Goal: Transaction & Acquisition: Purchase product/service

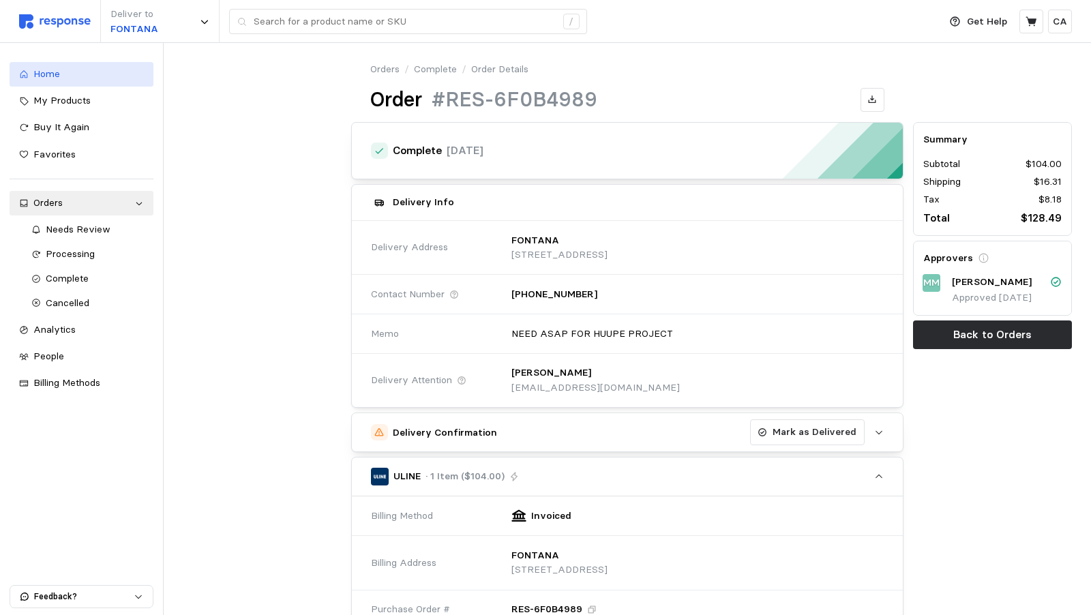
click at [44, 70] on span "Home" at bounding box center [46, 73] width 27 height 12
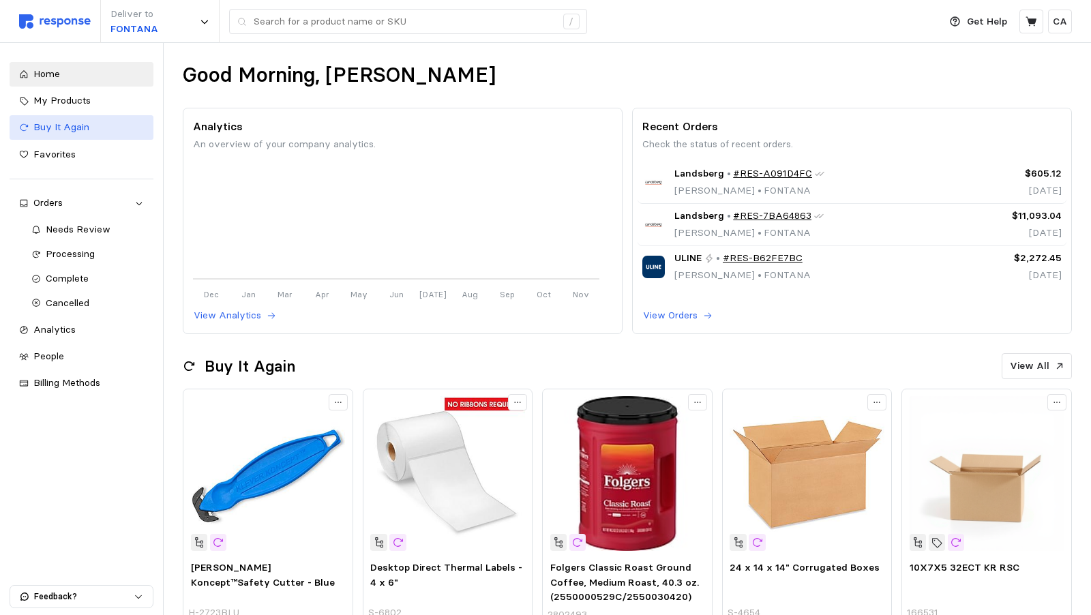
click at [76, 132] on span "Buy It Again" at bounding box center [61, 127] width 56 height 12
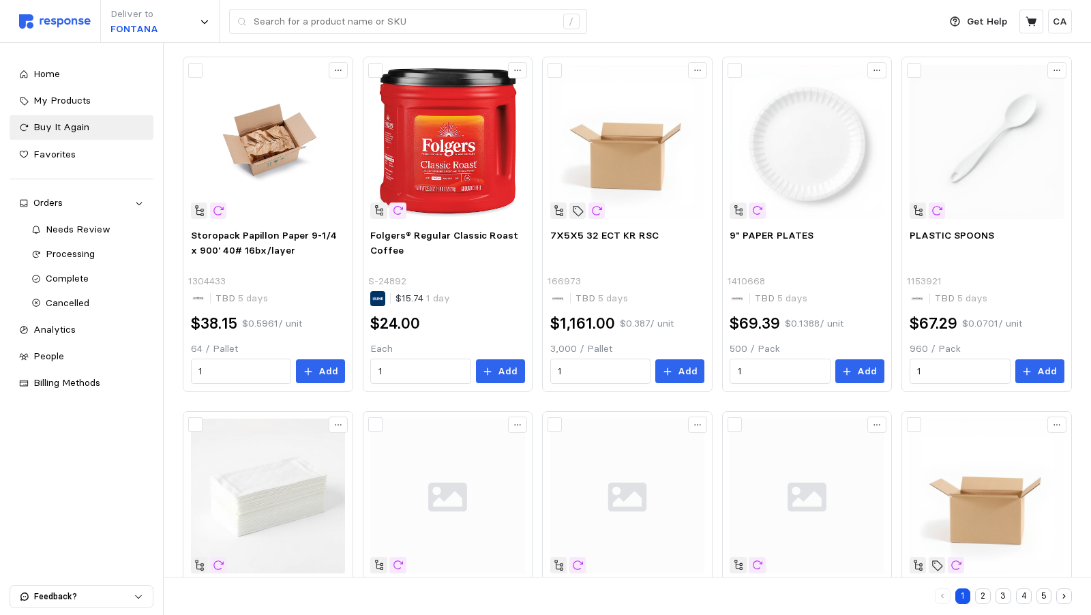
scroll to position [453, 0]
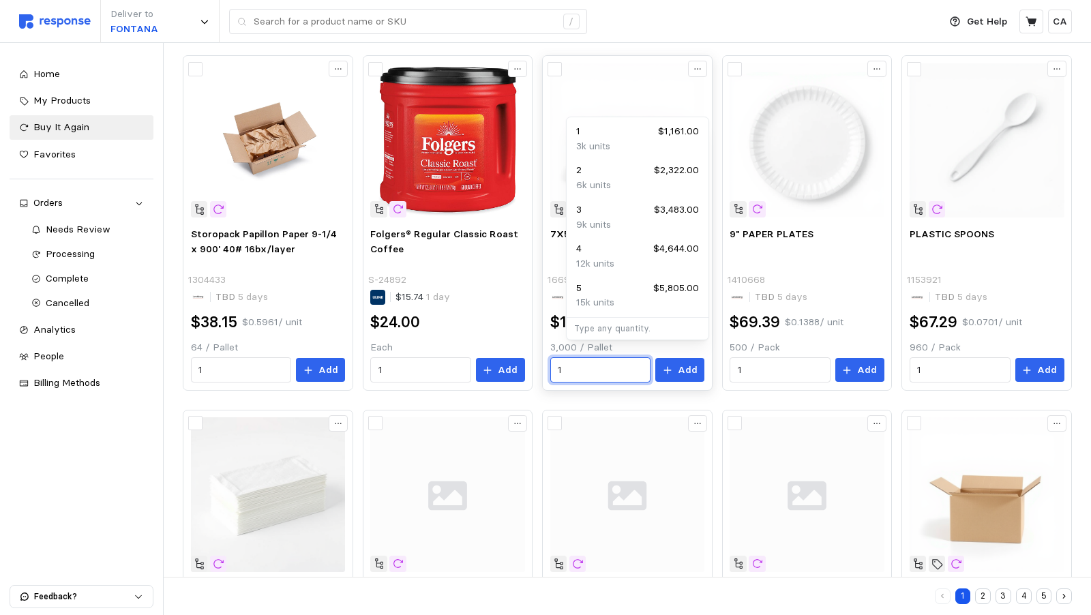
click at [599, 358] on input "1" at bounding box center [600, 370] width 85 height 25
click at [588, 173] on div "2 $2,322.00" at bounding box center [637, 170] width 123 height 15
type input "2"
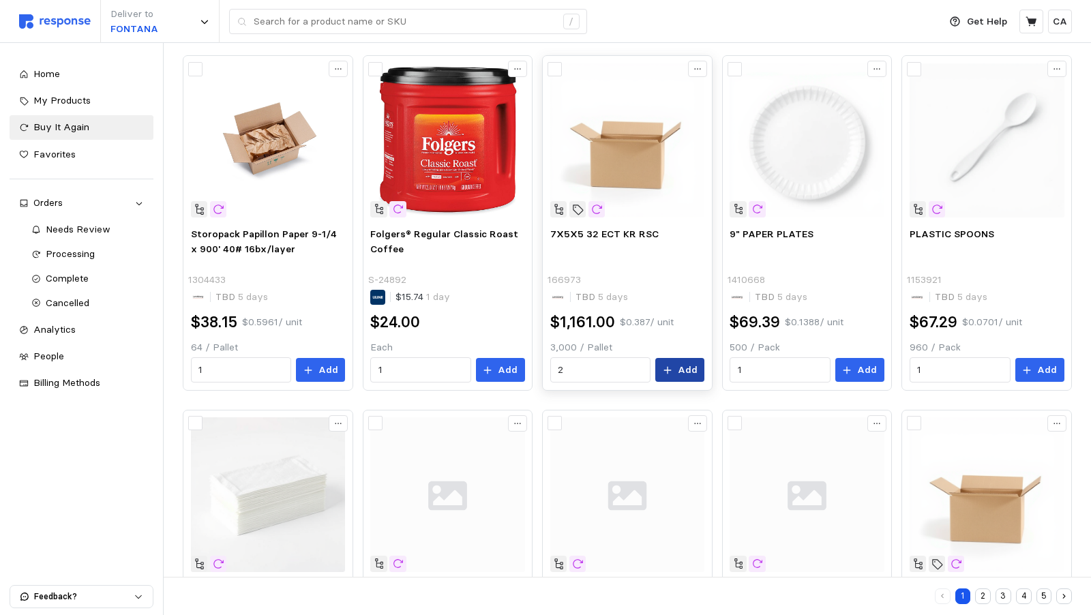
click at [697, 363] on p "Add" at bounding box center [688, 370] width 20 height 15
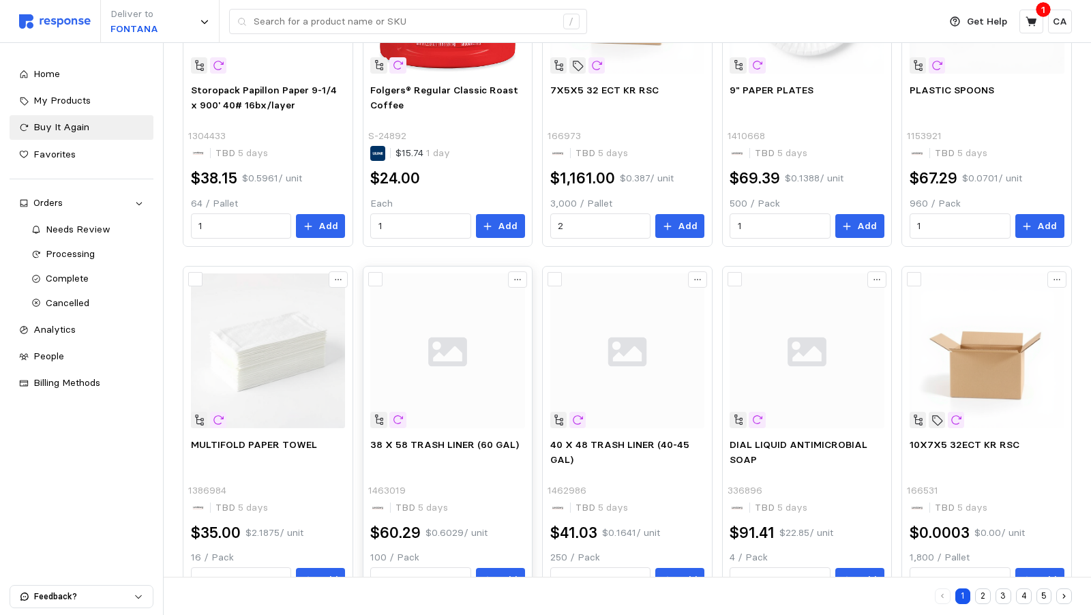
scroll to position [621, 0]
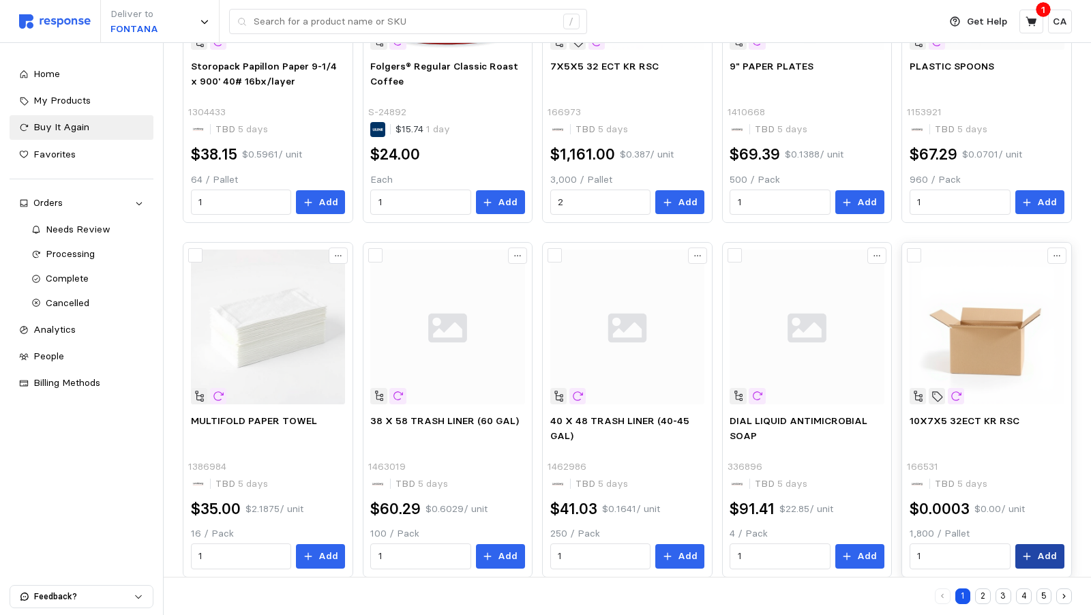
click at [1049, 549] on p "Add" at bounding box center [1047, 556] width 20 height 15
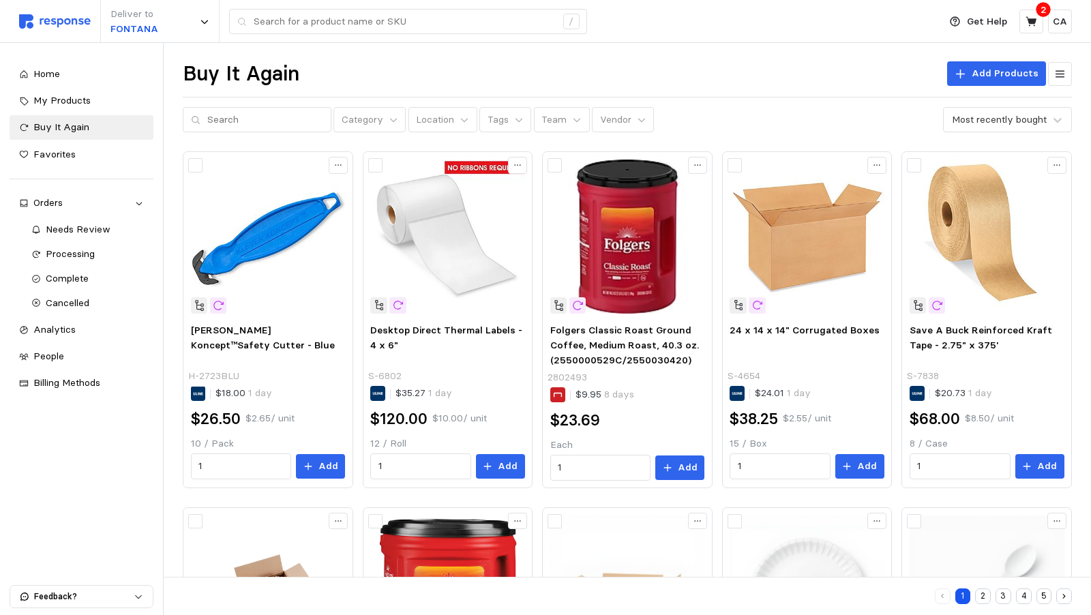
scroll to position [0, 0]
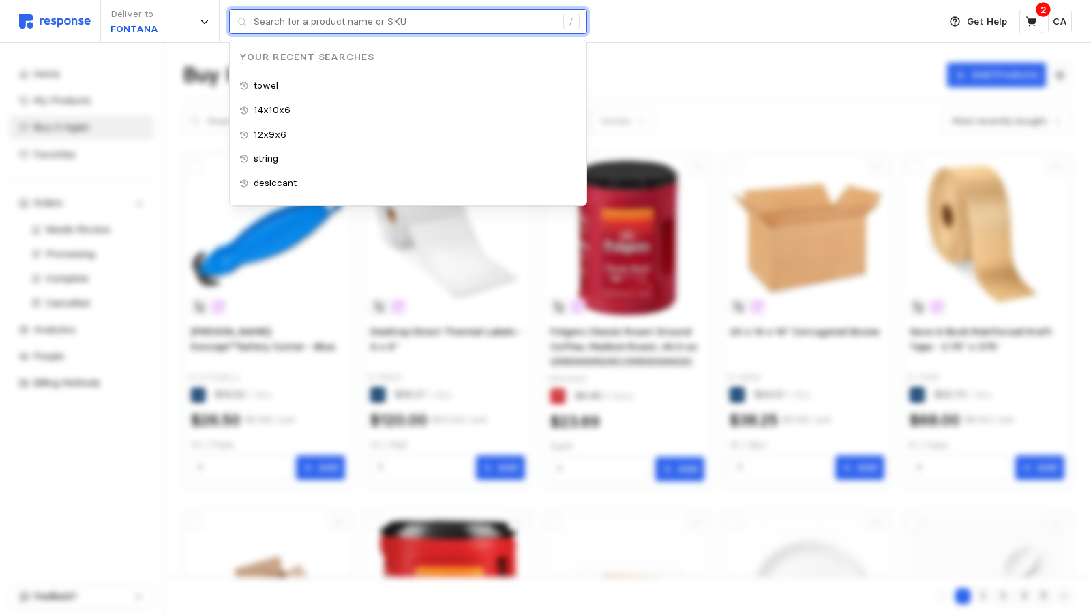
click at [371, 27] on input "text" at bounding box center [405, 22] width 302 height 25
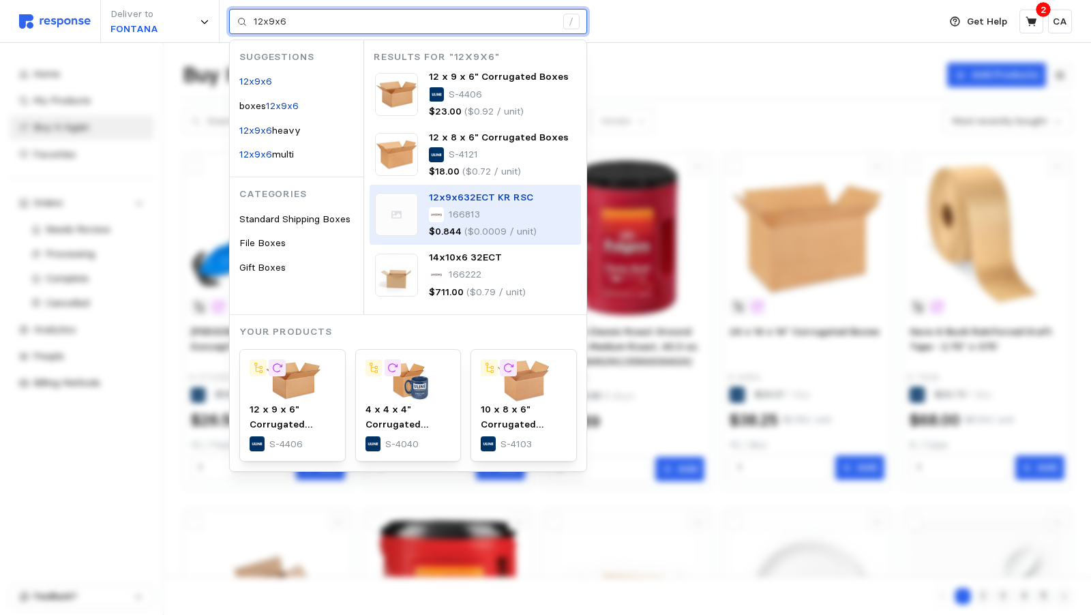
click at [493, 198] on span "32ECT KR RSC" at bounding box center [499, 197] width 70 height 12
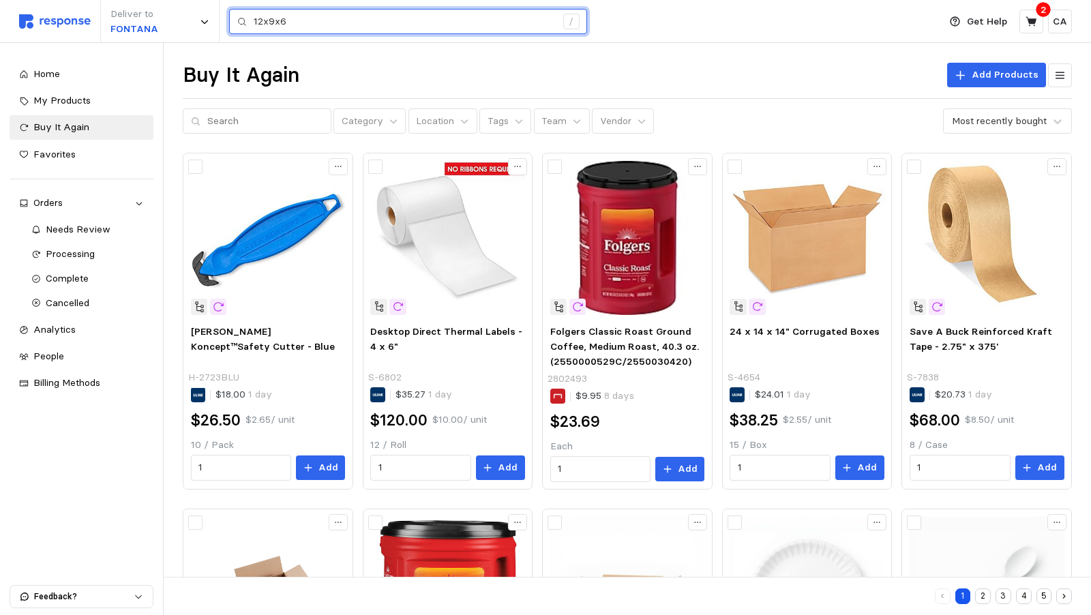
type input "12x9x6"
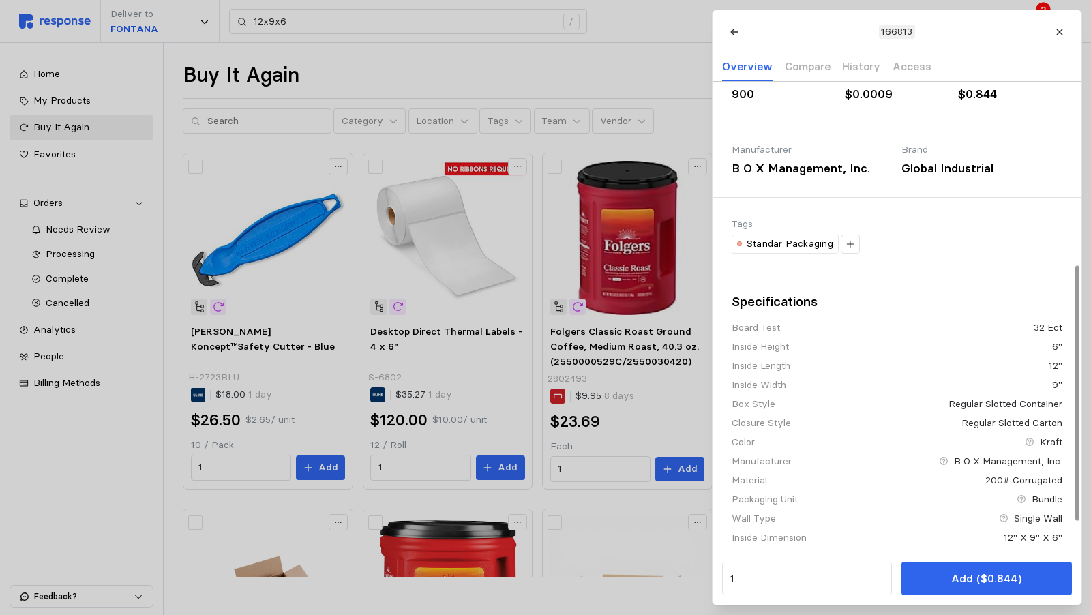
scroll to position [395, 0]
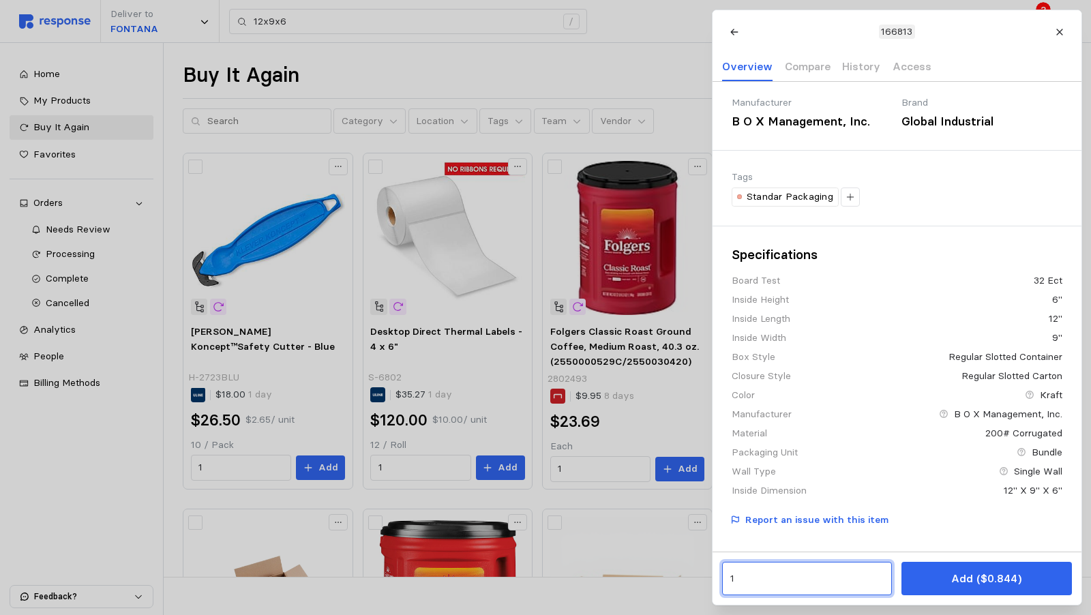
click at [783, 584] on input "1" at bounding box center [806, 579] width 154 height 25
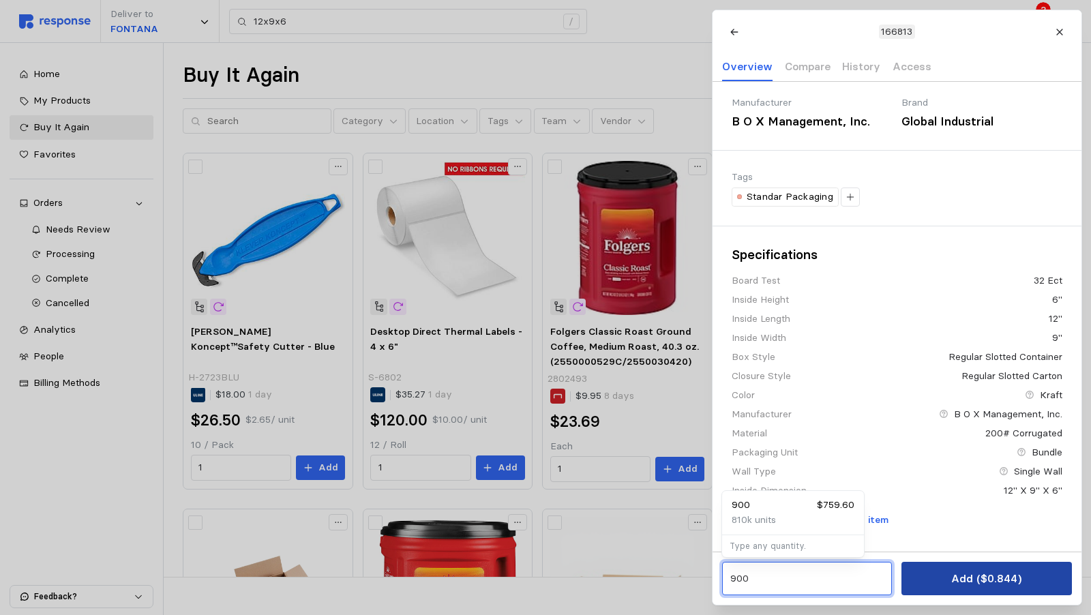
type input "900"
click at [1003, 577] on p "Add ($0.844)" at bounding box center [986, 578] width 70 height 17
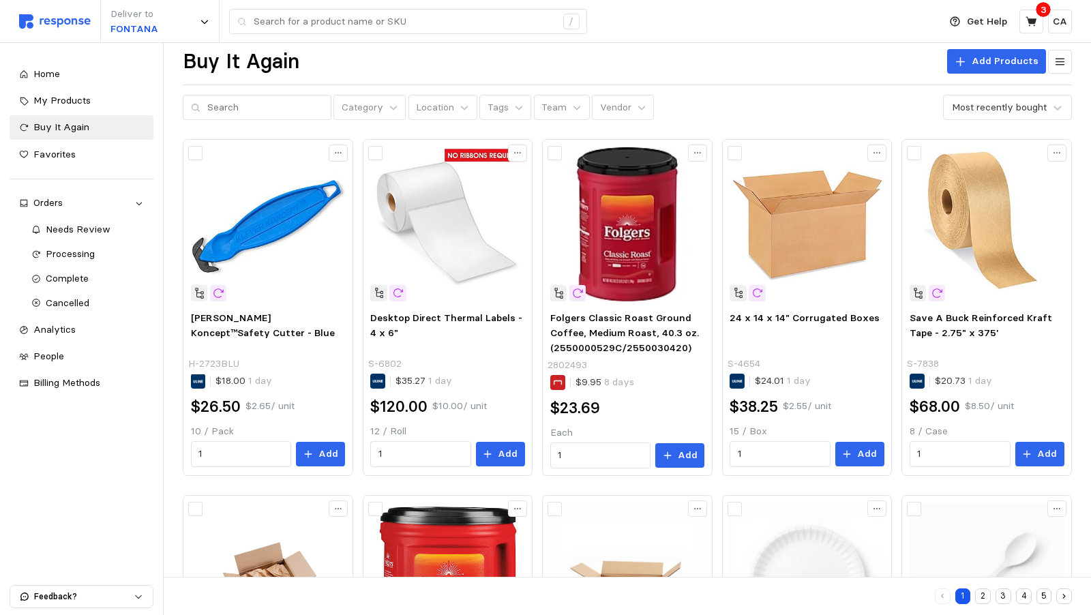
scroll to position [0, 0]
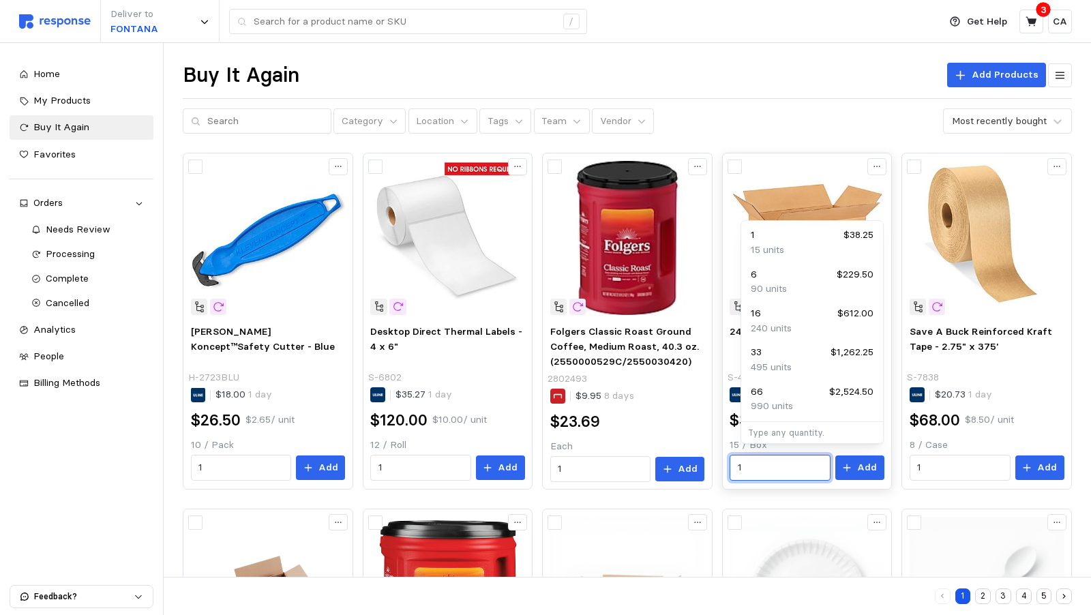
click at [785, 459] on input "1" at bounding box center [780, 467] width 85 height 25
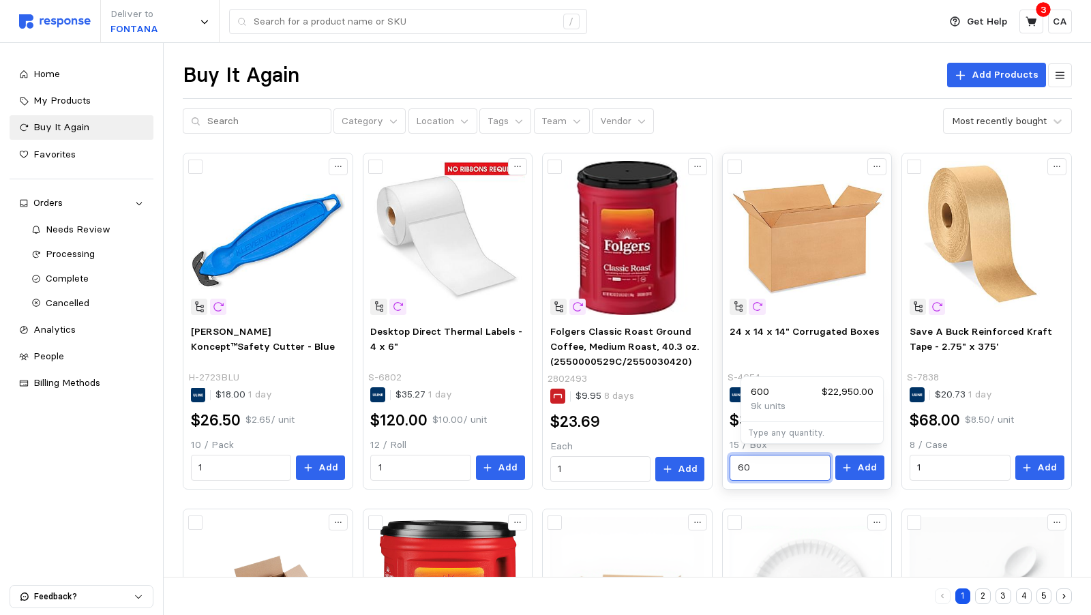
type input "6"
type input "1"
type input "3"
type input "32"
click at [864, 465] on button "Add" at bounding box center [859, 467] width 49 height 25
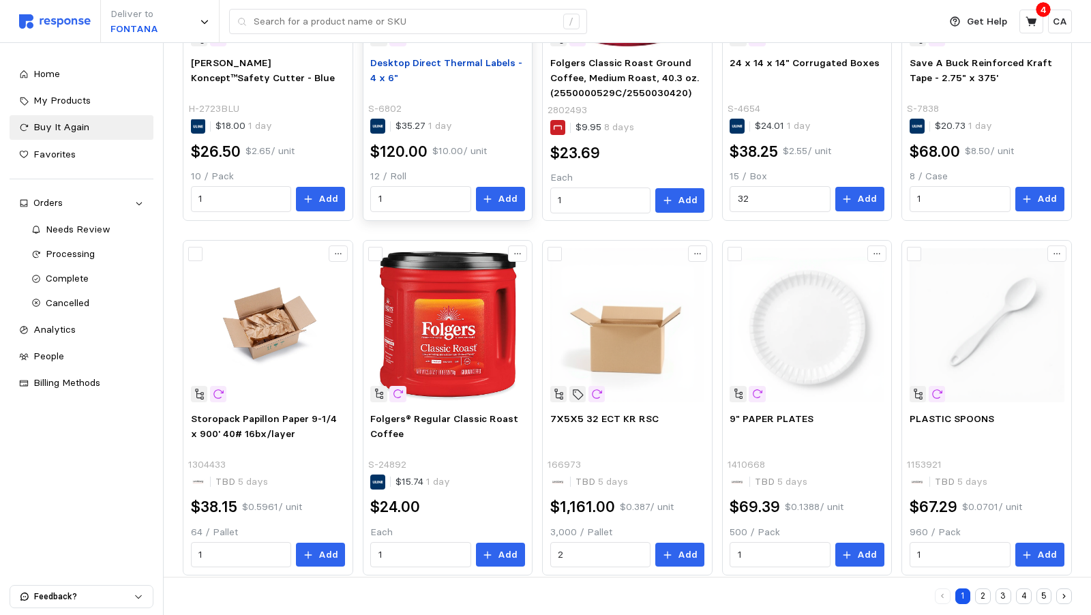
scroll to position [270, 0]
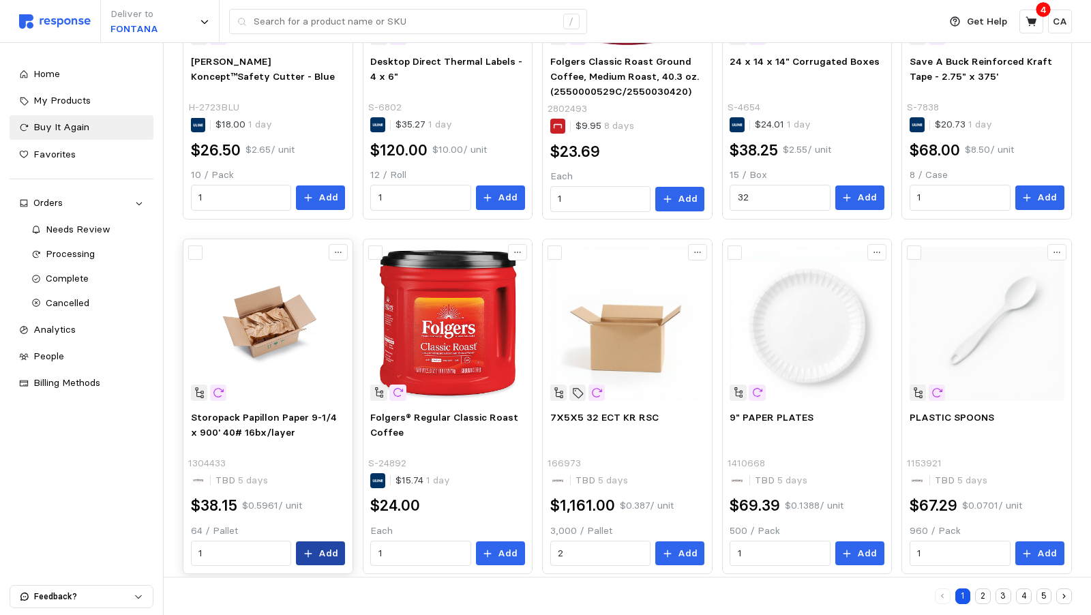
click at [345, 547] on button "Add" at bounding box center [320, 553] width 49 height 25
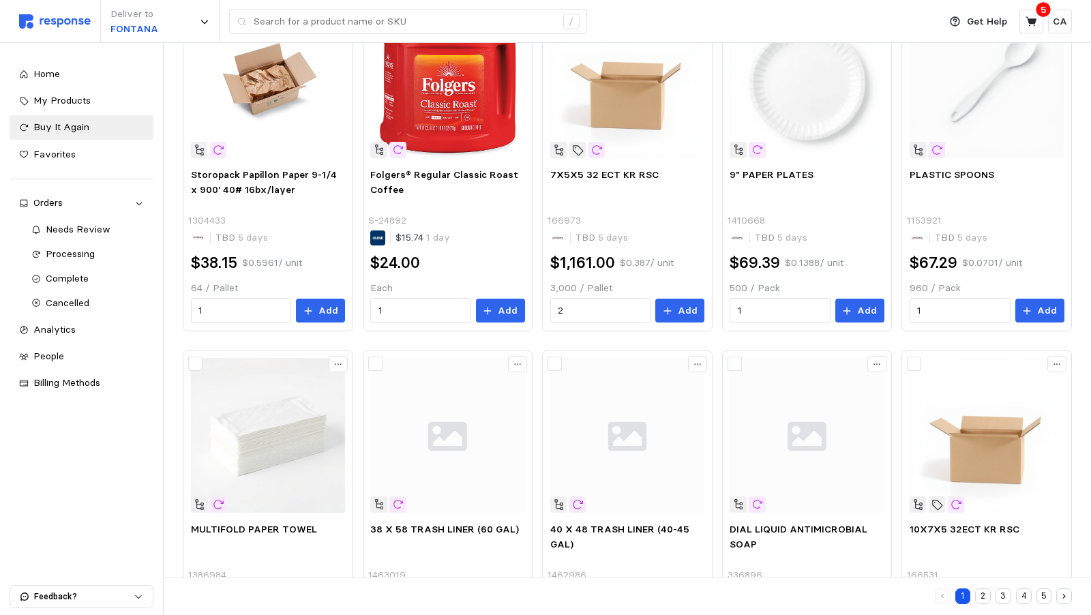
scroll to position [621, 0]
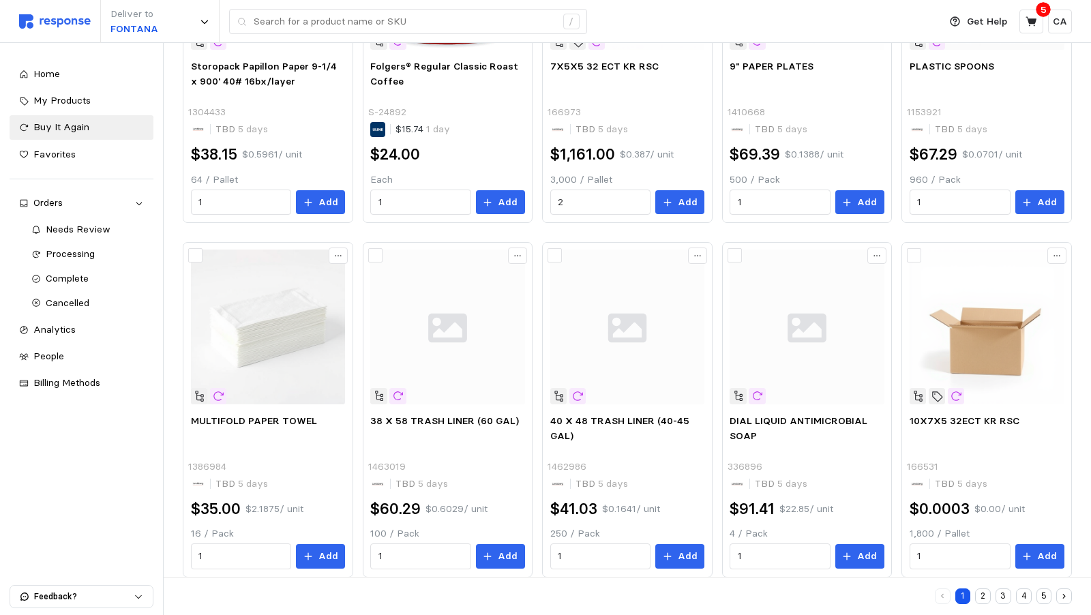
click at [984, 592] on button "2" at bounding box center [983, 596] width 16 height 16
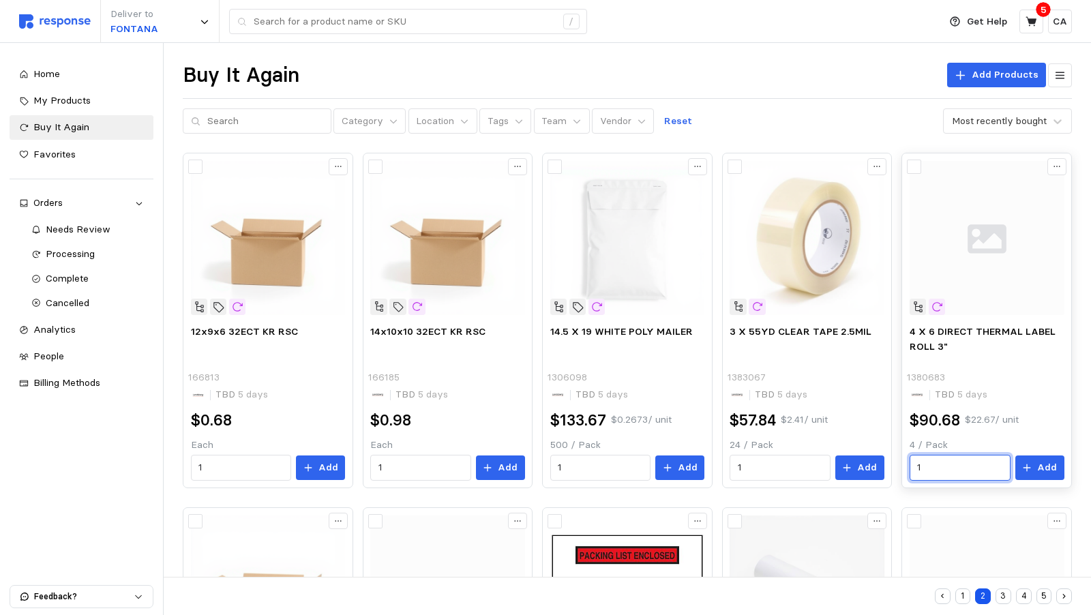
click at [952, 463] on input "1" at bounding box center [959, 467] width 85 height 25
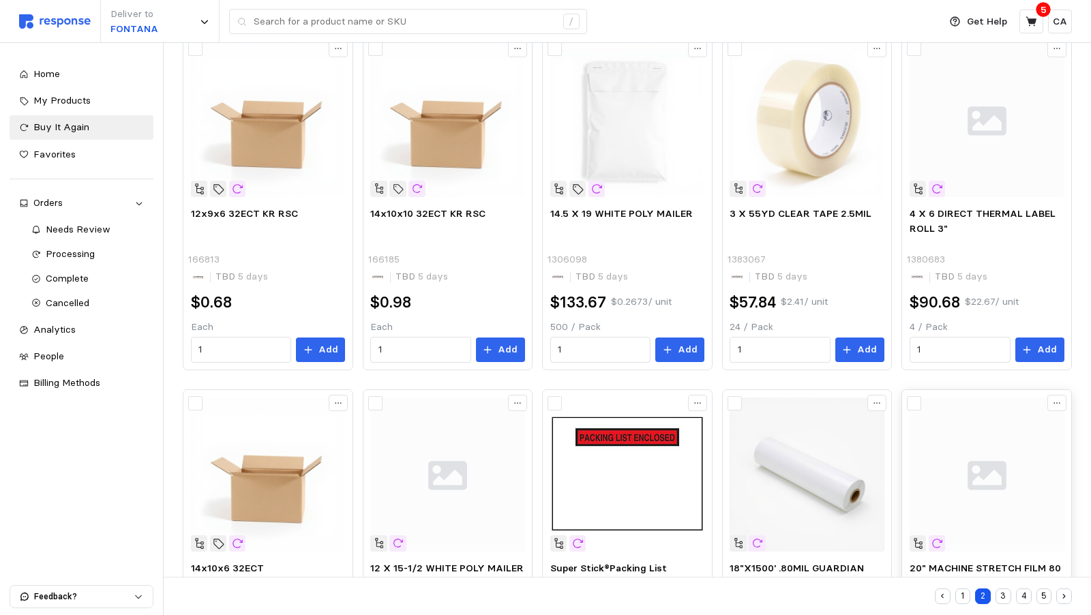
scroll to position [116, 0]
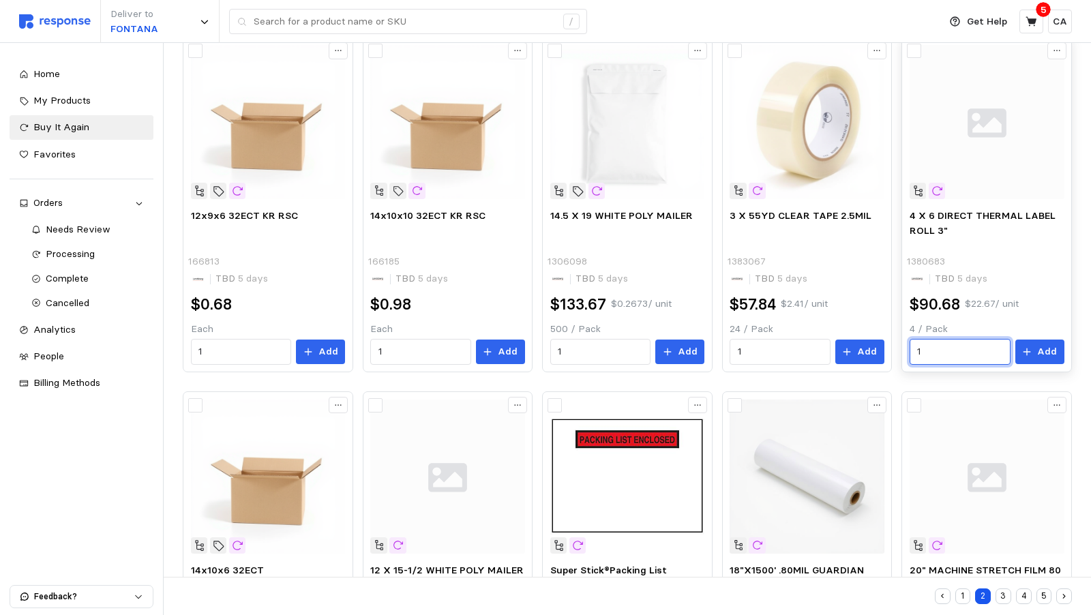
click at [969, 346] on input "1" at bounding box center [959, 352] width 85 height 25
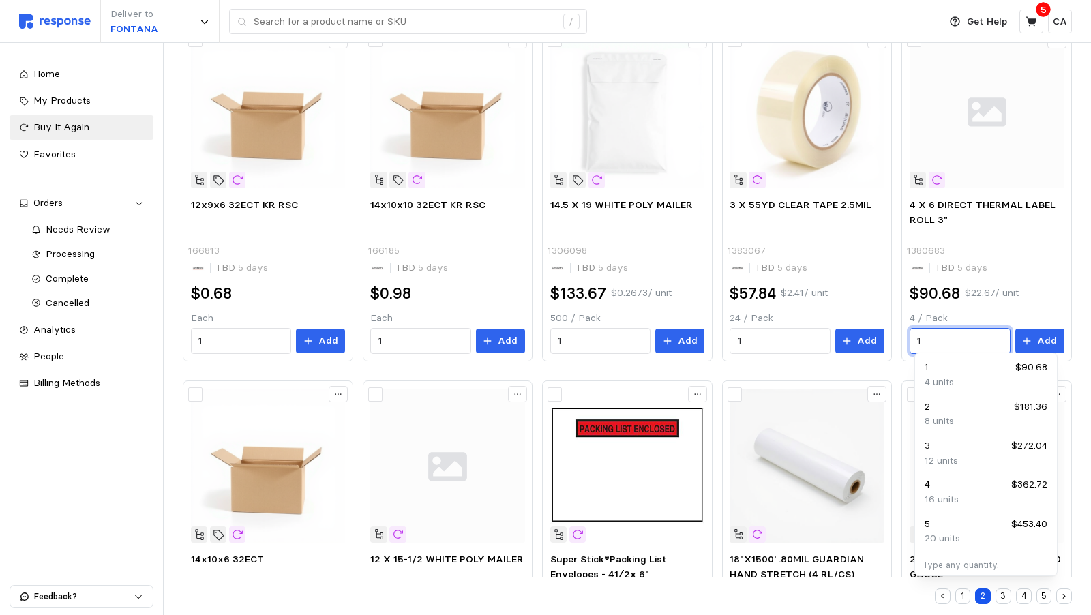
scroll to position [131, 0]
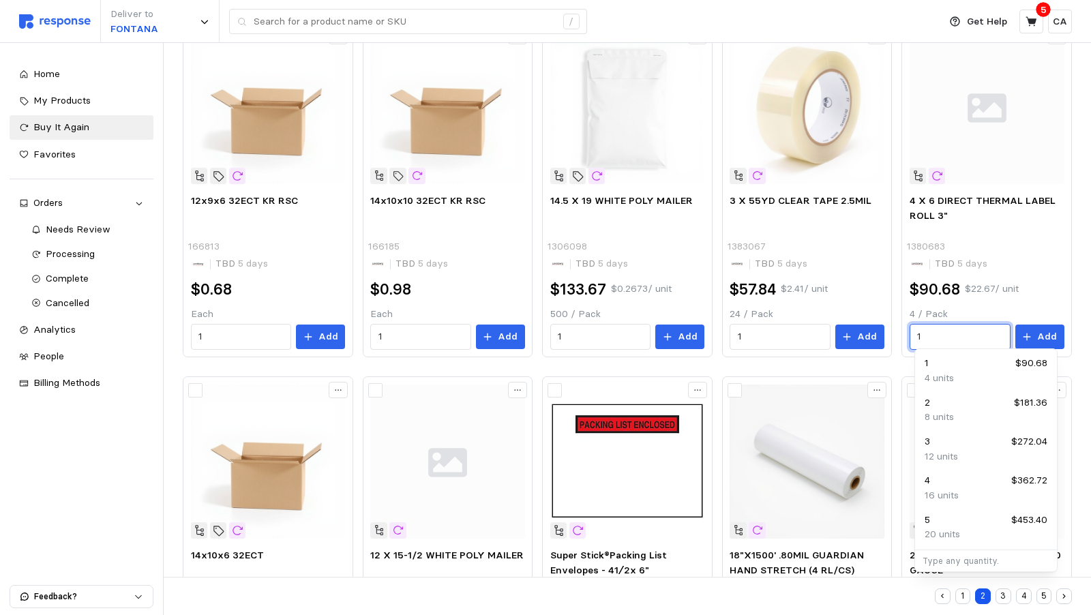
click at [943, 532] on p "20 units" at bounding box center [941, 534] width 35 height 15
type input "5"
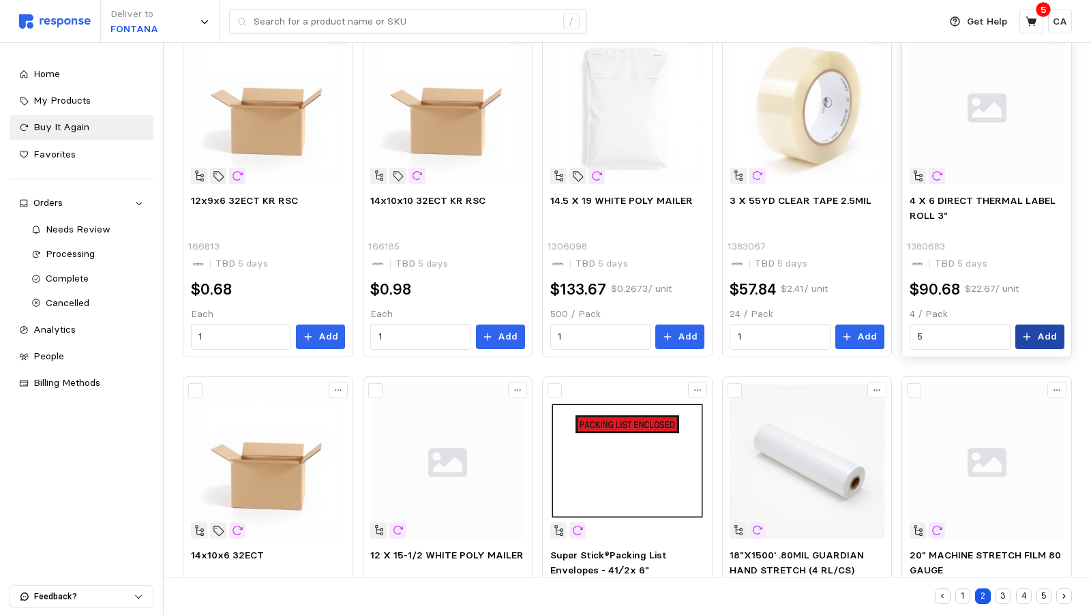
click at [1040, 340] on button "Add" at bounding box center [1039, 337] width 49 height 25
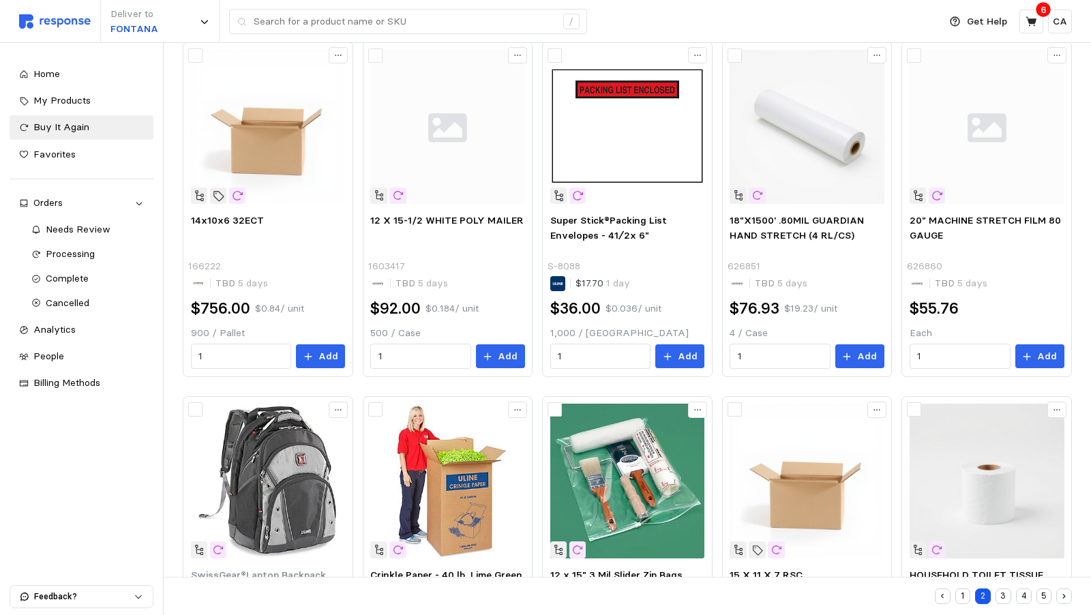
scroll to position [467, 0]
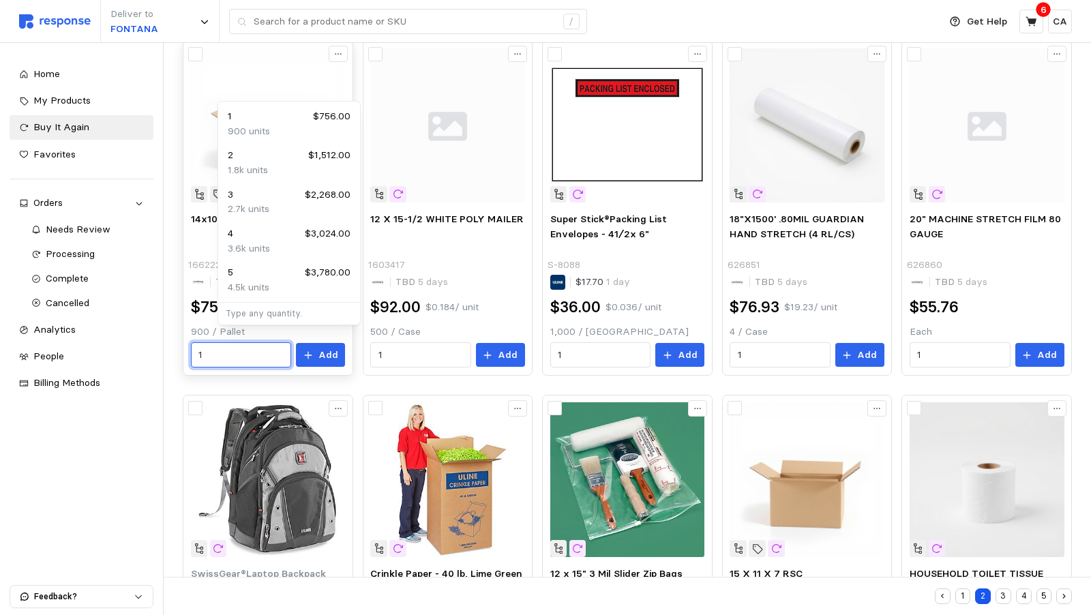
click at [259, 346] on input "1" at bounding box center [240, 355] width 85 height 25
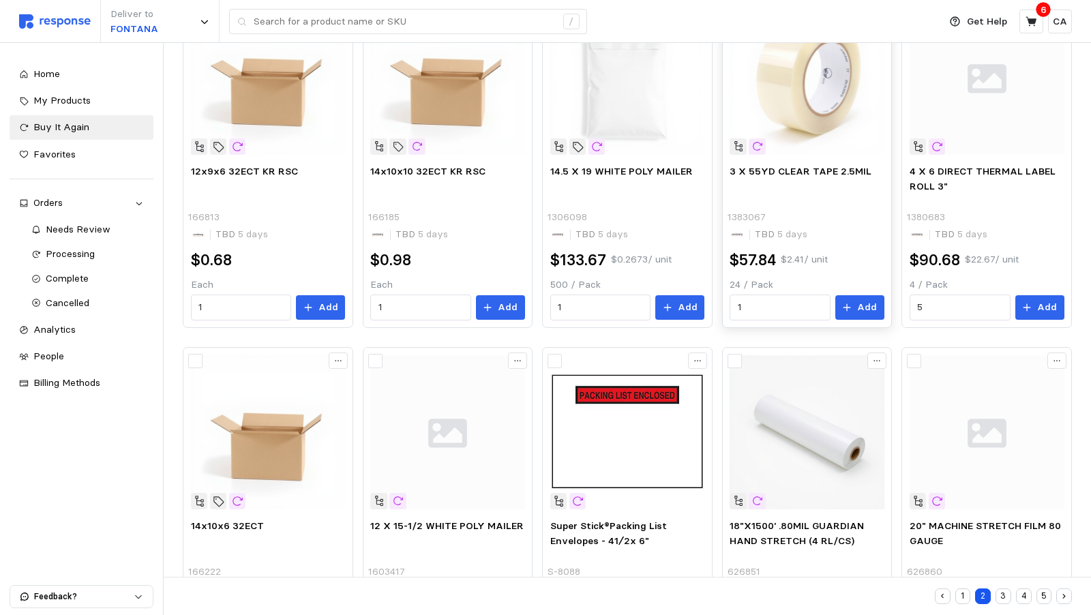
scroll to position [0, 0]
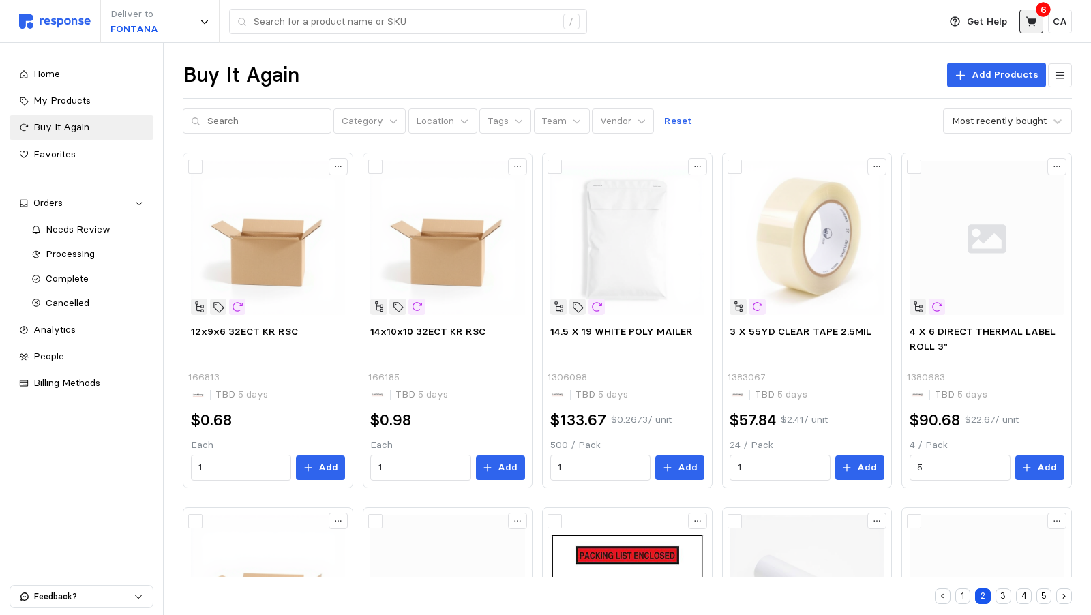
click at [1038, 27] on button at bounding box center [1031, 22] width 24 height 24
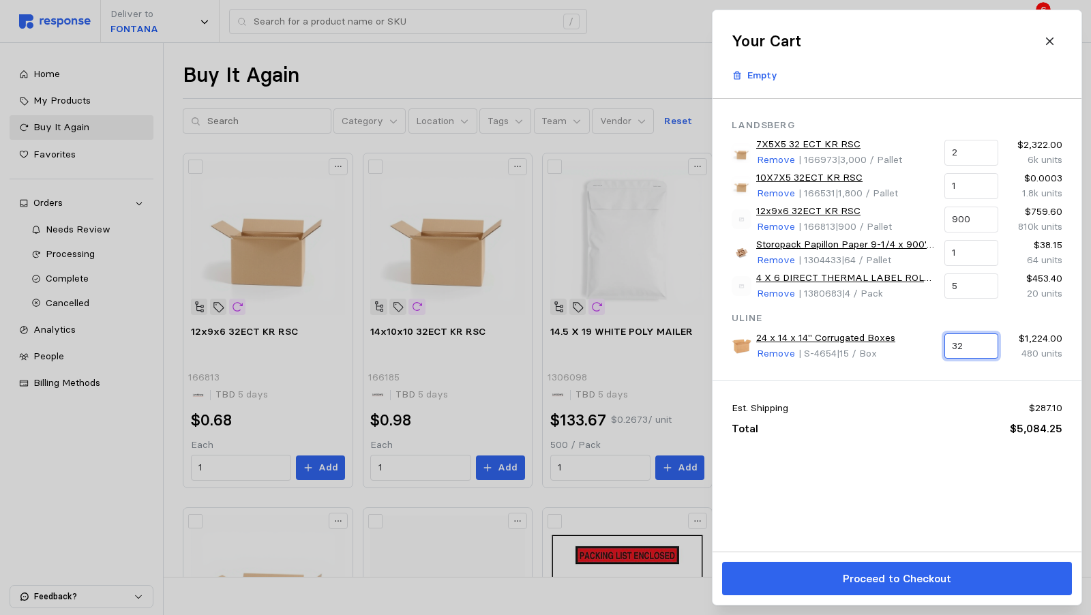
click at [978, 344] on input "32" at bounding box center [971, 346] width 38 height 25
type input "3"
type input "16"
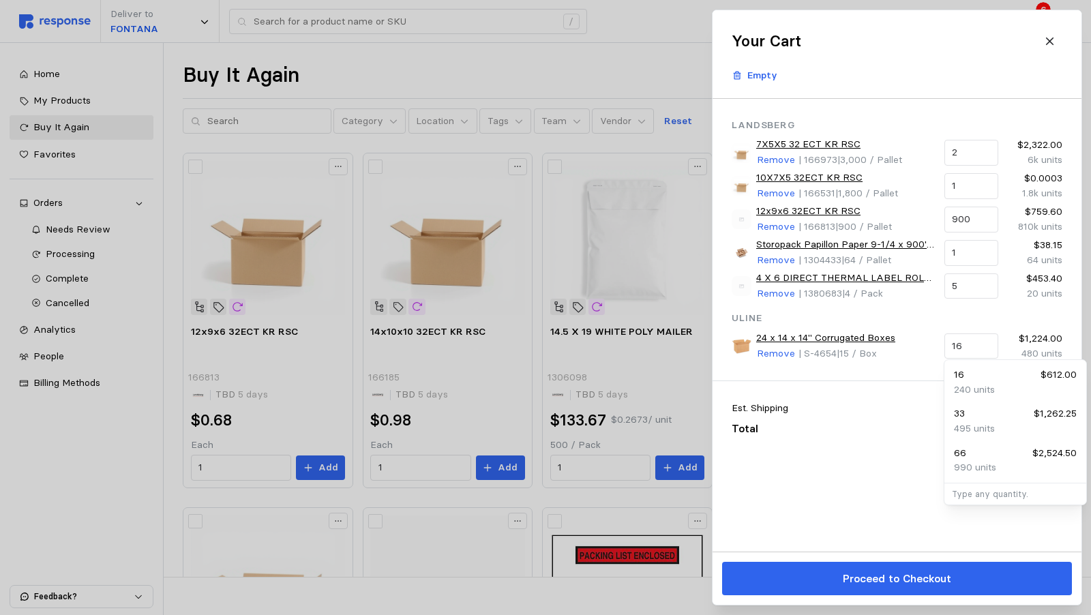
click at [852, 381] on div "Est. Shipping $287.10 Total $5,084.25" at bounding box center [896, 418] width 369 height 74
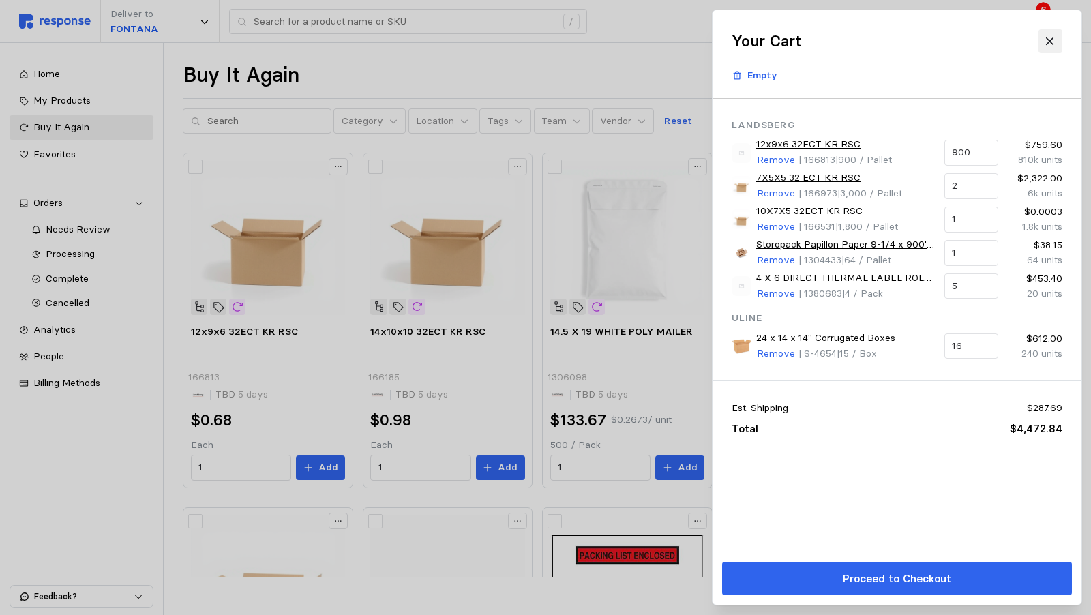
click at [1051, 40] on icon at bounding box center [1049, 40] width 7 height 7
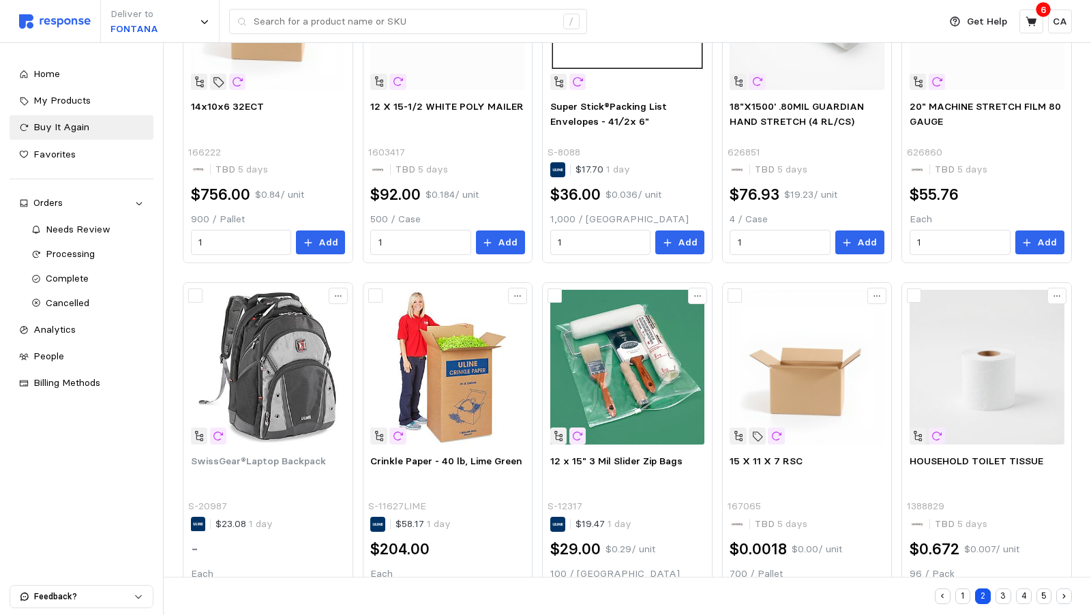
scroll to position [620, 0]
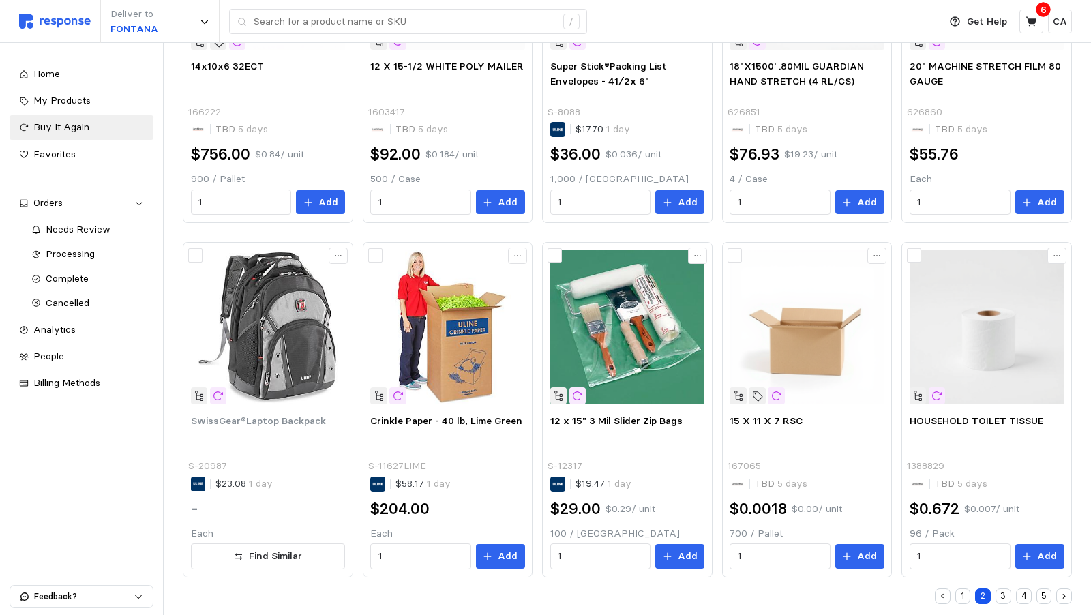
click at [1002, 594] on button "3" at bounding box center [1003, 596] width 16 height 16
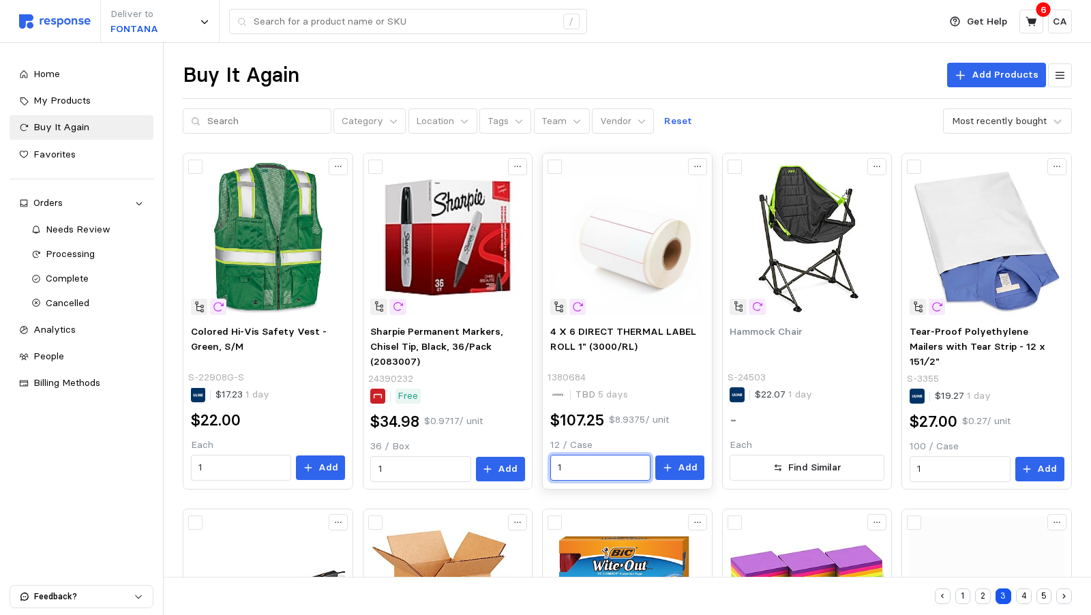
click at [596, 462] on input "1" at bounding box center [600, 467] width 85 height 25
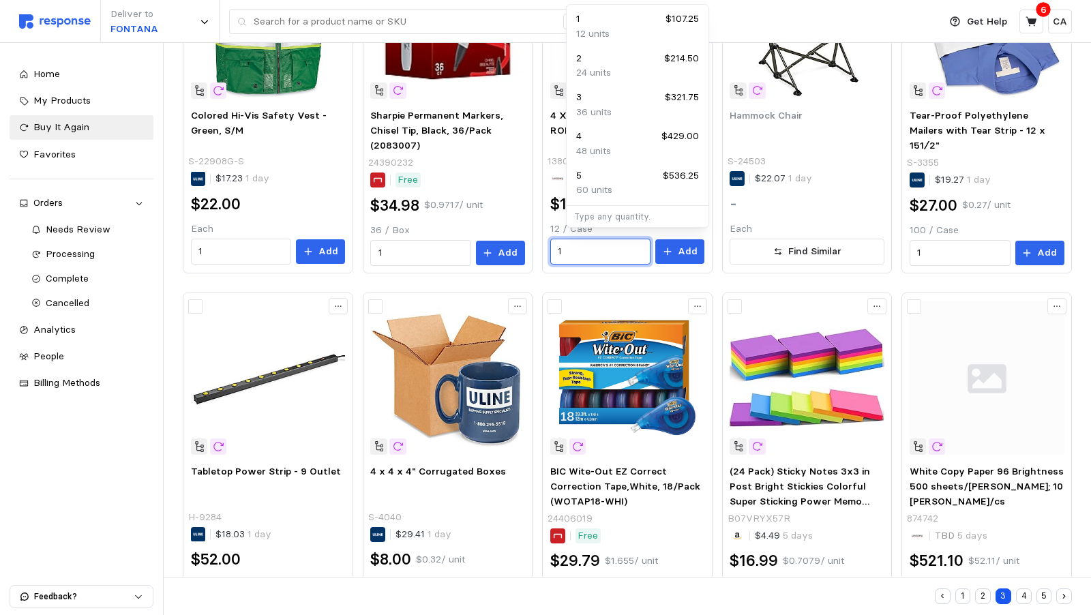
scroll to position [225, 0]
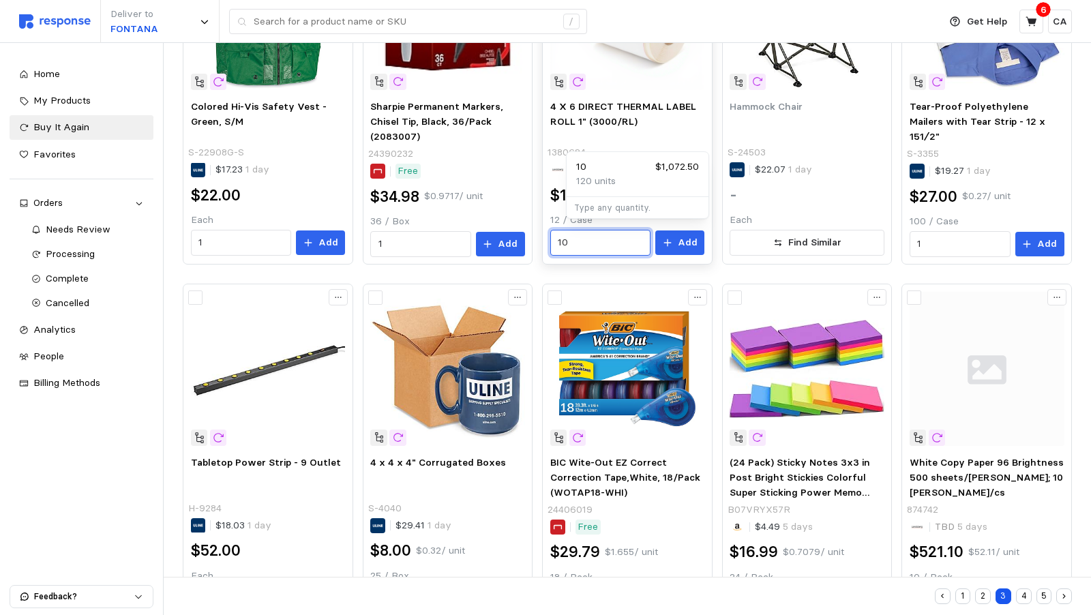
type input "1"
type input "20"
click at [689, 238] on button "Add" at bounding box center [679, 242] width 49 height 25
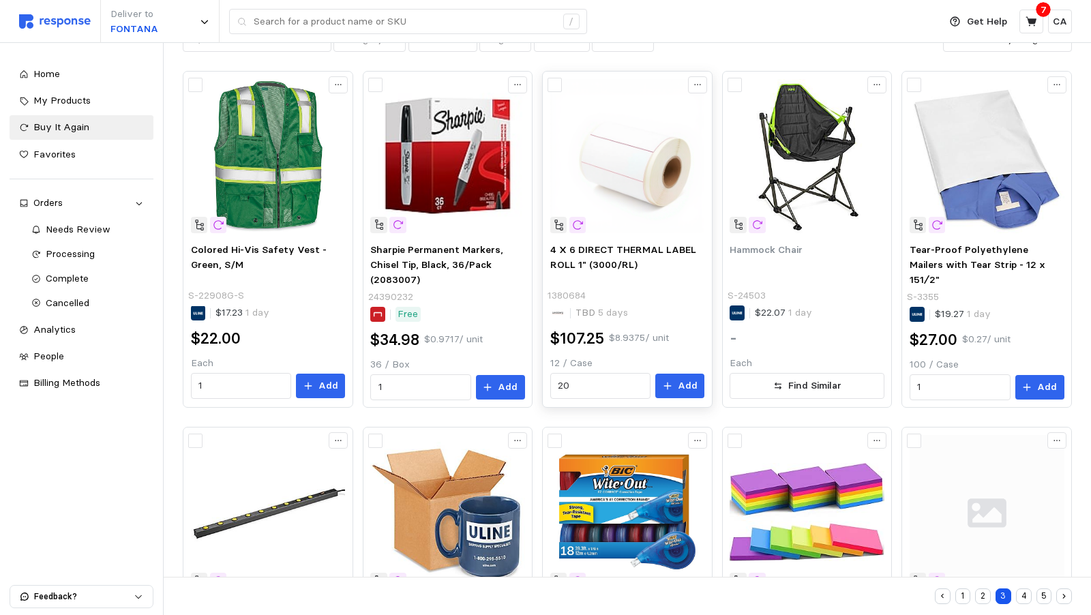
scroll to position [0, 0]
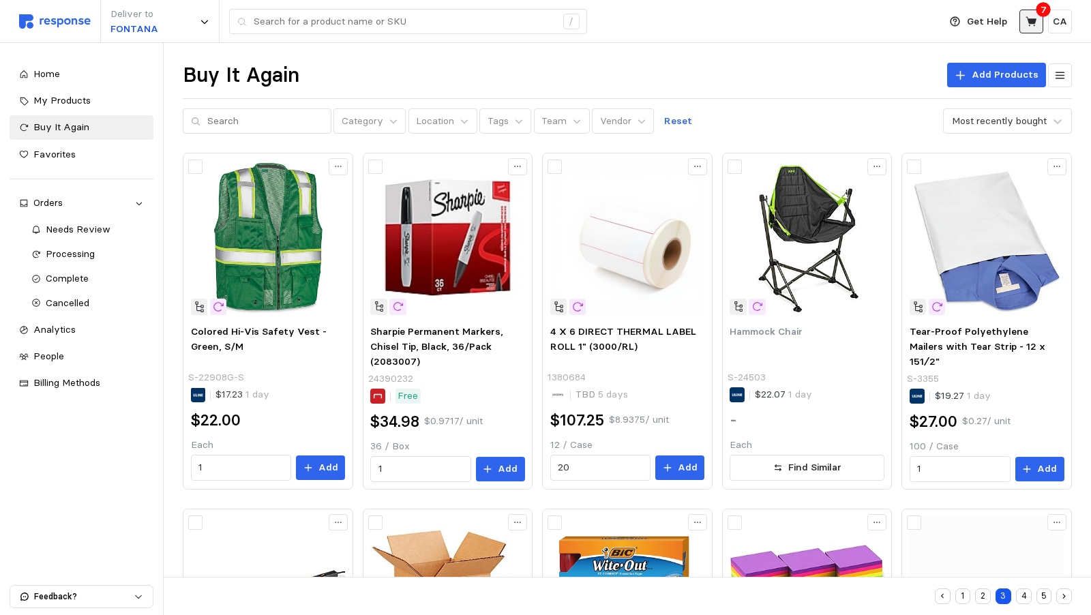
click at [1036, 22] on icon at bounding box center [1031, 22] width 12 height 12
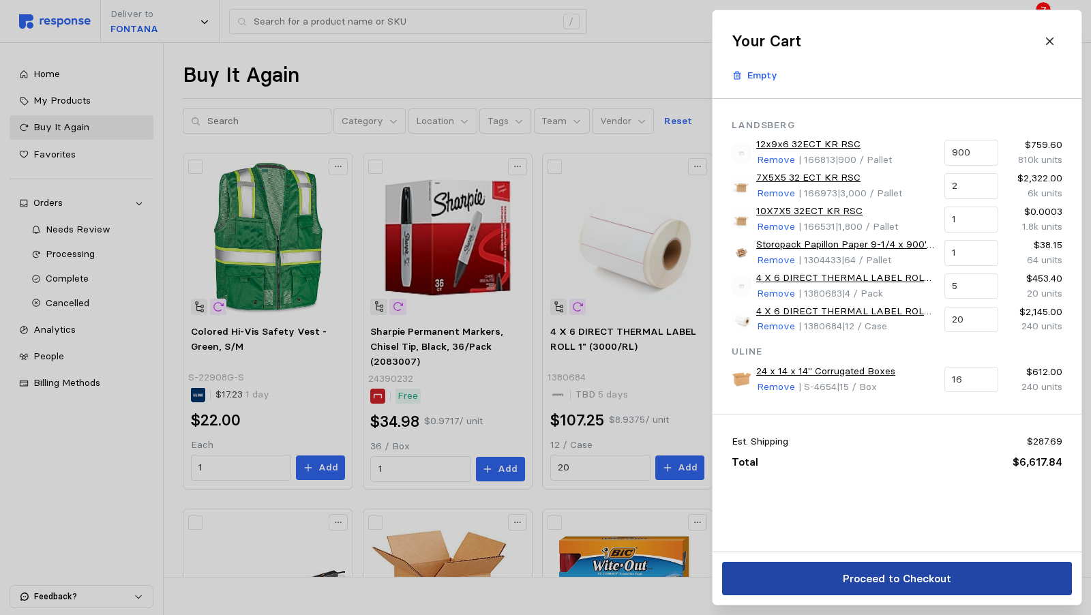
click at [916, 586] on p "Proceed to Checkout" at bounding box center [896, 578] width 108 height 17
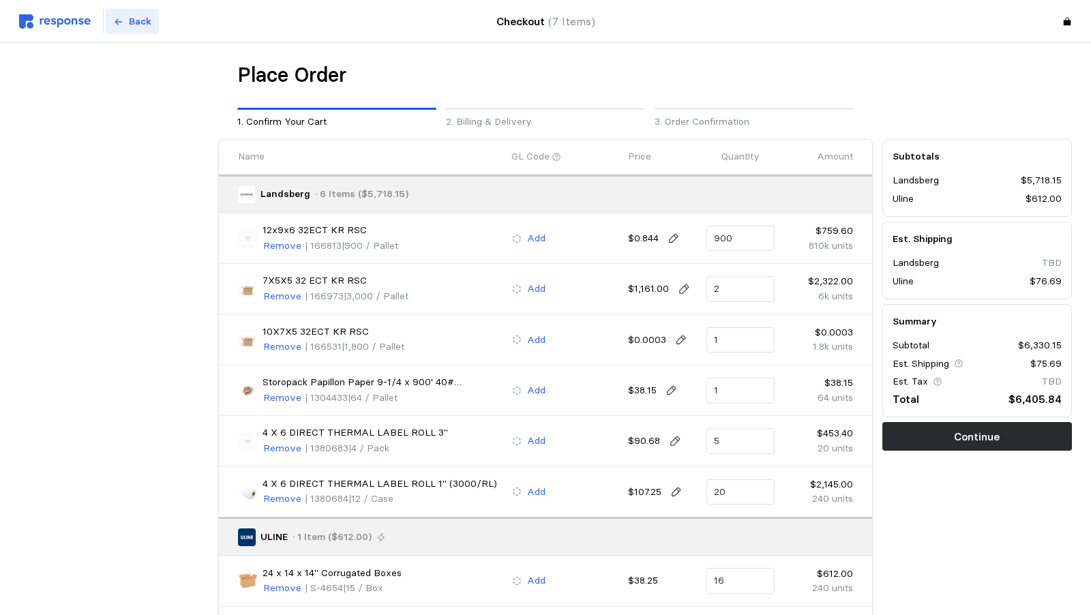
click at [129, 24] on p "Back" at bounding box center [140, 21] width 22 height 15
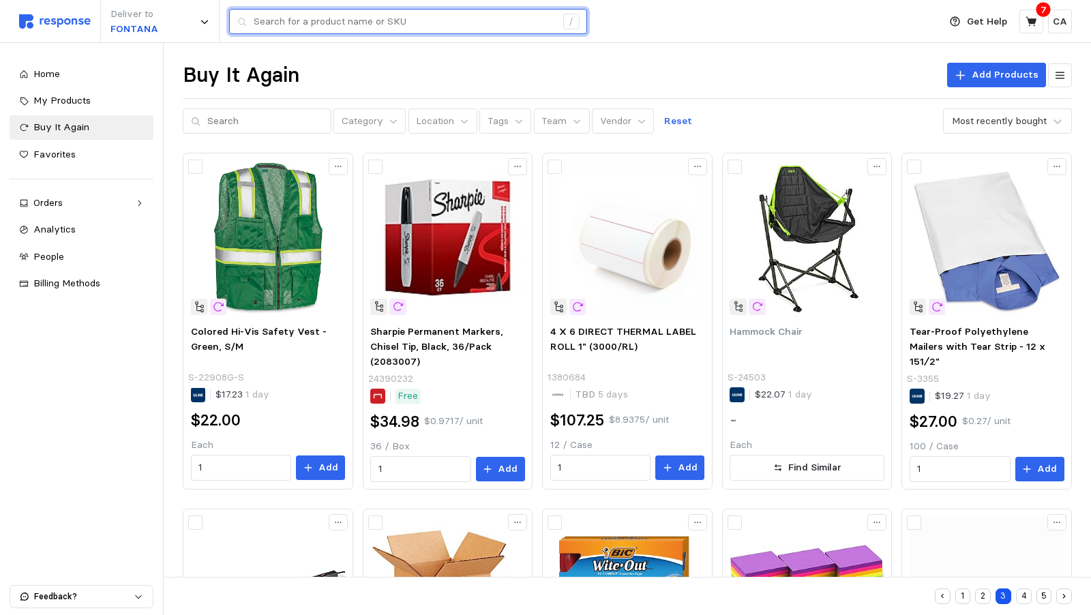
click at [421, 22] on input "text" at bounding box center [405, 22] width 302 height 25
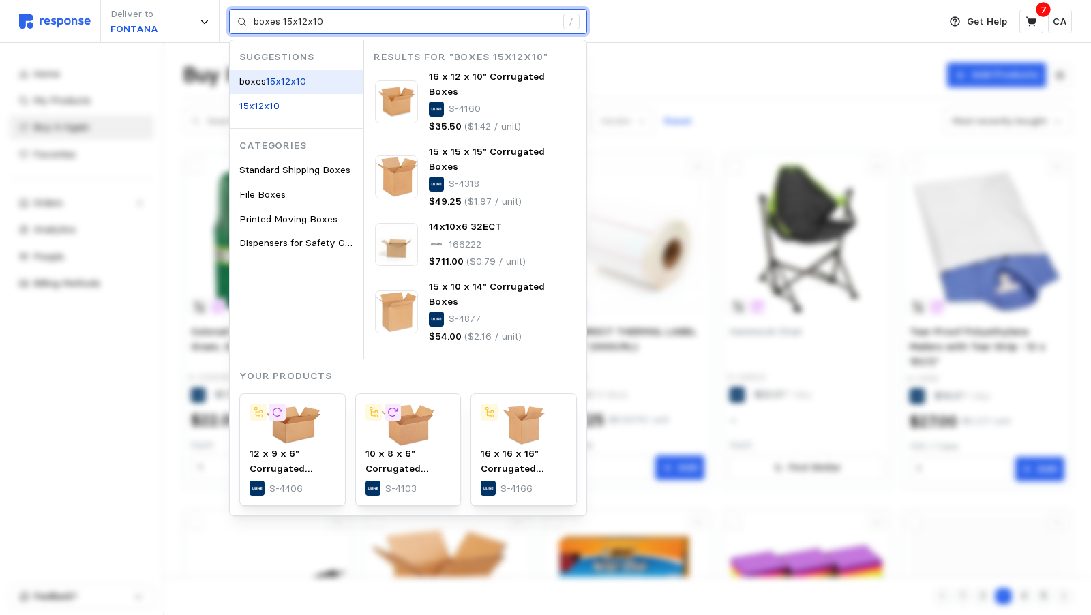
click at [301, 77] on mark "15x12x10" at bounding box center [286, 81] width 40 height 12
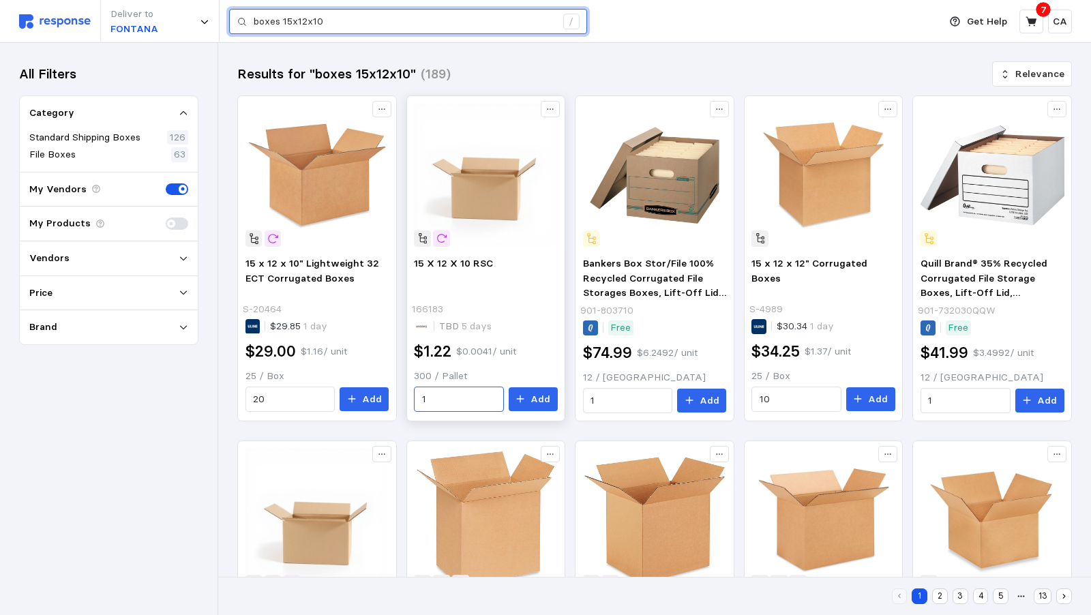
type input "boxes 15x12x10"
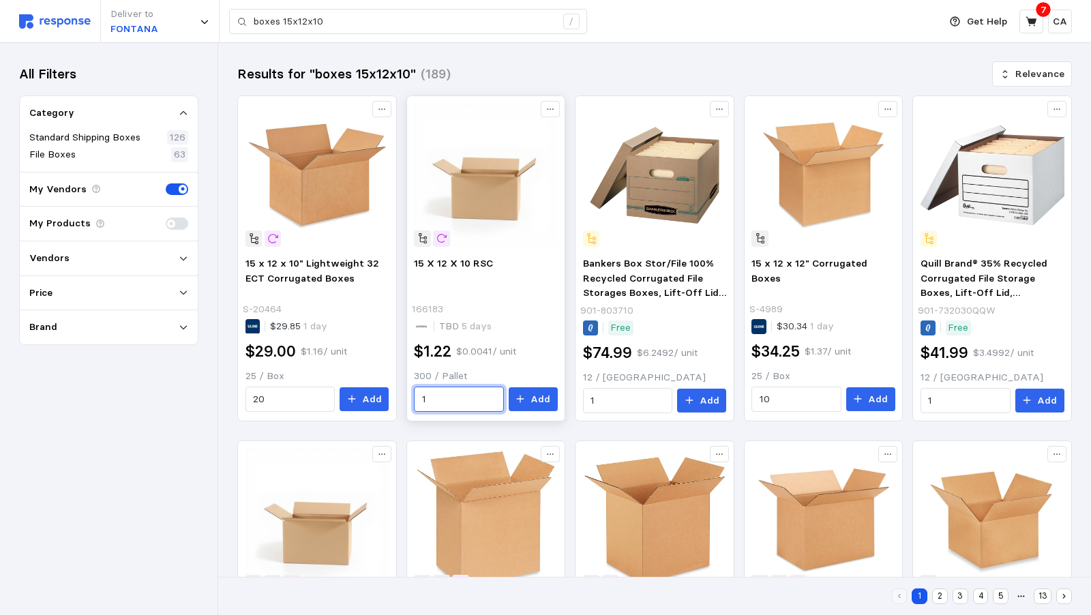
click at [495, 395] on input "1" at bounding box center [459, 399] width 74 height 25
type input "1"
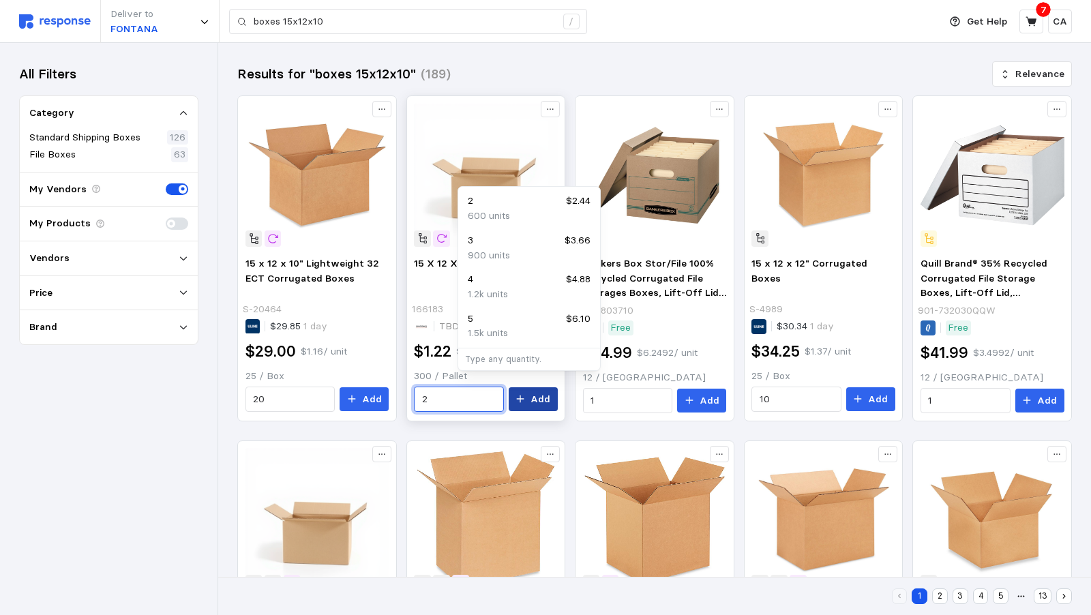
type input "2"
click at [550, 392] on p "Add" at bounding box center [540, 399] width 20 height 15
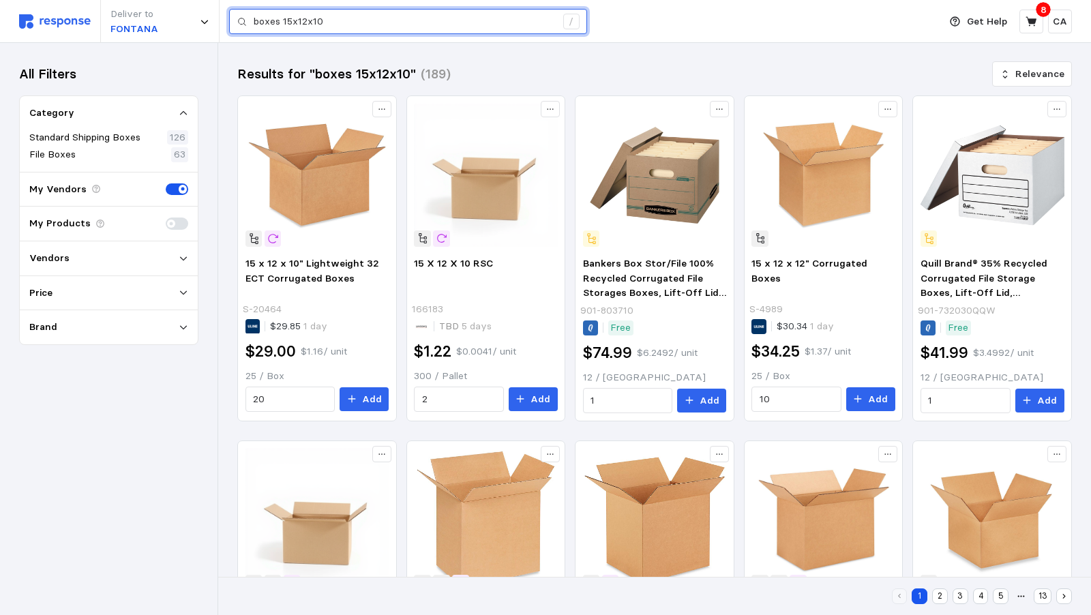
click at [372, 28] on input "boxes 15x12x10" at bounding box center [405, 22] width 302 height 25
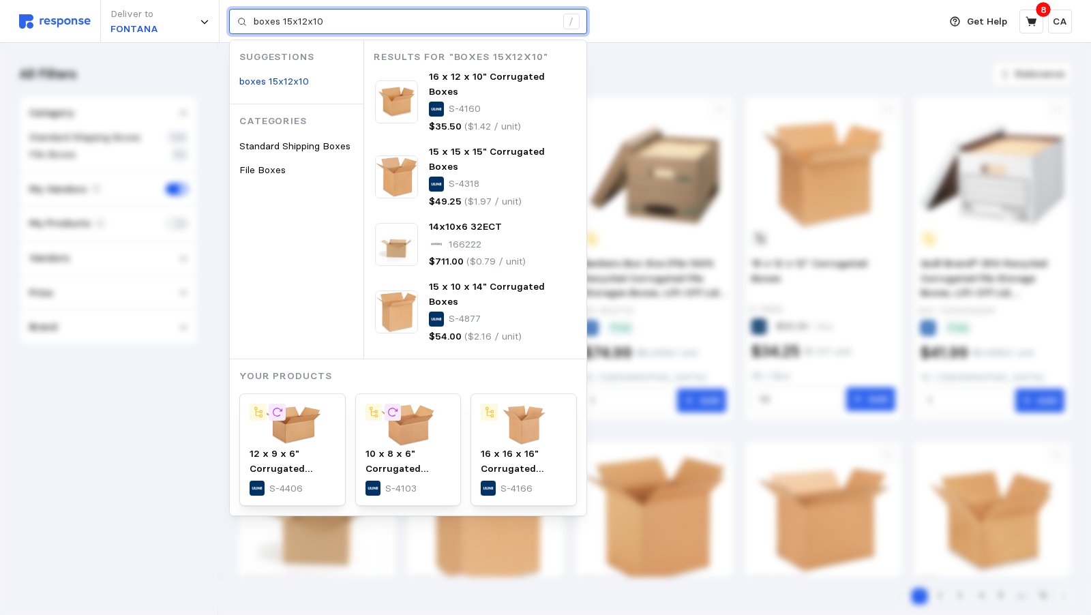
click at [372, 28] on input "boxes 15x12x10" at bounding box center [405, 22] width 302 height 25
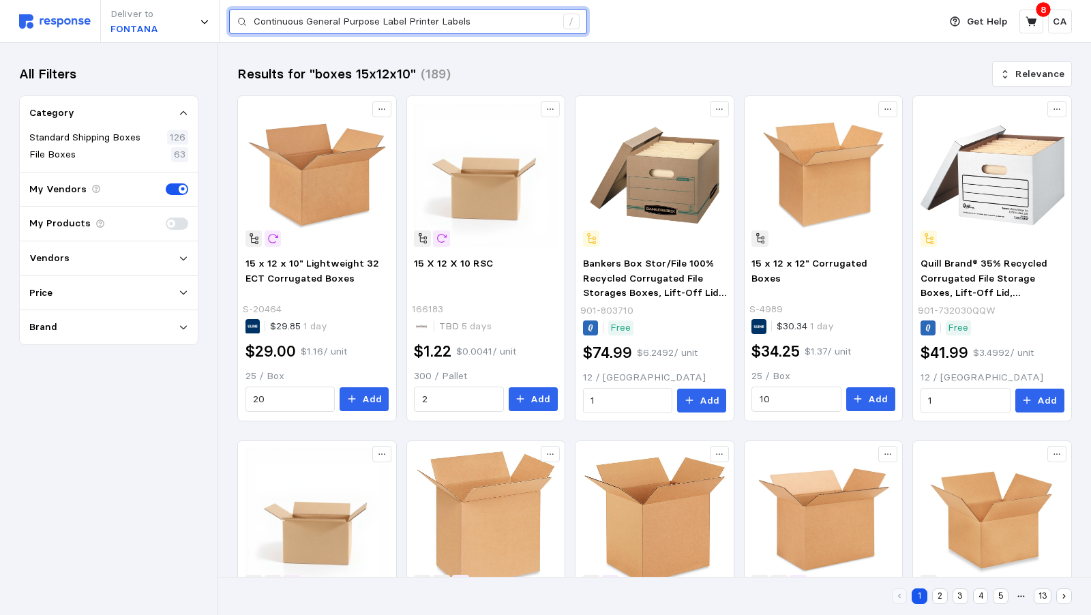
click at [496, 17] on input "Continuous General Purpose Label Printer Labels" at bounding box center [405, 22] width 302 height 25
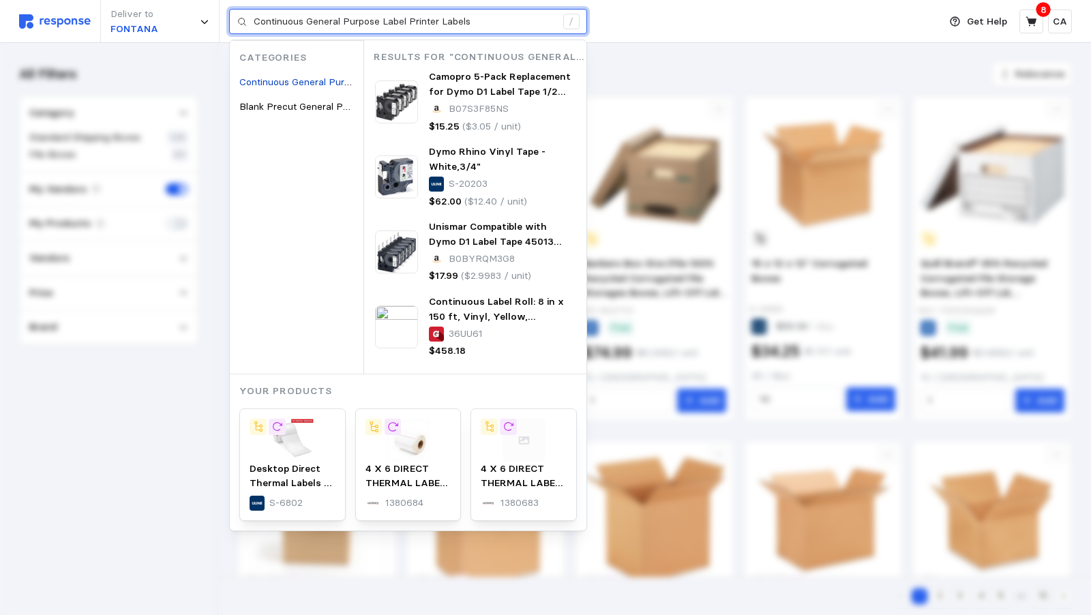
click at [496, 17] on input "Continuous General Purpose Label Printer Labels" at bounding box center [405, 22] width 302 height 25
click at [290, 441] on img at bounding box center [293, 440] width 86 height 43
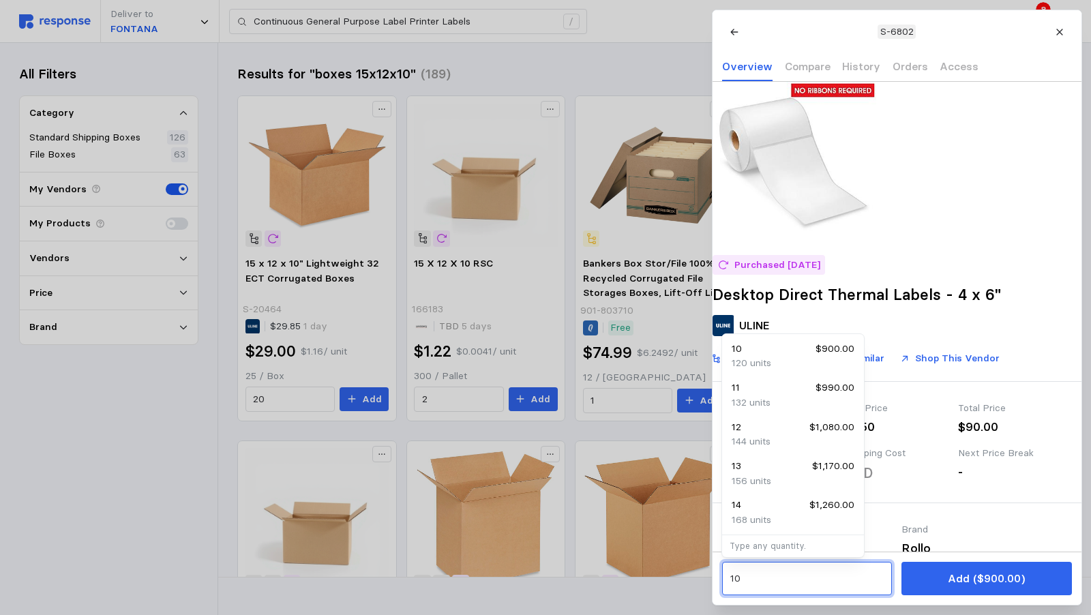
click at [785, 583] on input "10" at bounding box center [806, 579] width 154 height 25
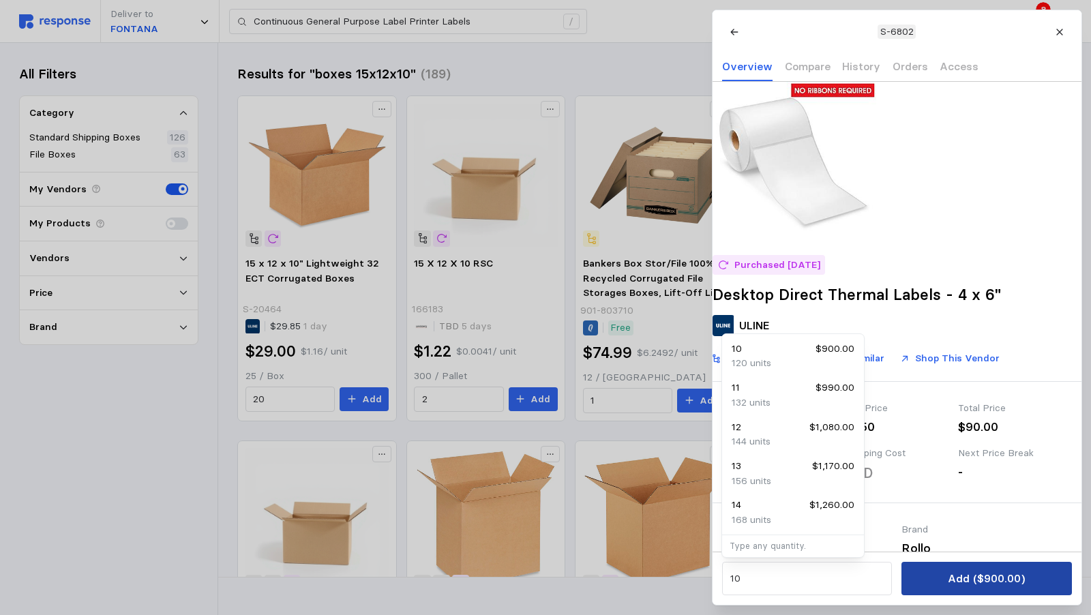
click at [1008, 576] on p "Add ($900.00)" at bounding box center [986, 578] width 77 height 17
type input "boxes 15x12x10"
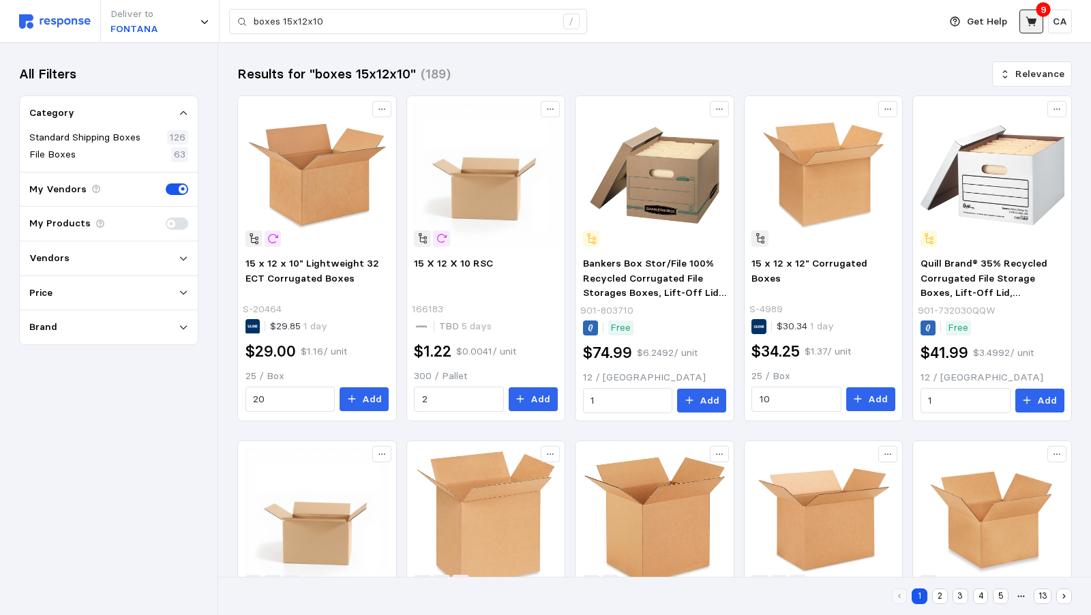
click at [1035, 27] on icon at bounding box center [1031, 22] width 12 height 12
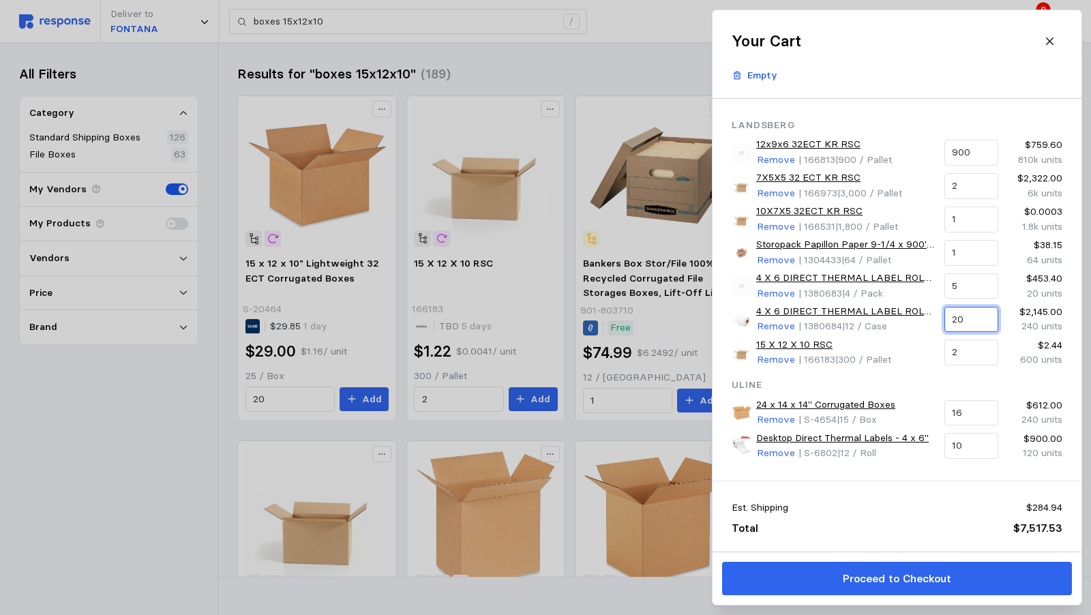
click at [974, 323] on input "20" at bounding box center [971, 319] width 38 height 25
type input "2"
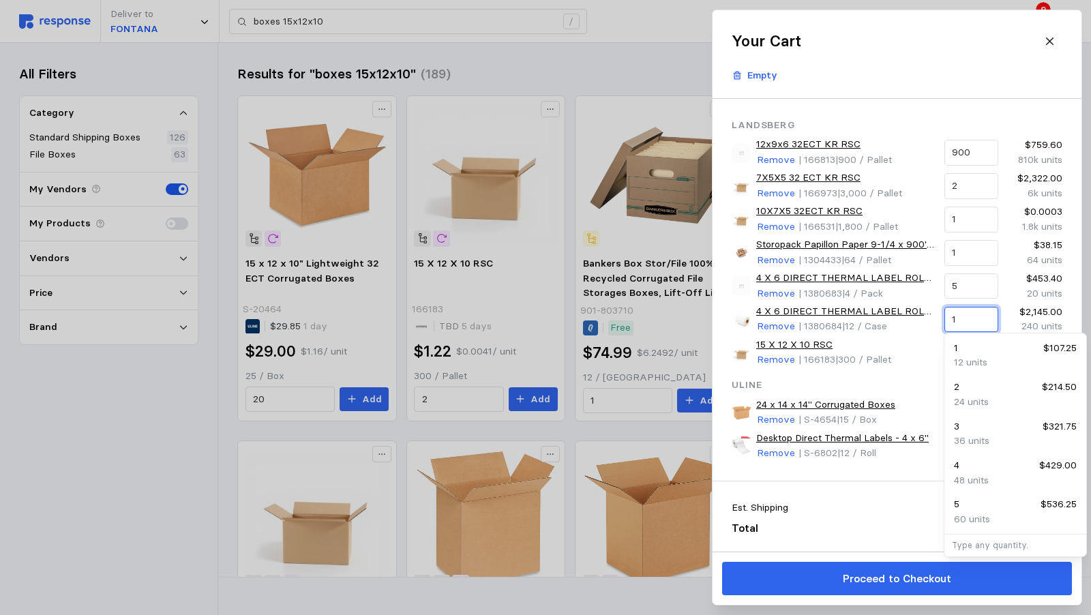
type input "10"
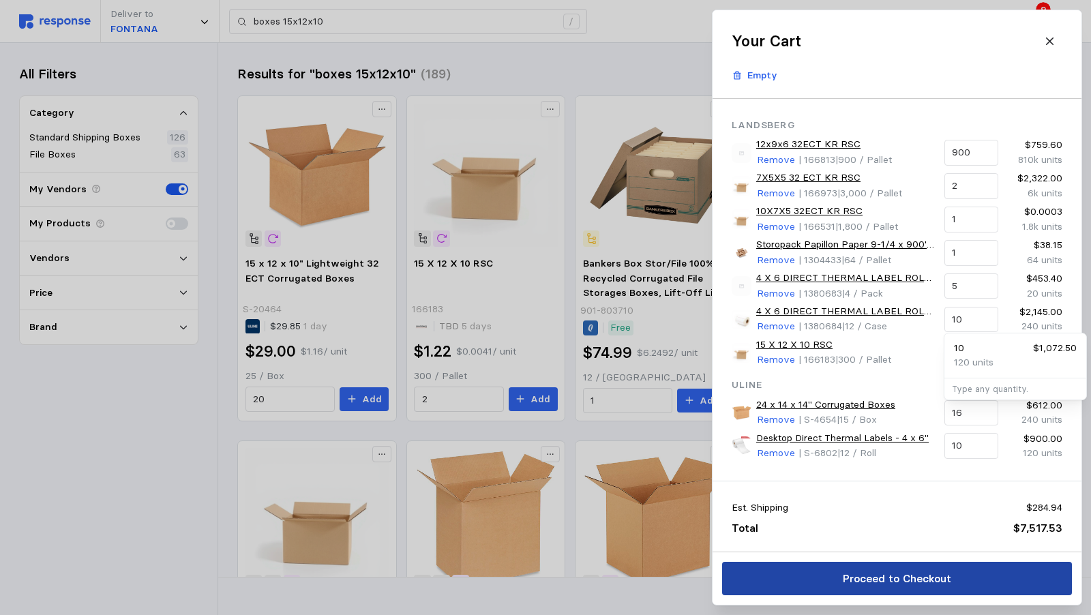
click at [818, 578] on button "Proceed to Checkout" at bounding box center [897, 578] width 350 height 33
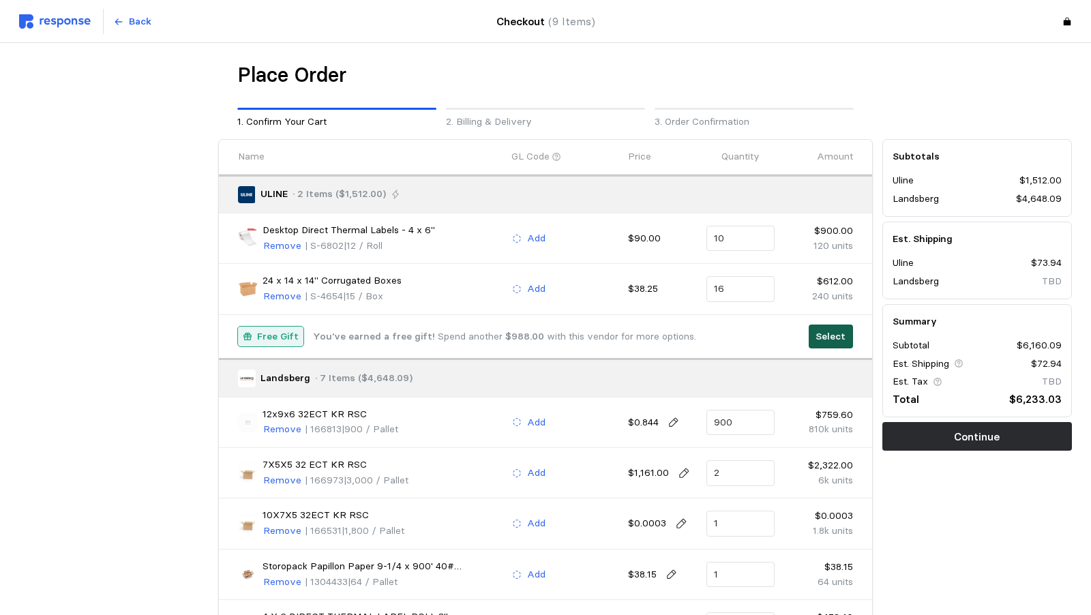
click at [815, 329] on p "Select" at bounding box center [830, 336] width 30 height 15
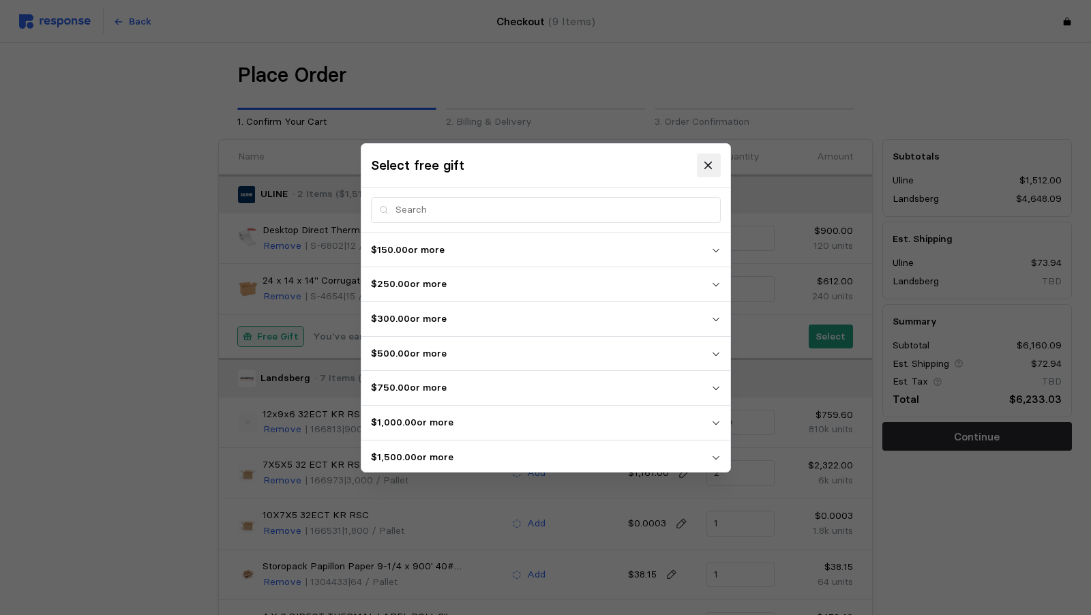
click at [706, 166] on icon at bounding box center [708, 165] width 12 height 12
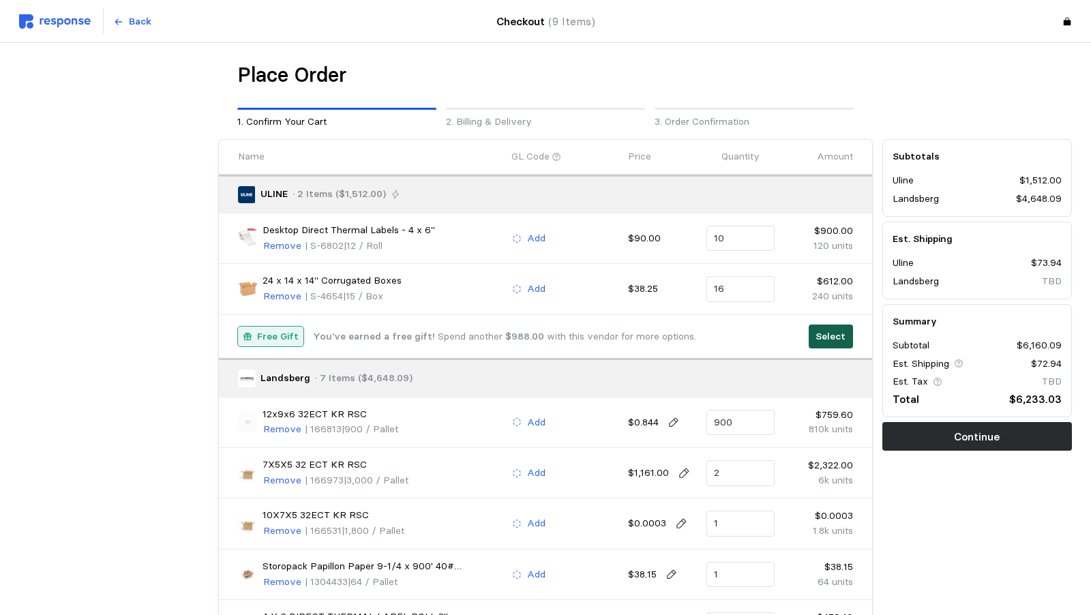
click at [809, 342] on button "Select" at bounding box center [831, 337] width 44 height 25
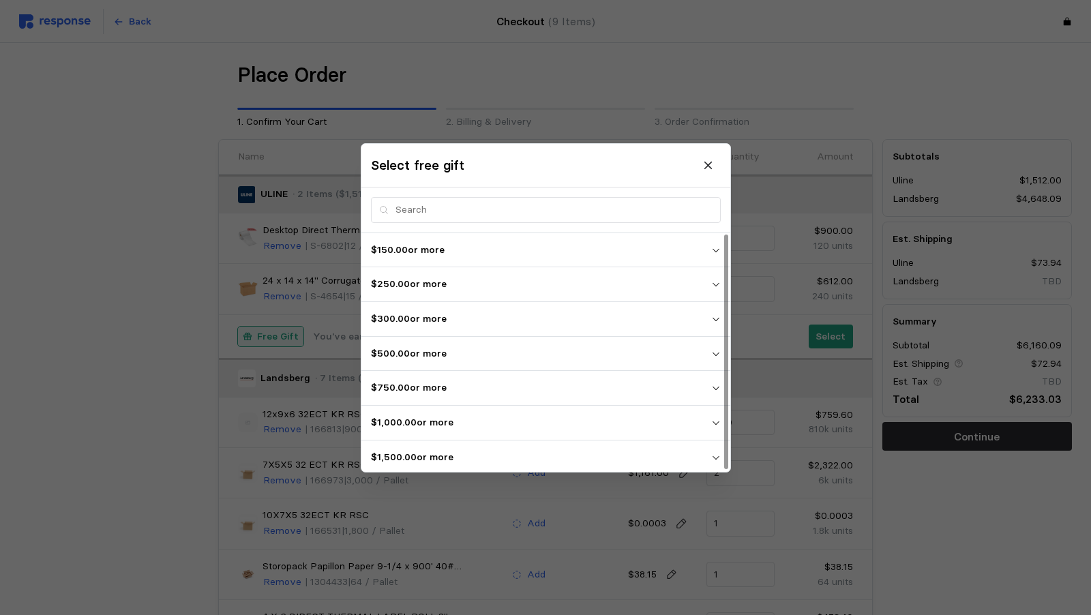
click at [451, 450] on p "$1,500.00 or more" at bounding box center [541, 456] width 340 height 15
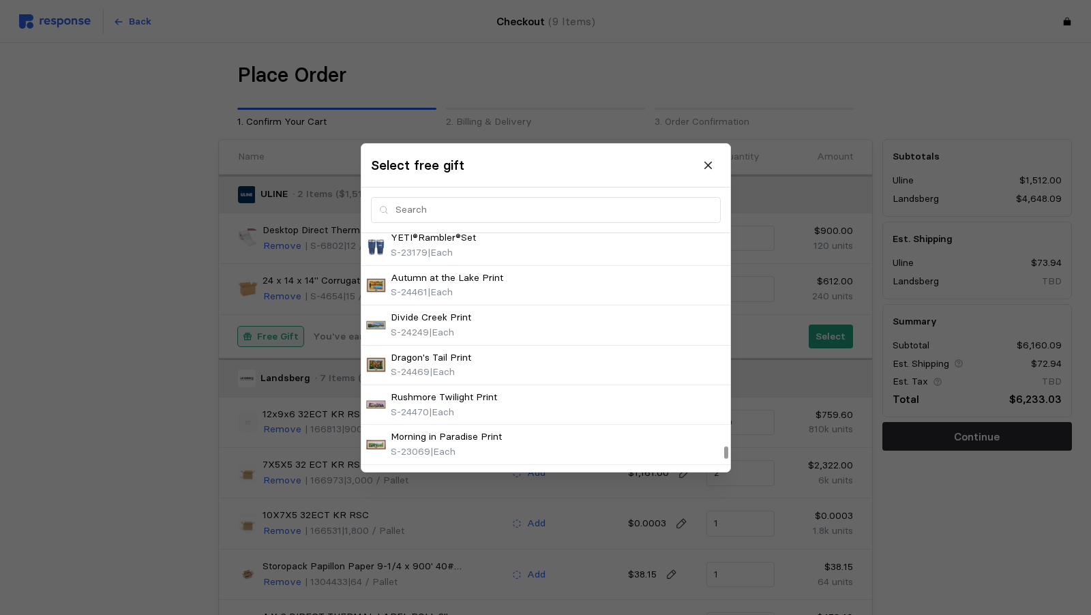
scroll to position [4505, 0]
click at [377, 477] on img at bounding box center [376, 487] width 20 height 20
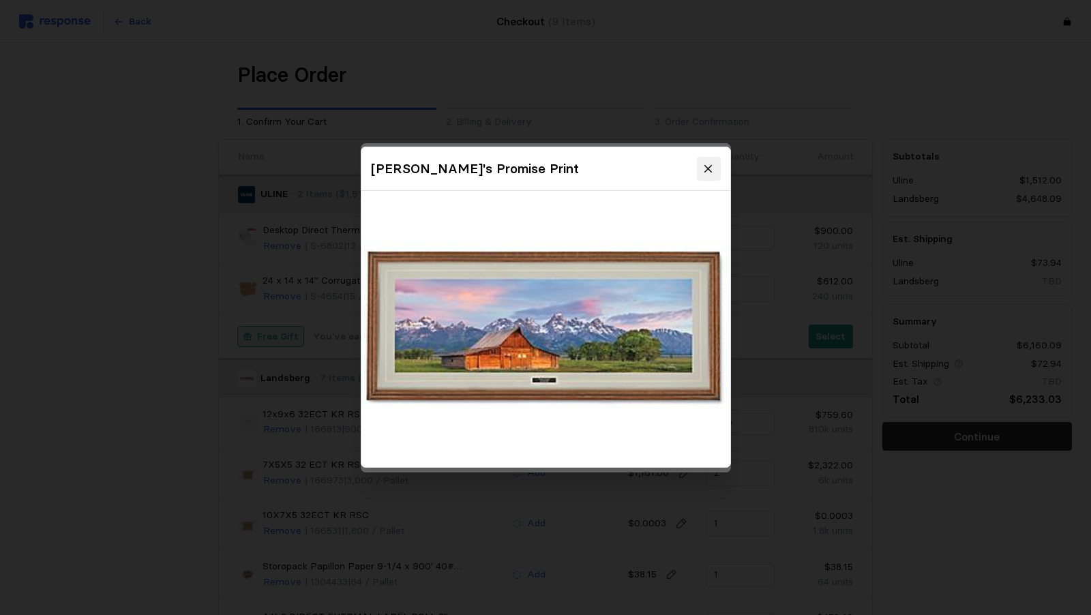
click at [707, 170] on icon at bounding box center [707, 168] width 7 height 7
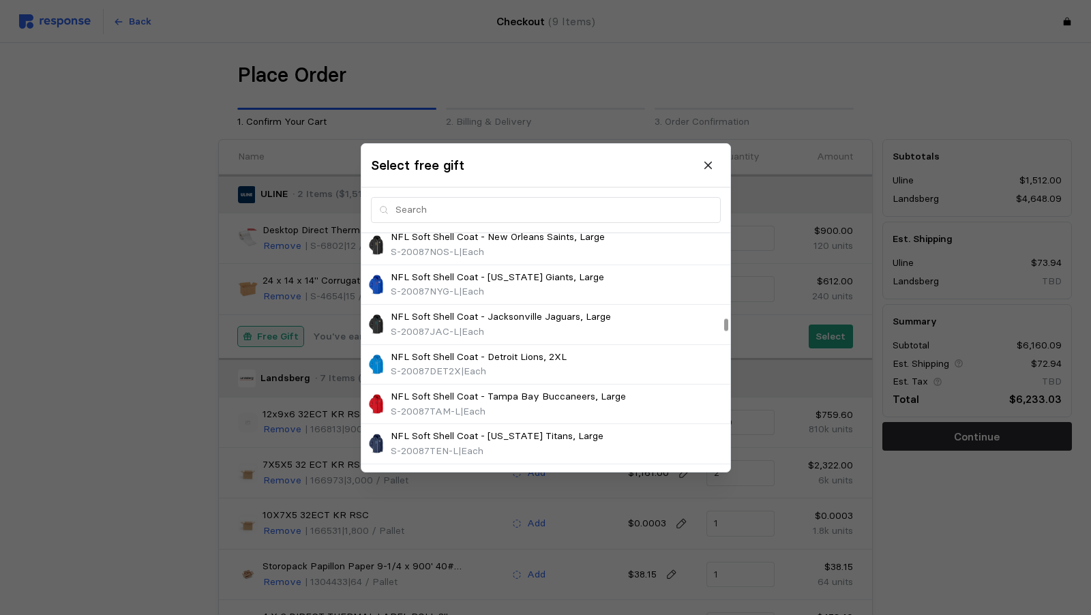
scroll to position [1678, 0]
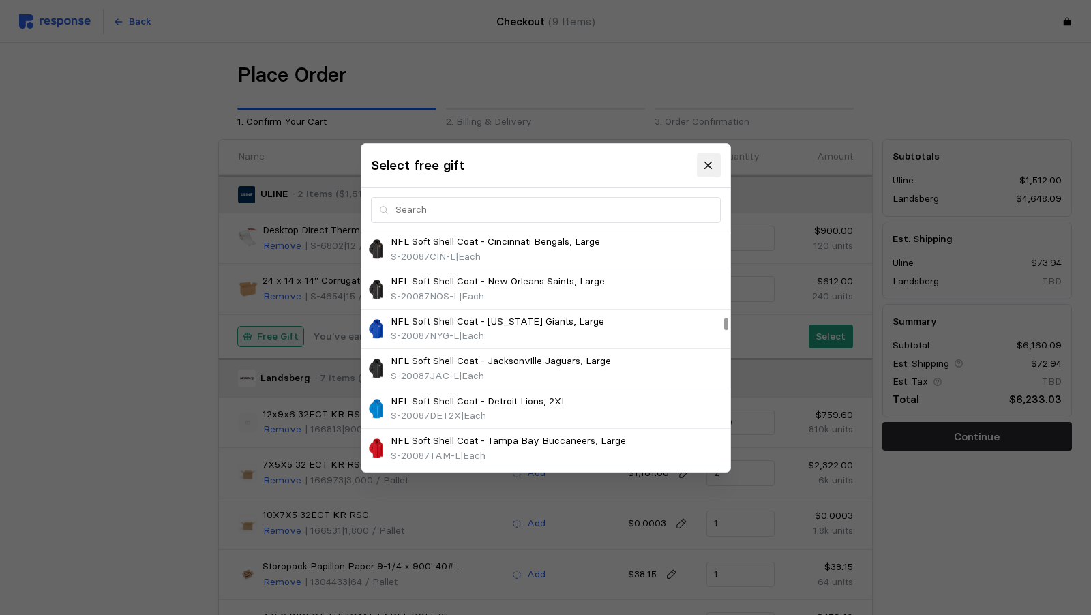
click at [714, 166] on icon at bounding box center [708, 165] width 12 height 12
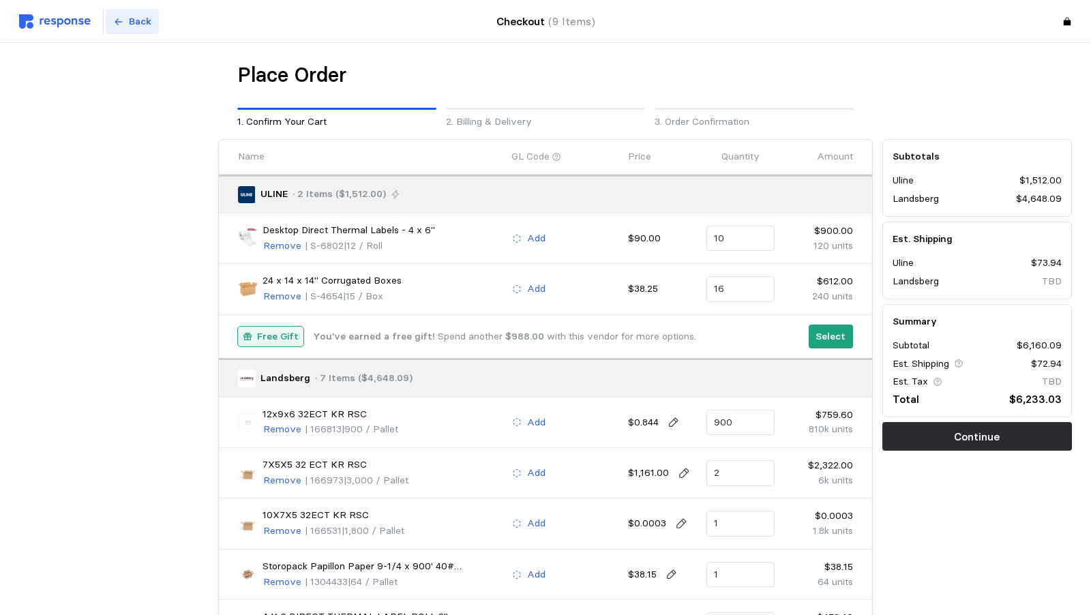
click at [142, 20] on p "Back" at bounding box center [140, 21] width 22 height 15
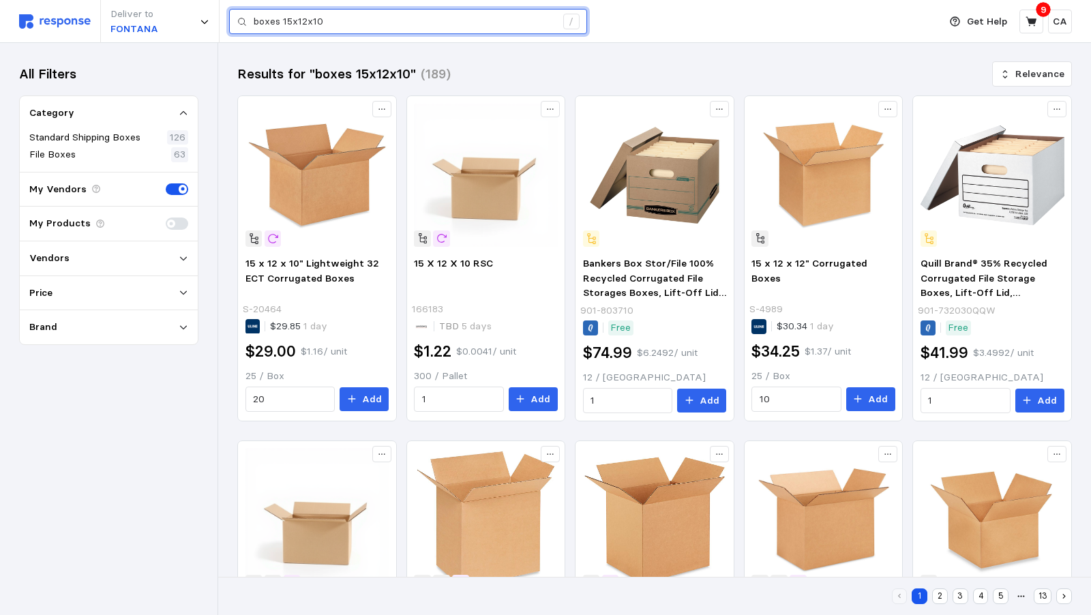
click at [304, 23] on input "boxes 15x12x10" at bounding box center [405, 22] width 302 height 25
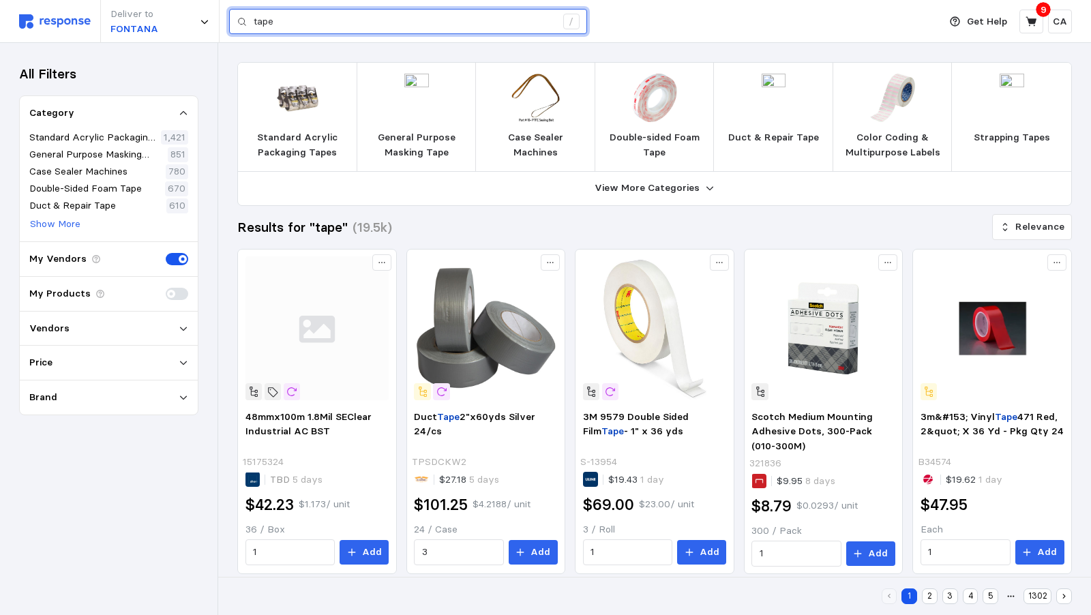
click at [316, 30] on input "tape" at bounding box center [405, 22] width 302 height 25
click at [329, 25] on input "bag tape" at bounding box center [405, 22] width 302 height 25
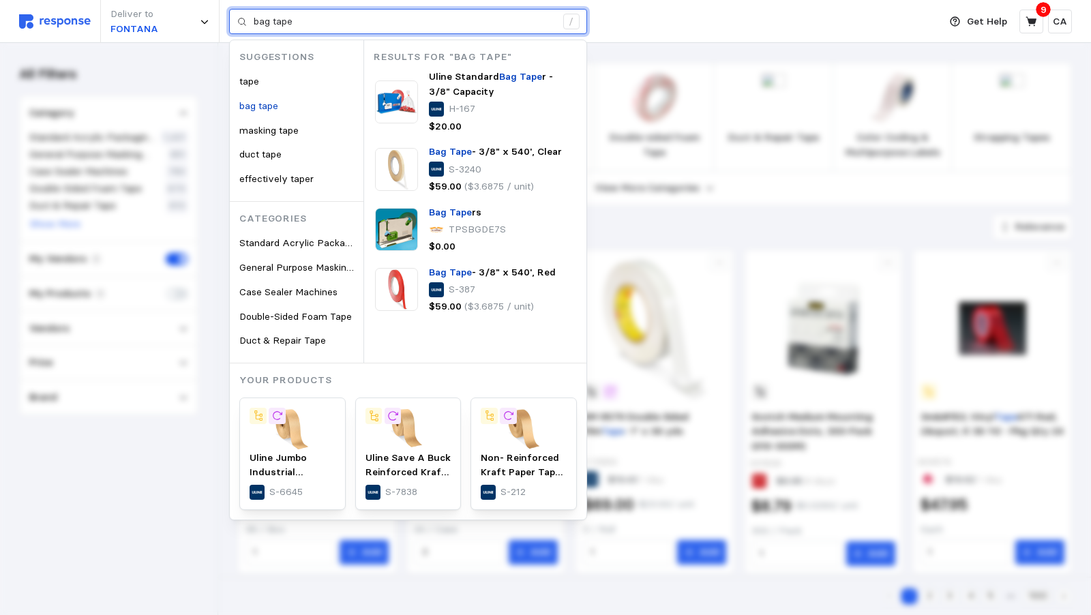
click at [329, 25] on input "bag tape" at bounding box center [405, 22] width 302 height 25
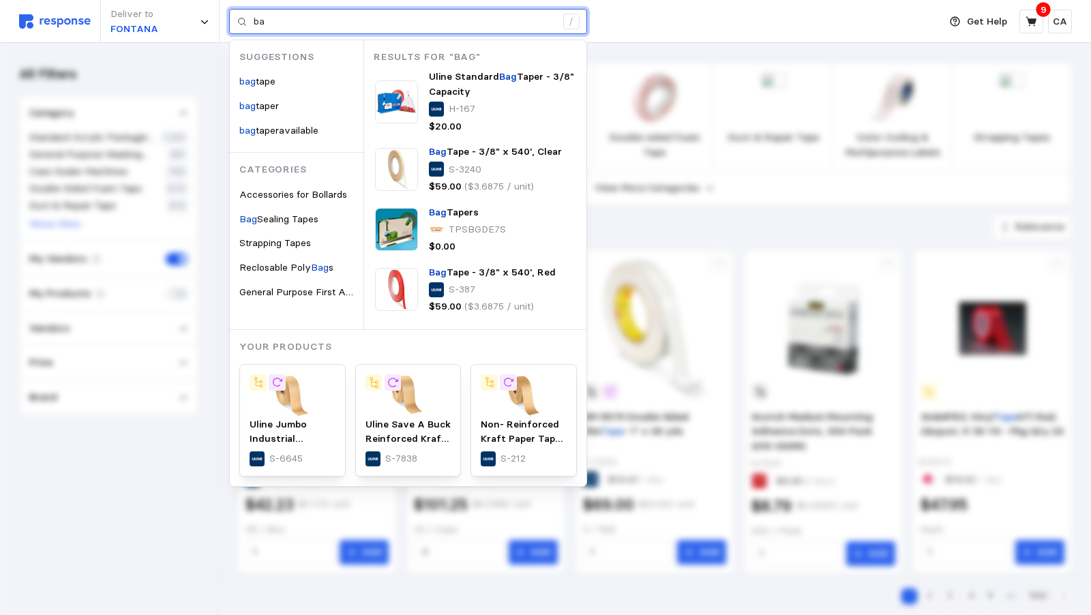
type input "b"
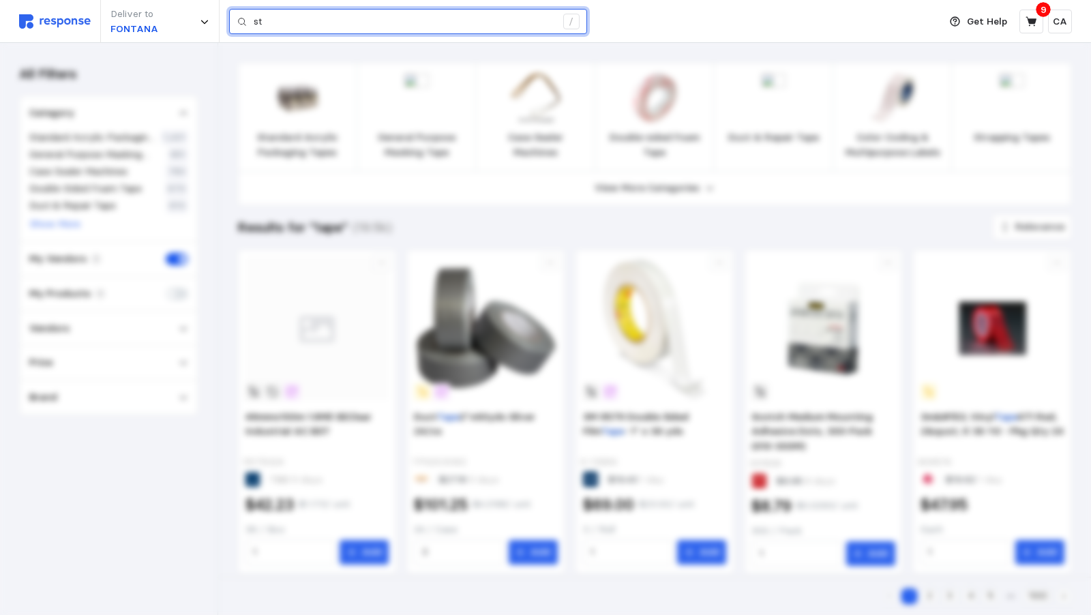
type input "s"
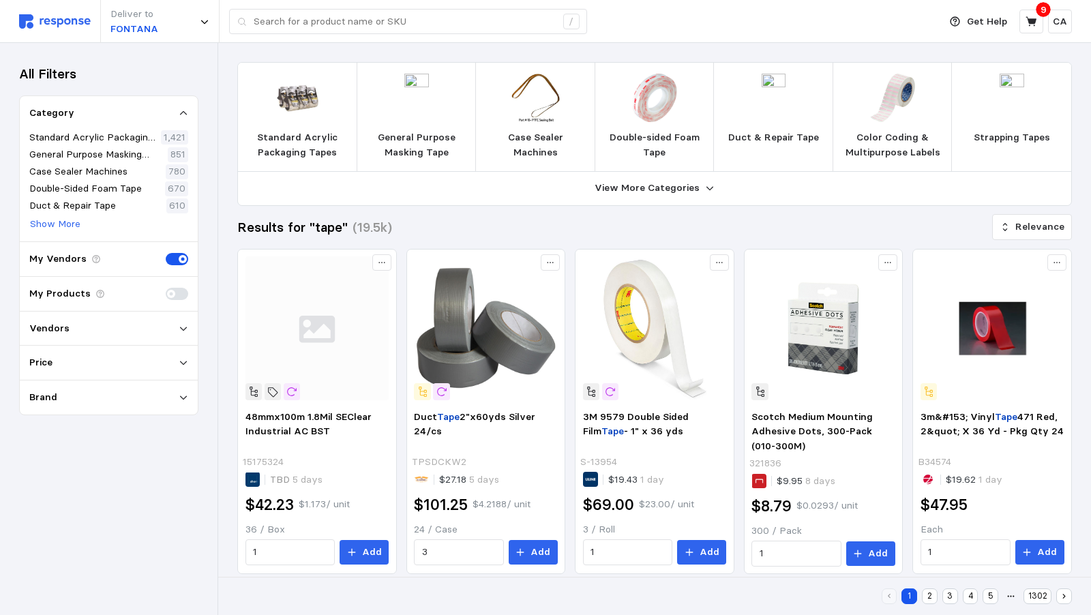
click at [59, 260] on p "My Vendors" at bounding box center [57, 259] width 57 height 15
click at [188, 329] on icon at bounding box center [184, 329] width 10 height 10
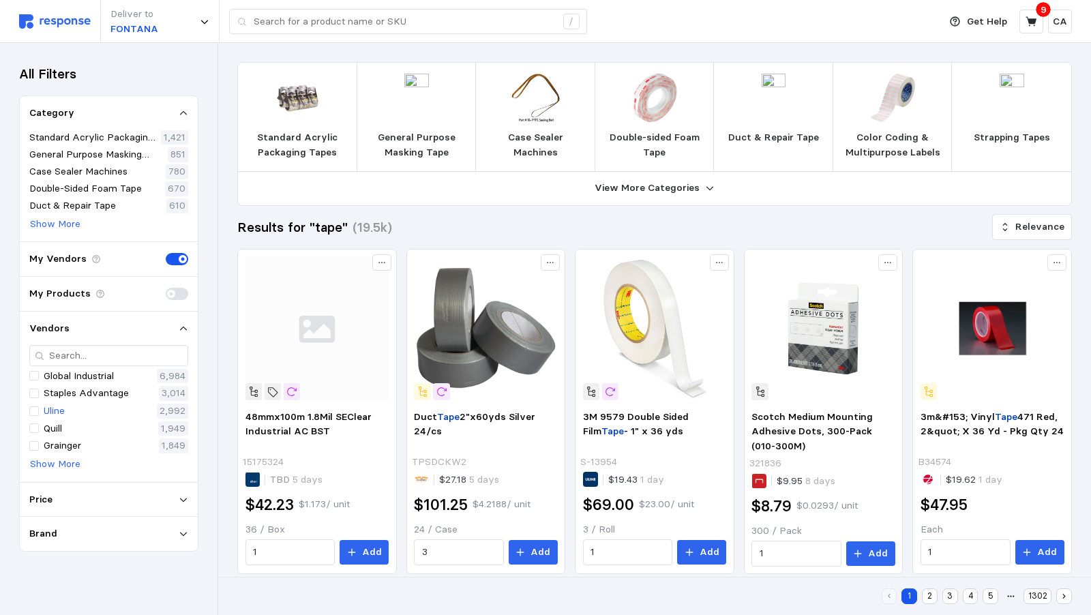
click at [50, 407] on p "Uline" at bounding box center [54, 411] width 21 height 15
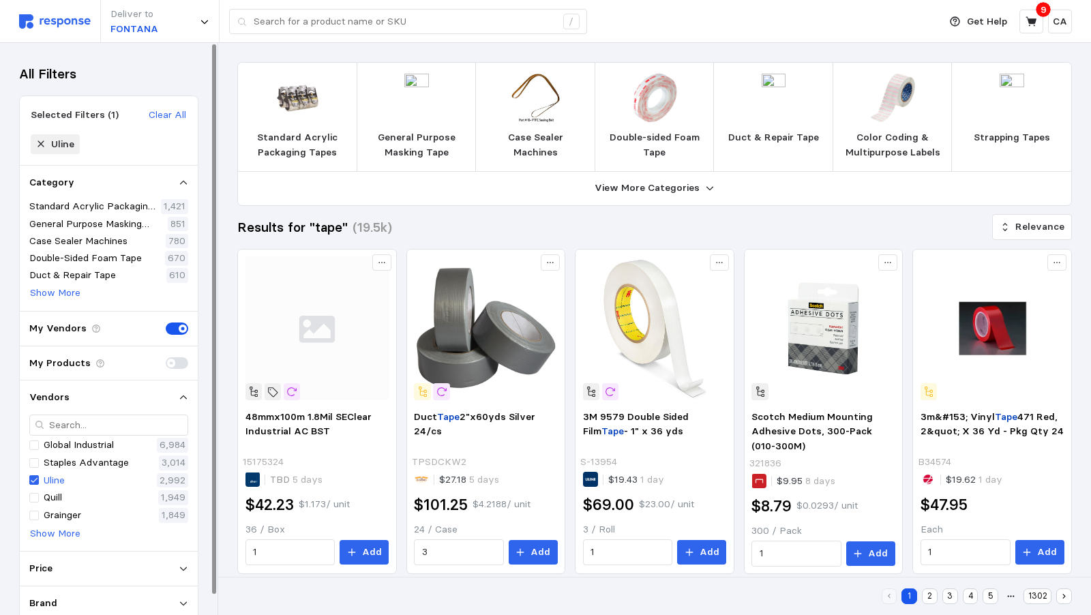
type input "tape"
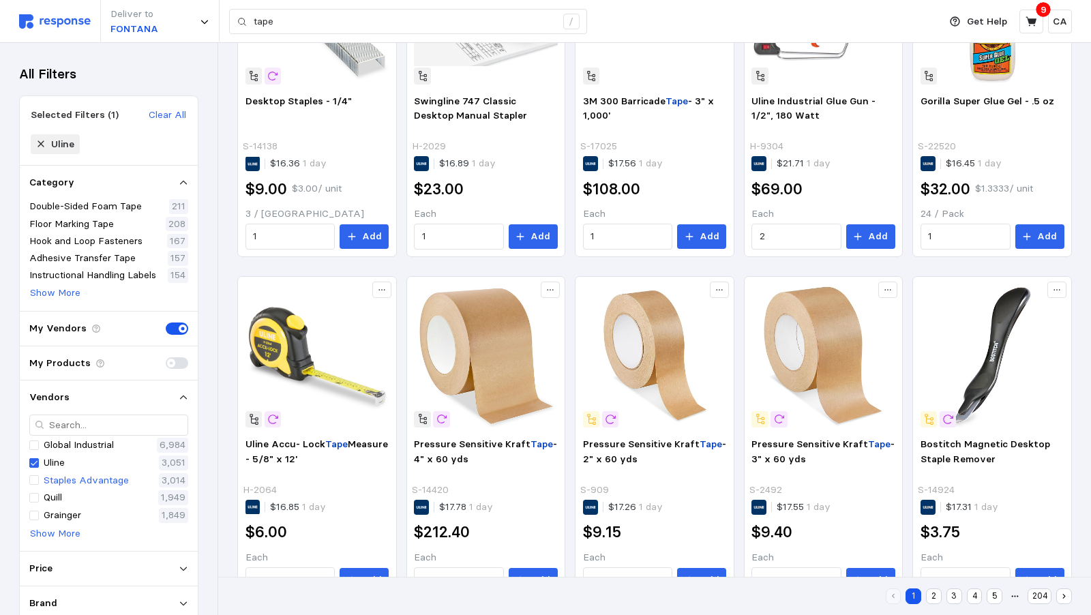
scroll to position [662, 0]
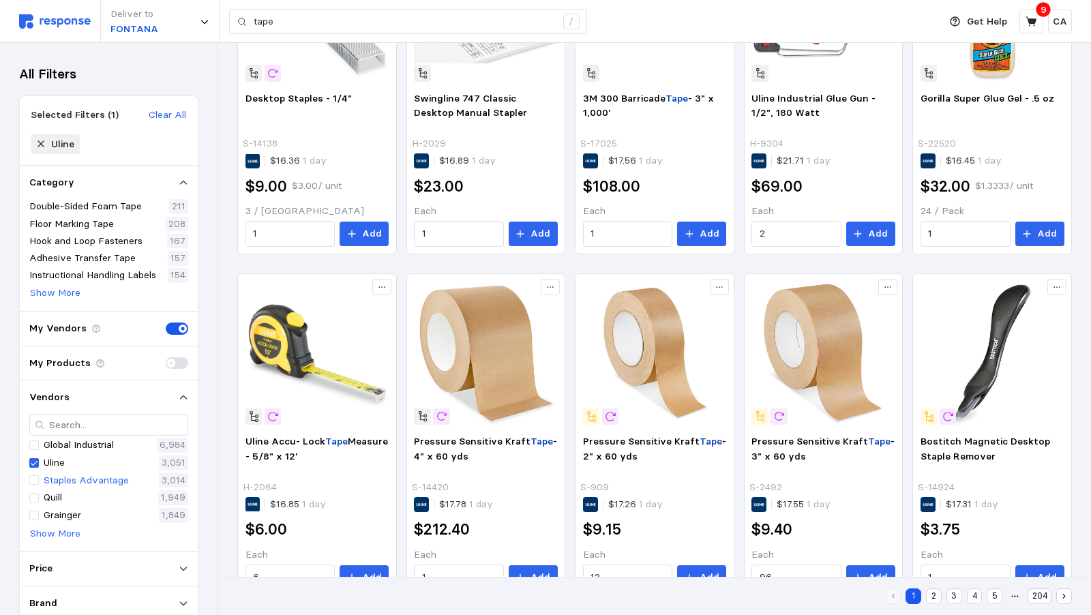
click at [937, 597] on button "2" at bounding box center [934, 596] width 16 height 16
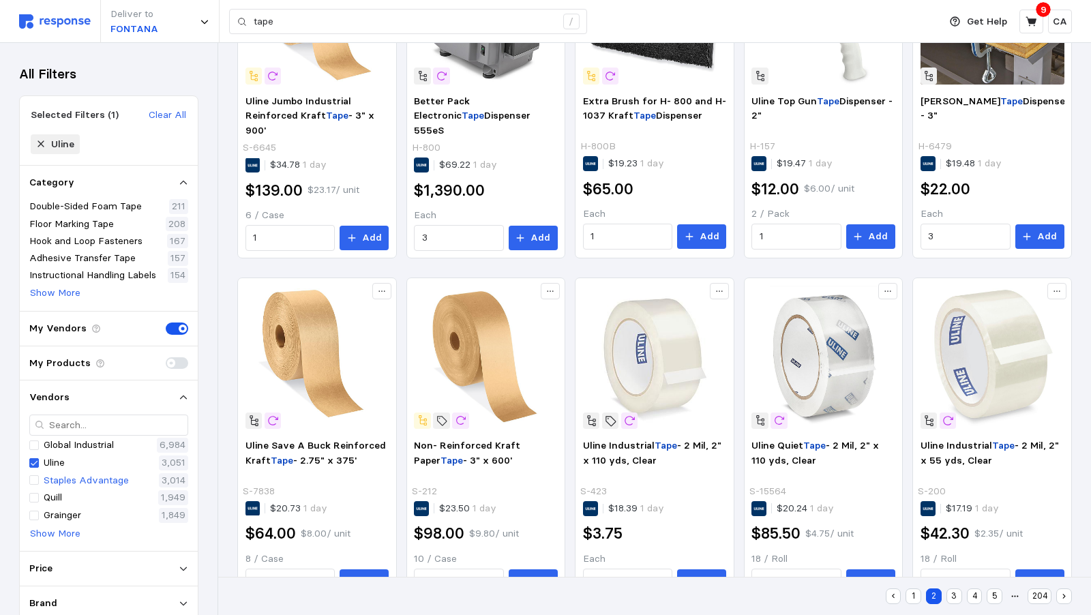
scroll to position [663, 0]
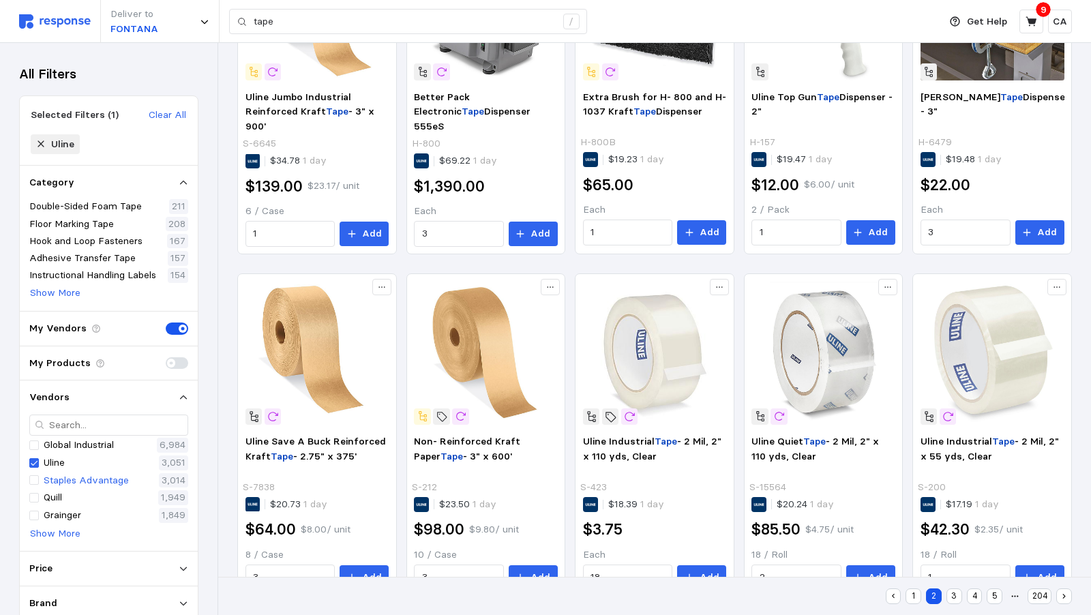
click at [956, 601] on button "3" at bounding box center [954, 596] width 16 height 16
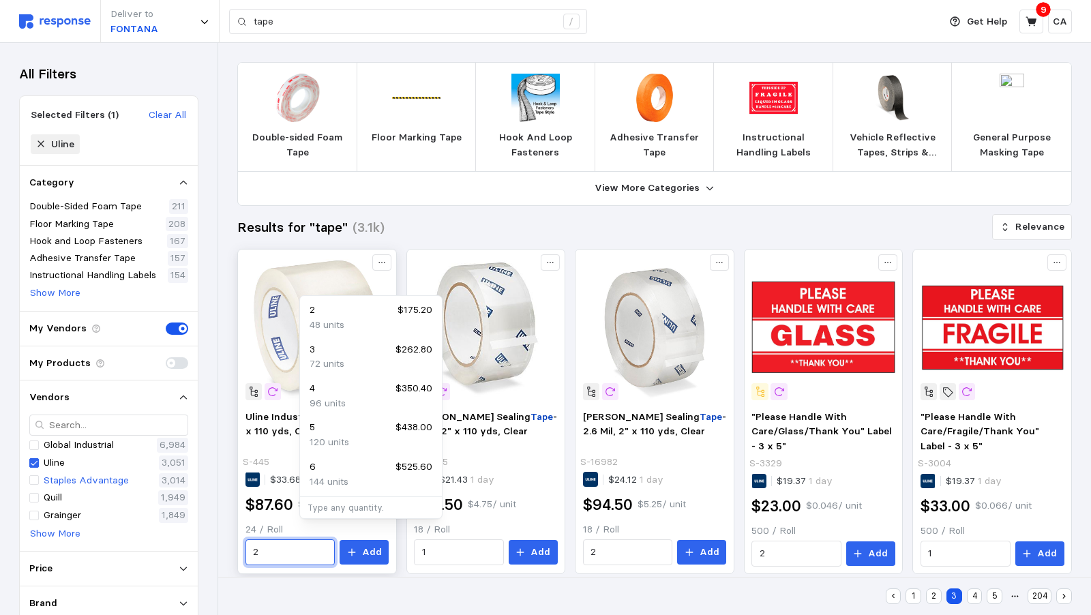
click at [327, 540] on input "2" at bounding box center [290, 552] width 74 height 25
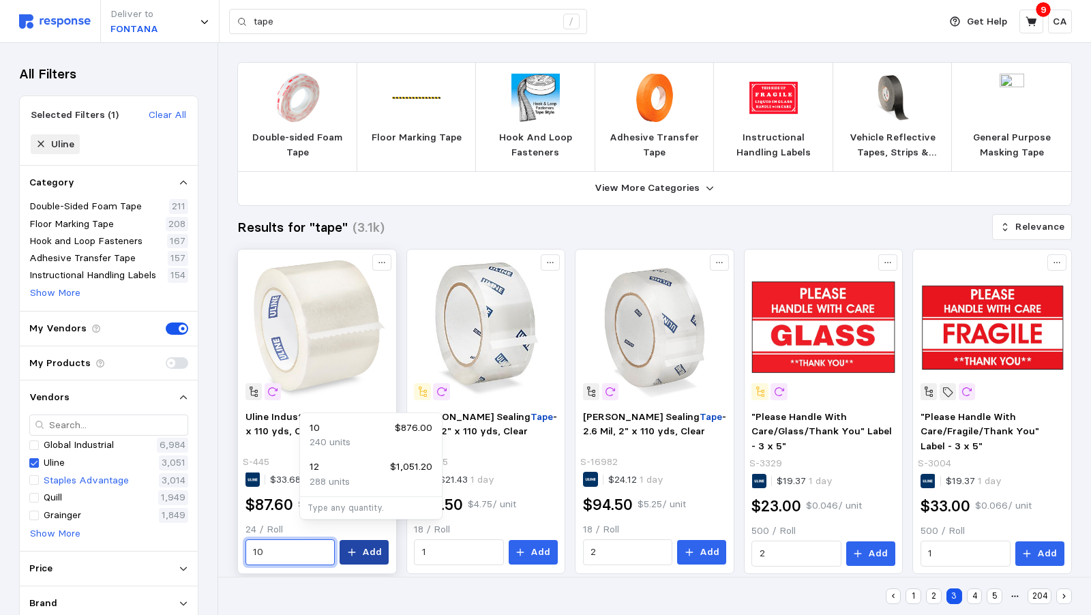
type input "10"
click at [382, 545] on p "Add" at bounding box center [372, 552] width 20 height 15
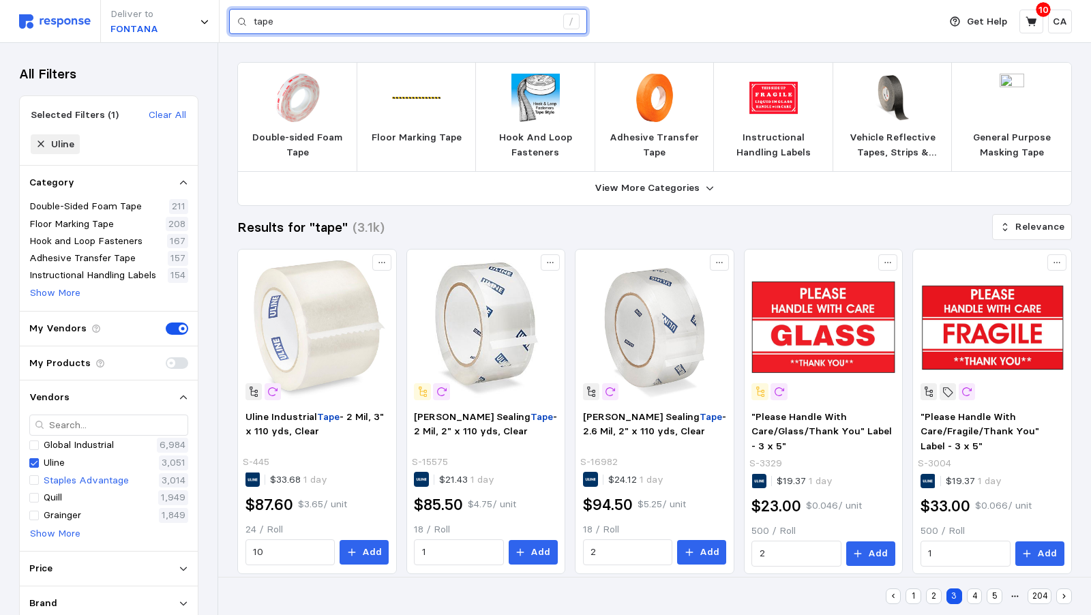
click at [299, 23] on input "tape" at bounding box center [405, 22] width 302 height 25
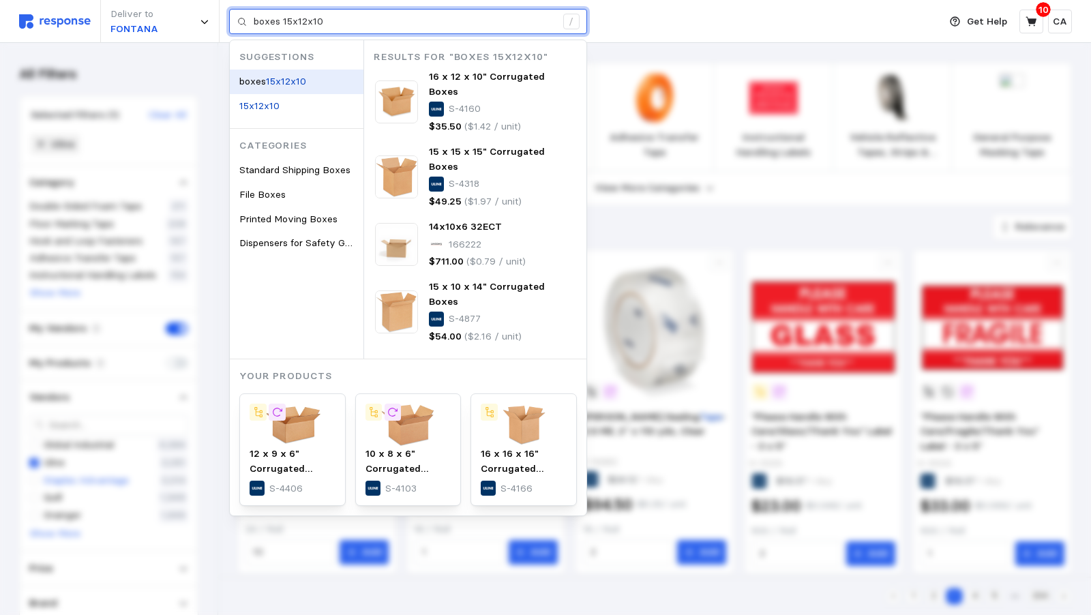
click at [279, 87] on mark "15x12x10" at bounding box center [286, 81] width 40 height 12
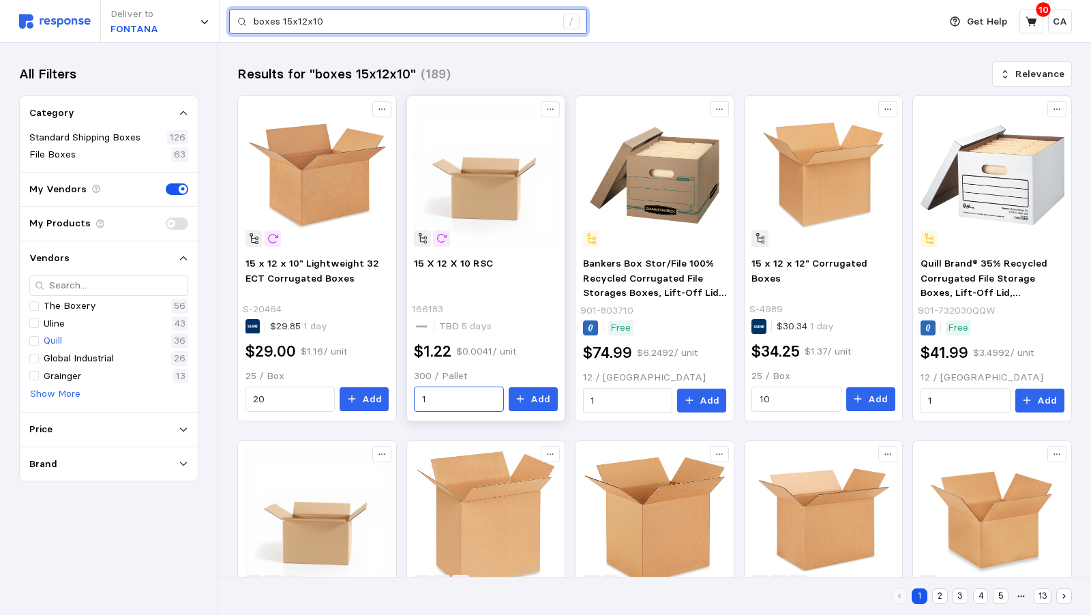
type input "boxes 15x12x10"
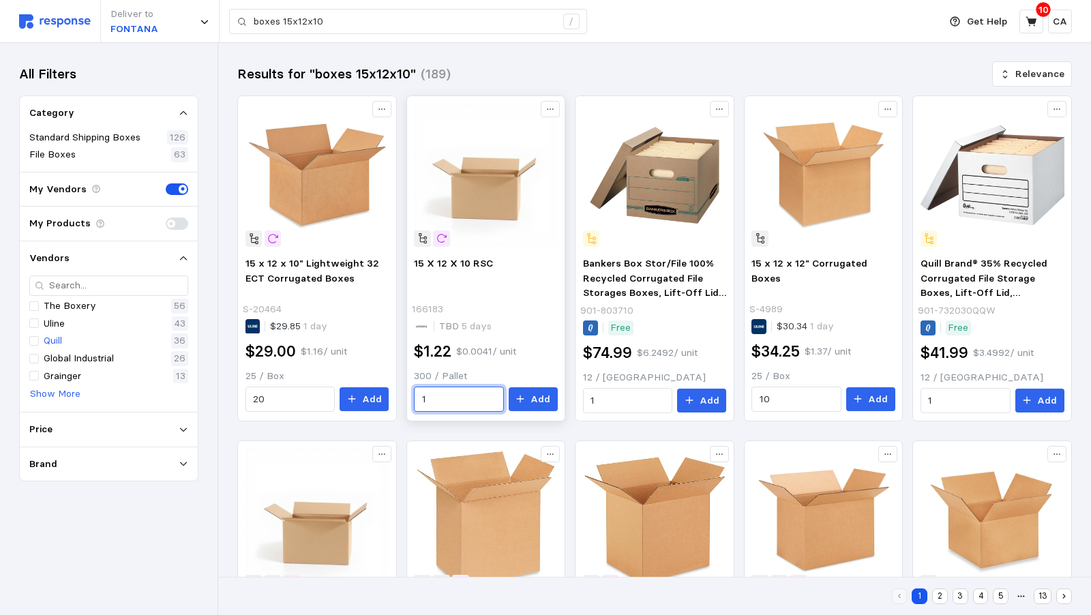
click at [492, 387] on input "1" at bounding box center [459, 399] width 74 height 25
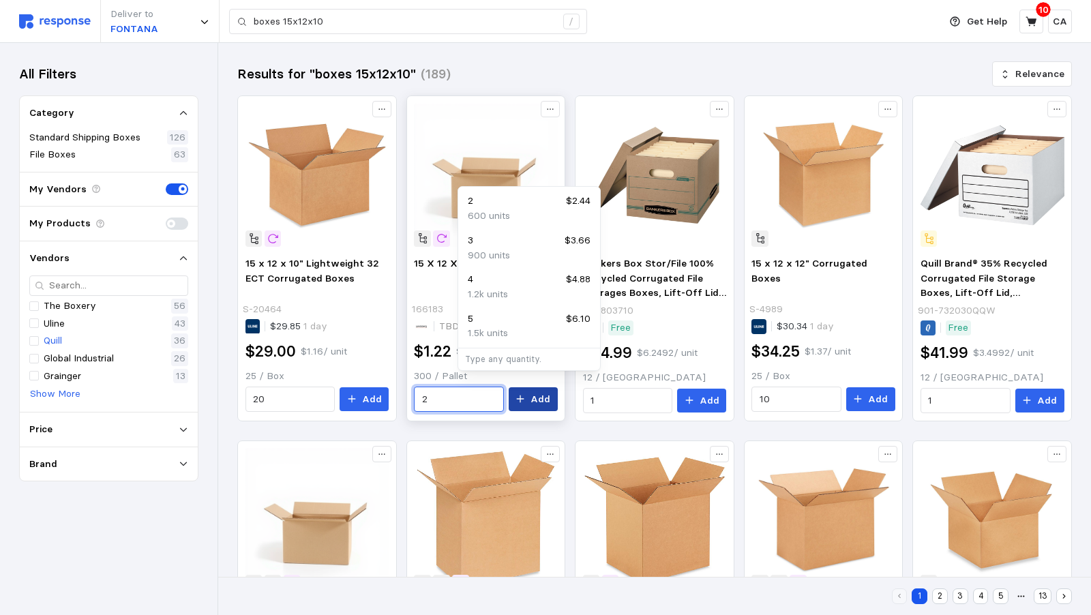
type input "2"
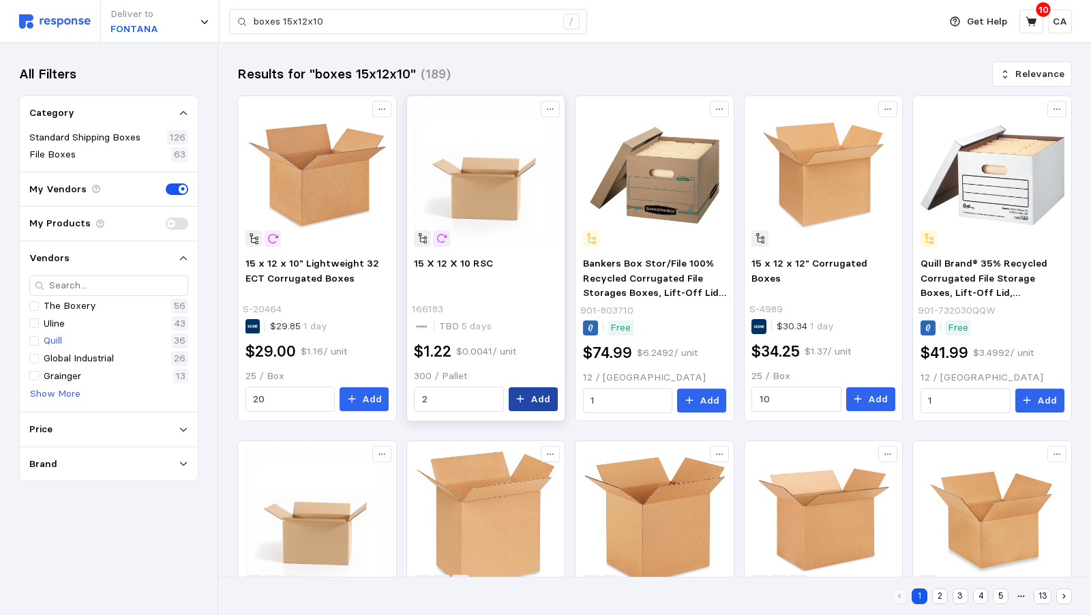
click at [550, 392] on p "Add" at bounding box center [540, 399] width 20 height 15
click at [327, 396] on input "20" at bounding box center [290, 399] width 74 height 25
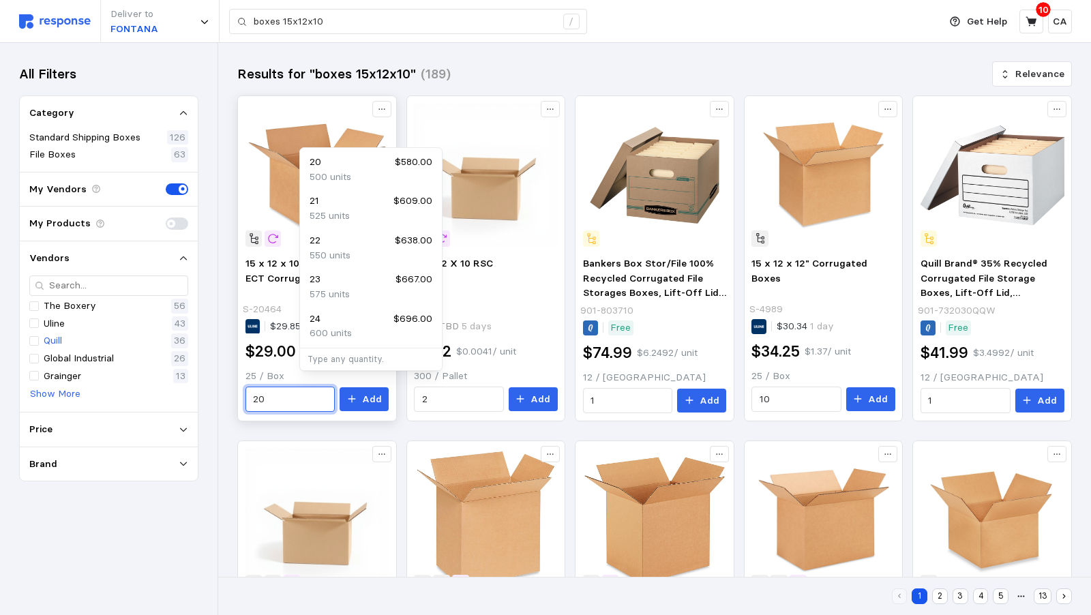
type input "2"
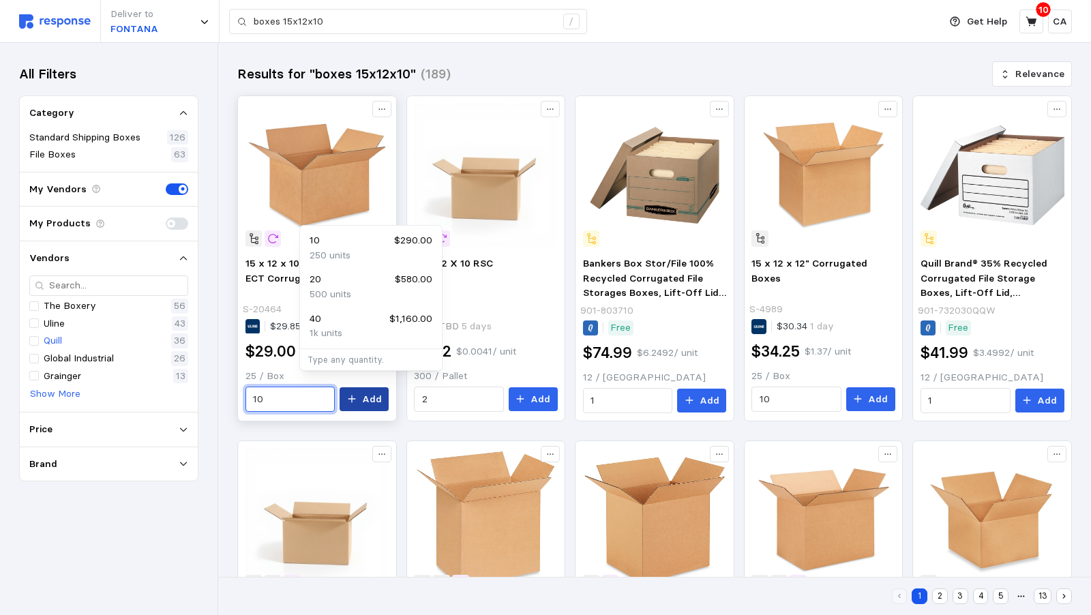
type input "10"
click at [382, 392] on p "Add" at bounding box center [372, 399] width 20 height 15
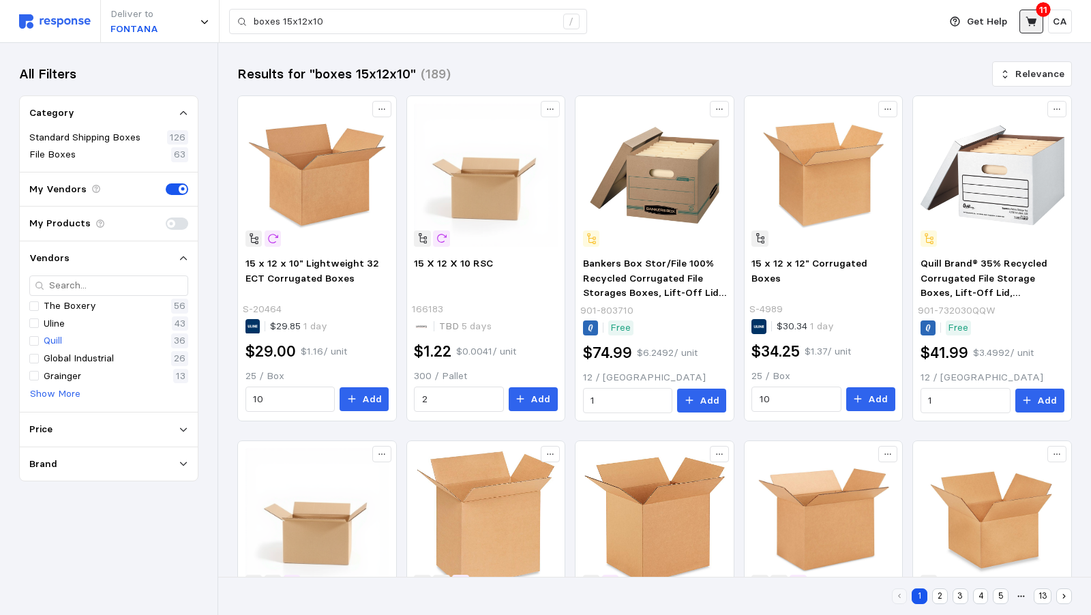
click at [1028, 20] on icon at bounding box center [1030, 21] width 11 height 10
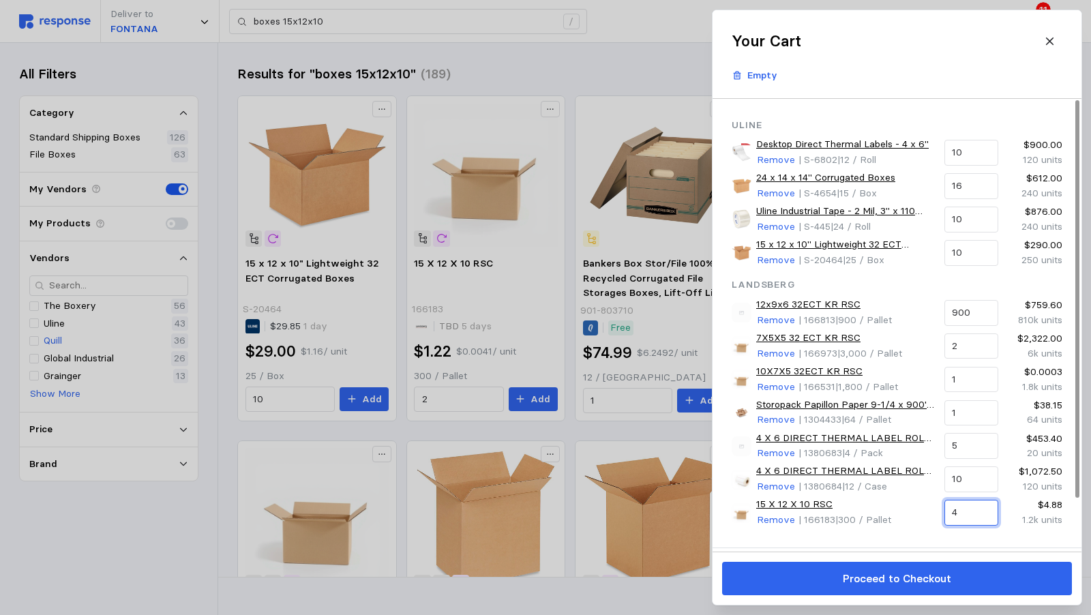
click at [976, 509] on input "4" at bounding box center [971, 512] width 38 height 25
click at [768, 514] on p "Remove" at bounding box center [776, 520] width 38 height 15
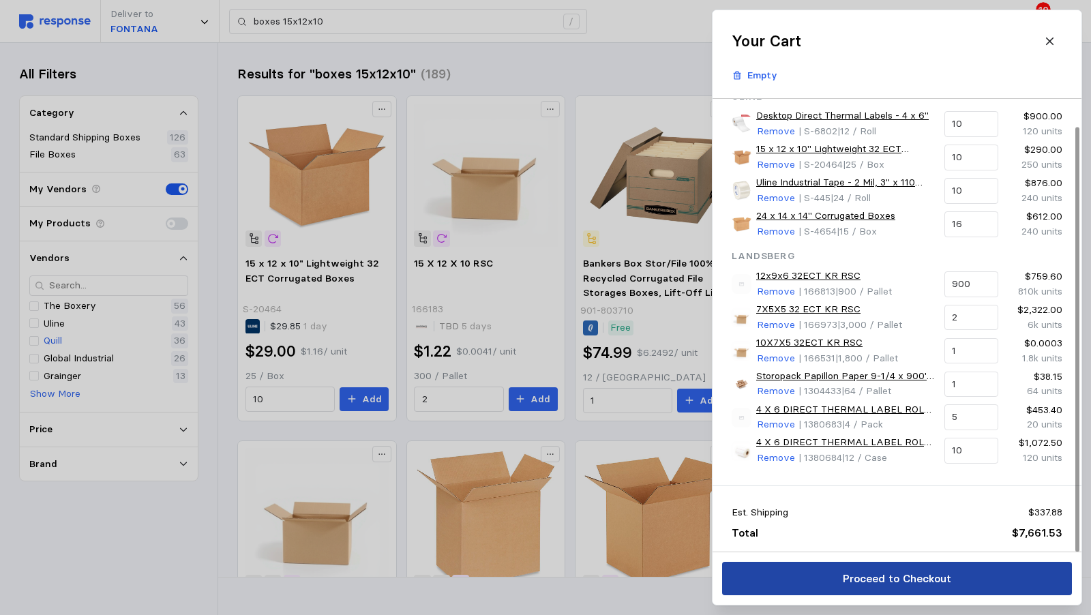
click at [914, 587] on p "Proceed to Checkout" at bounding box center [896, 578] width 108 height 17
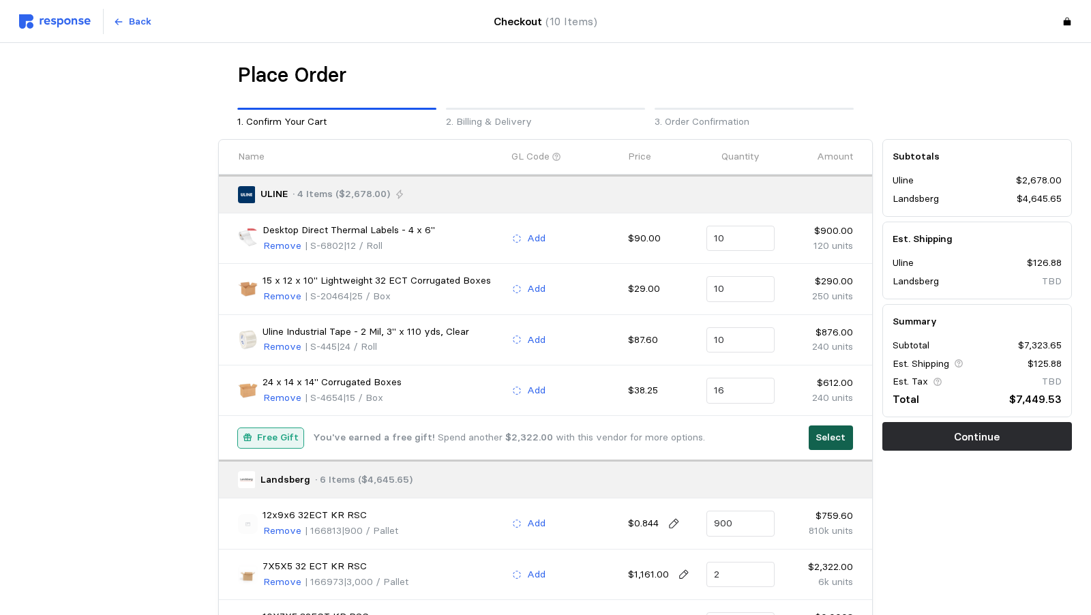
click at [815, 432] on p "Select" at bounding box center [830, 437] width 30 height 15
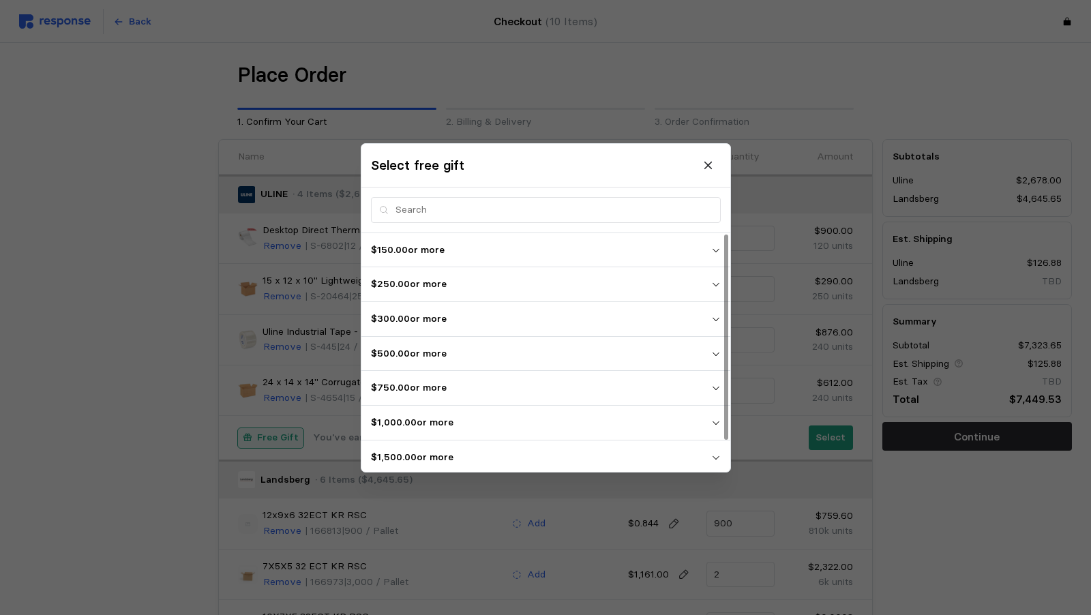
scroll to position [35, 0]
click at [430, 453] on p "$2,500.00 or more" at bounding box center [541, 456] width 340 height 15
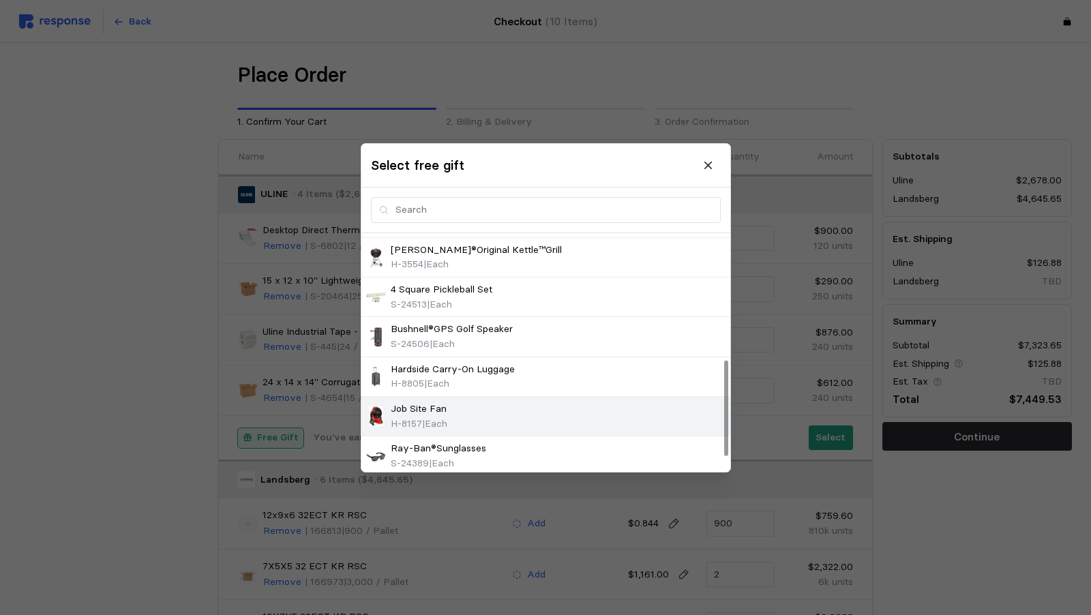
scroll to position [351, 0]
click at [425, 408] on p "Ray-Ban®Sunglasses" at bounding box center [438, 409] width 95 height 15
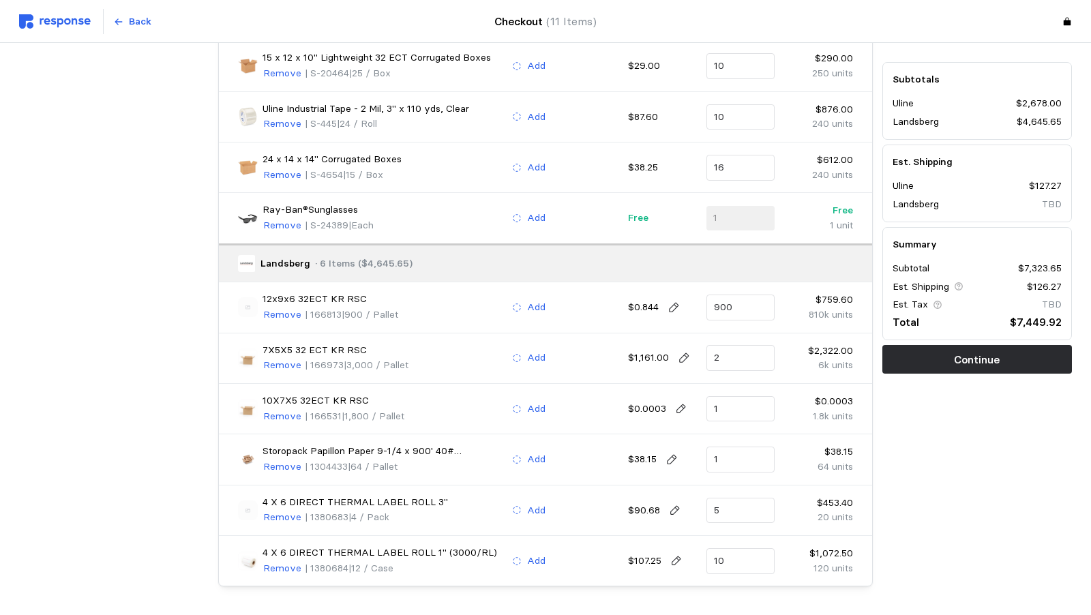
scroll to position [260, 0]
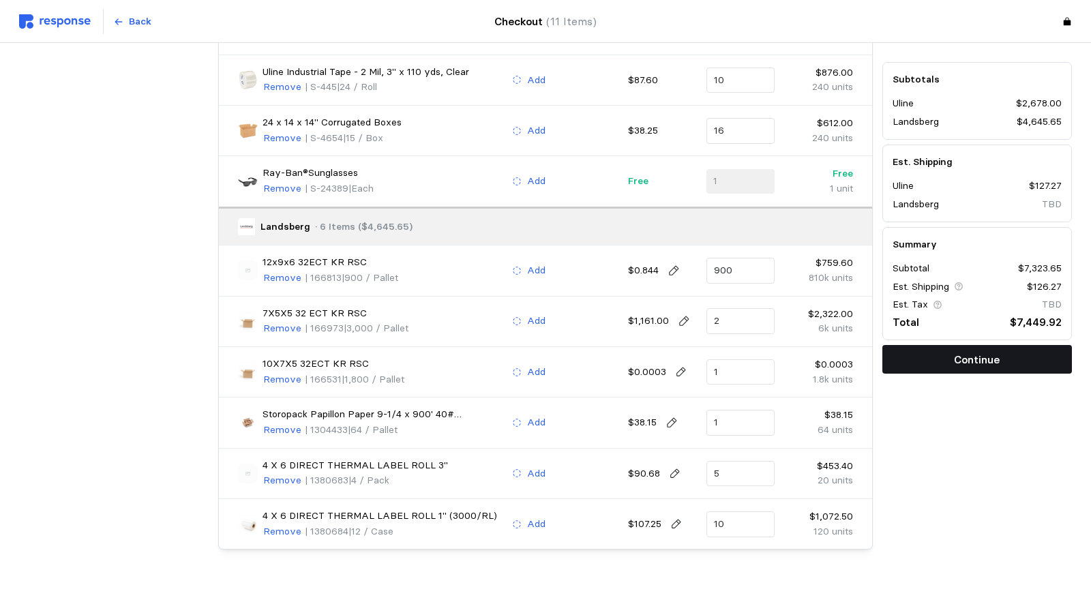
click at [958, 355] on p "Continue" at bounding box center [977, 359] width 46 height 17
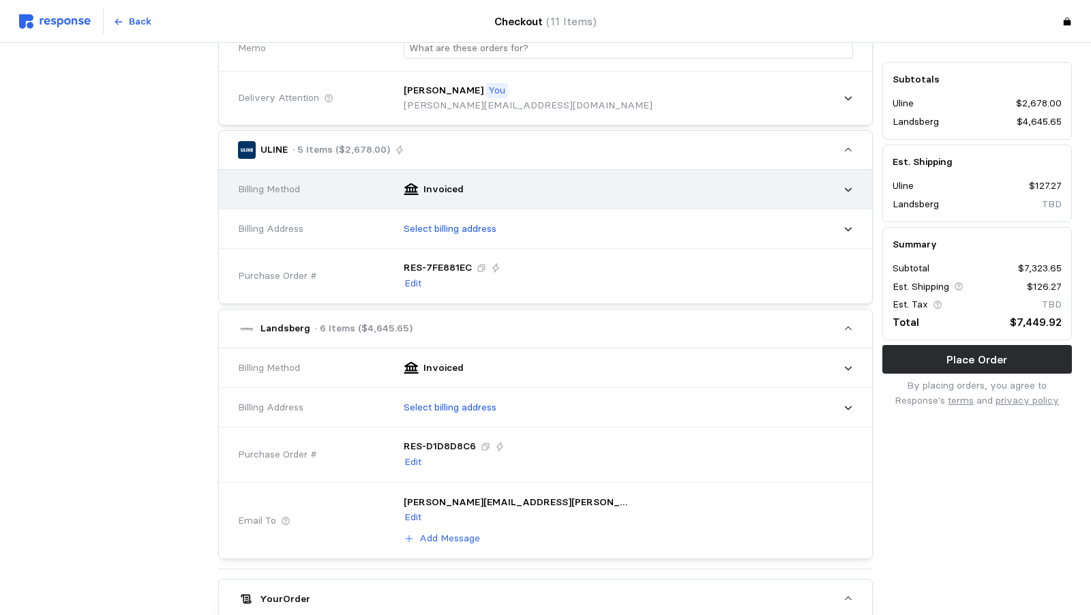
click at [772, 182] on div "Invoiced" at bounding box center [623, 189] width 459 height 34
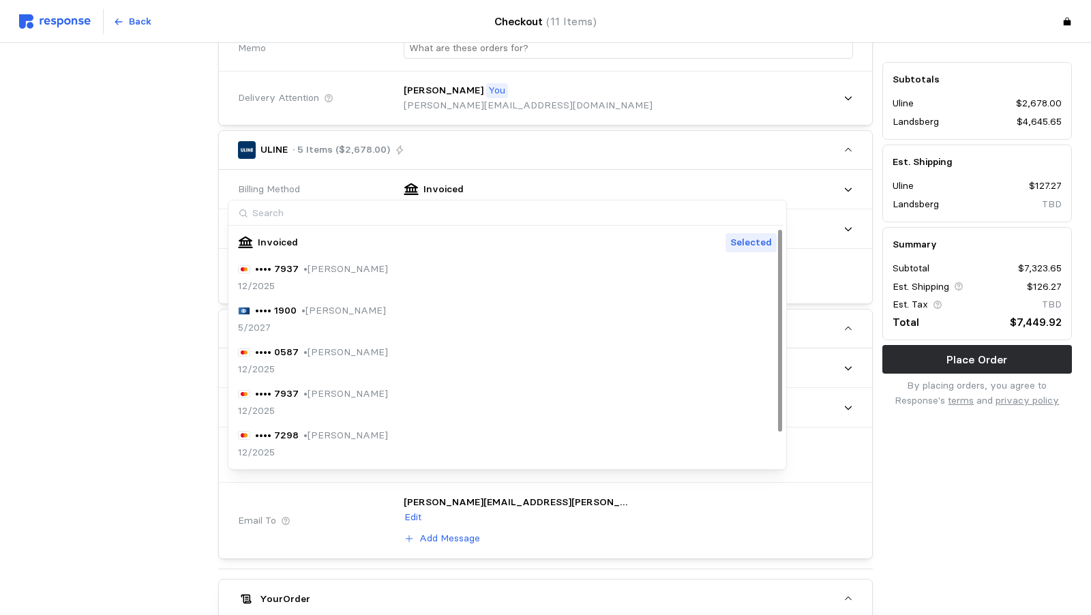
click at [307, 239] on div "Invoiced Selected" at bounding box center [507, 243] width 539 height 20
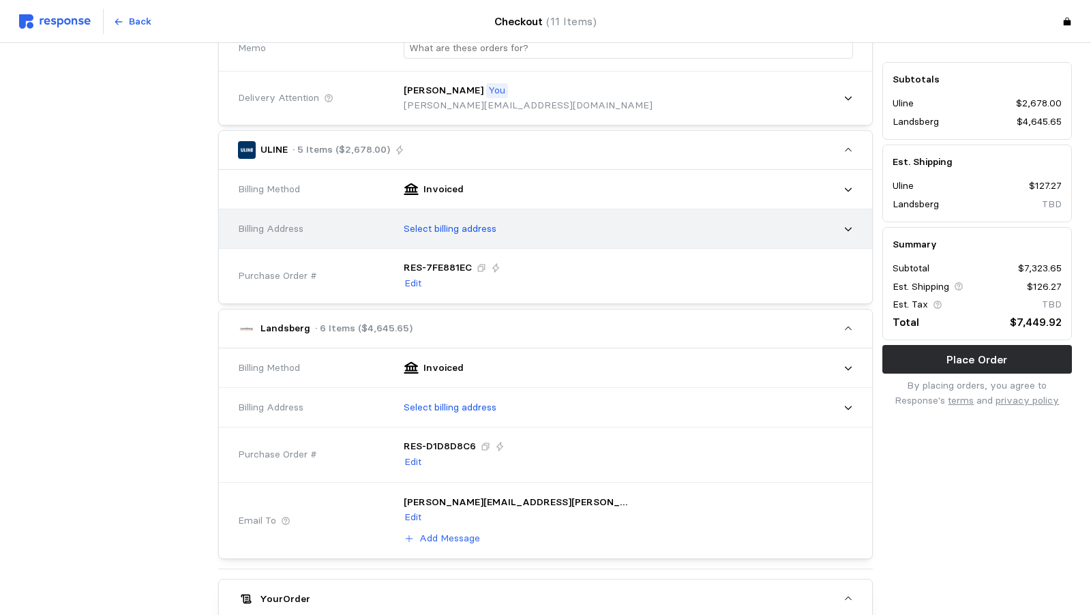
click at [404, 230] on p "Select billing address" at bounding box center [450, 229] width 93 height 15
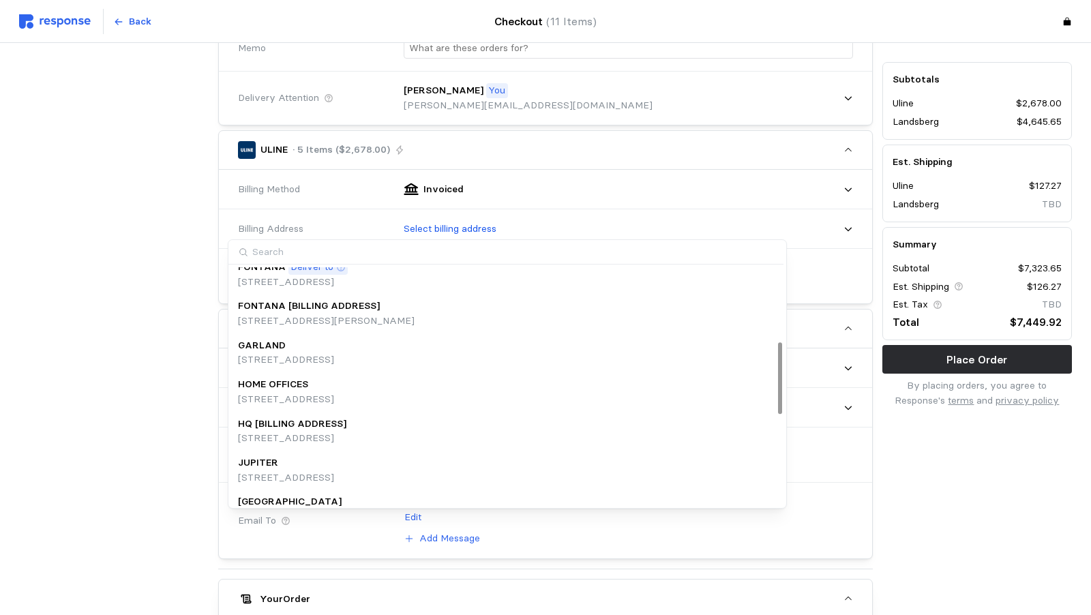
scroll to position [259, 0]
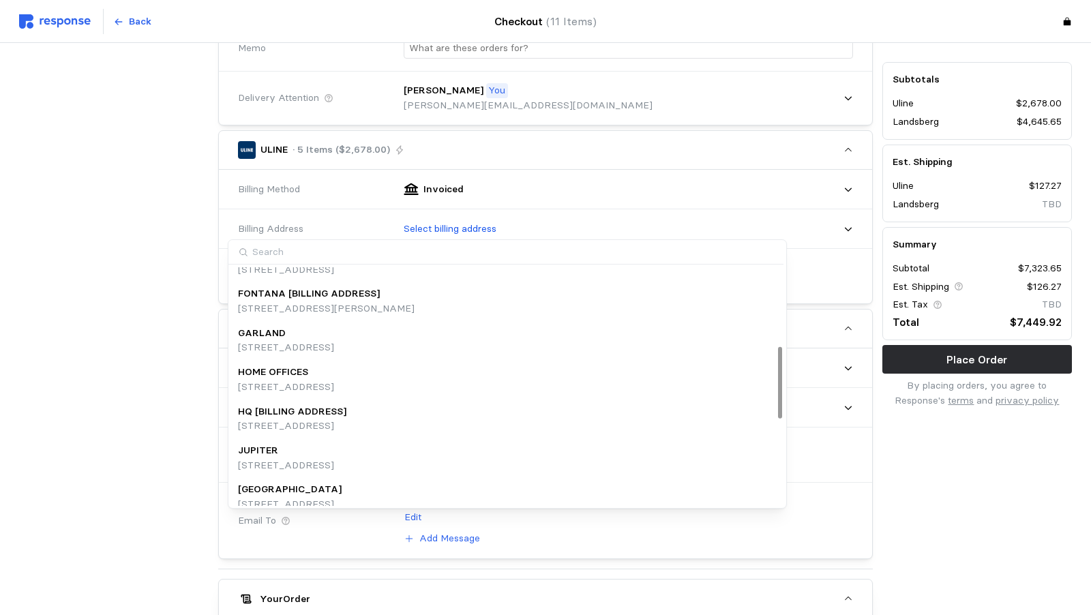
click at [341, 291] on p "FONTANA [BILLING ADDRESS]" at bounding box center [309, 293] width 142 height 15
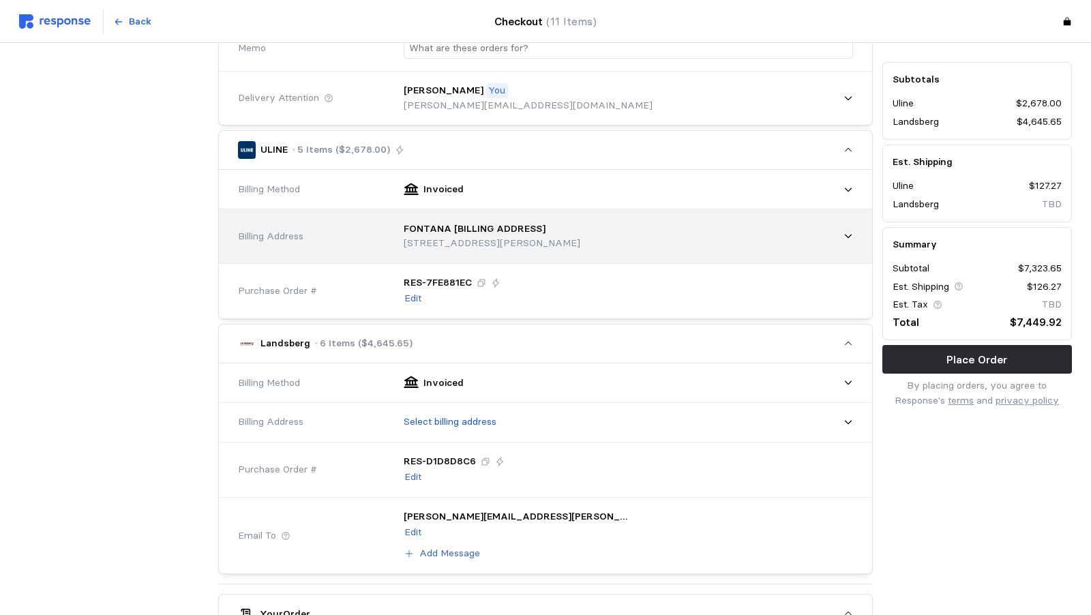
click at [404, 226] on p "FONTANA [BILLING ADDRESS]" at bounding box center [475, 229] width 142 height 15
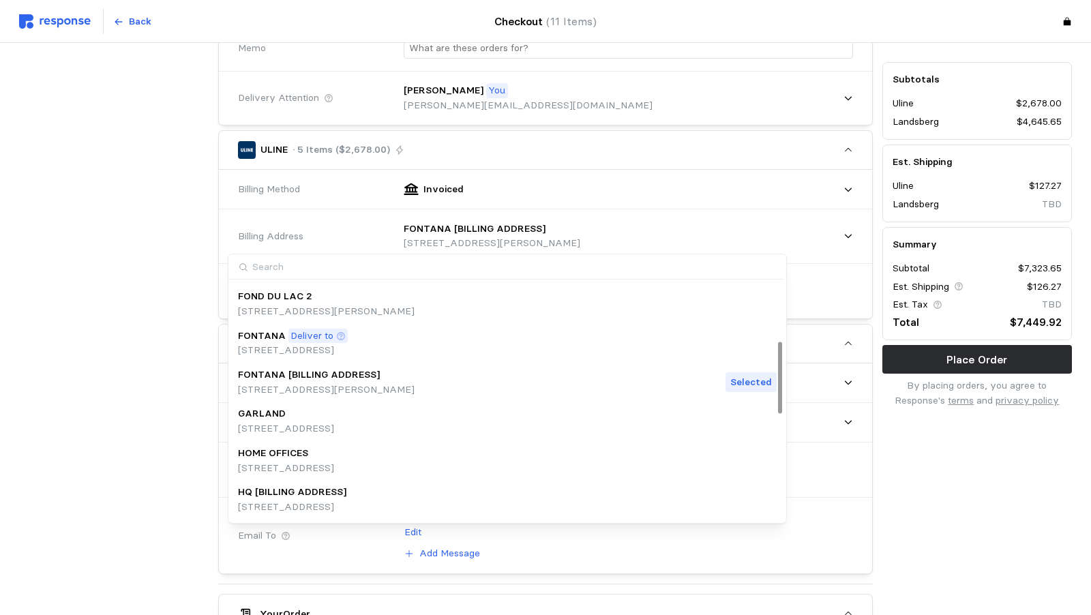
scroll to position [183, 0]
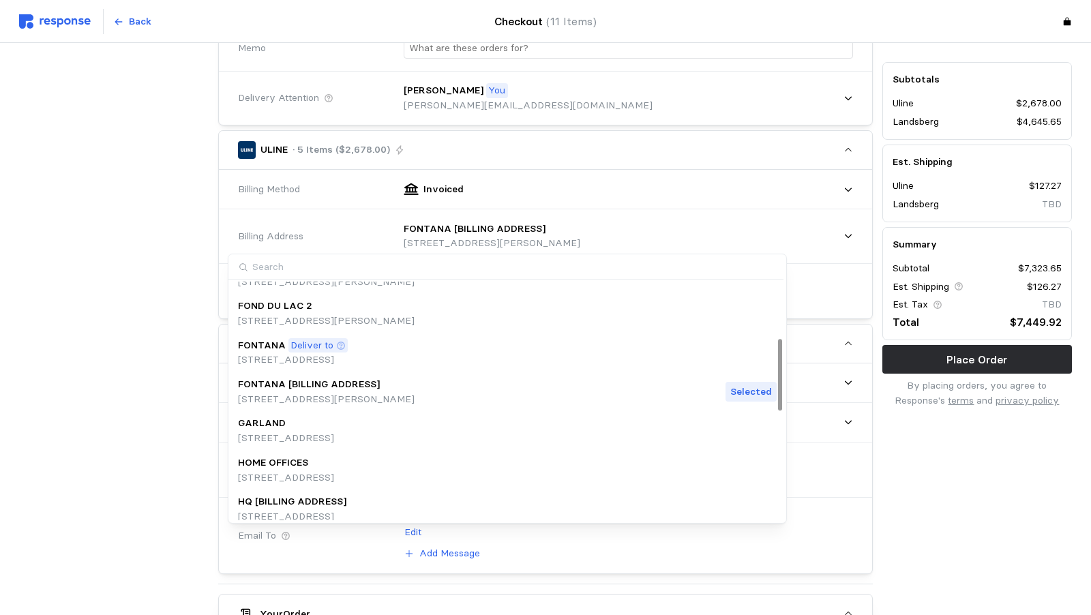
click at [348, 363] on p "[STREET_ADDRESS]" at bounding box center [293, 359] width 110 height 15
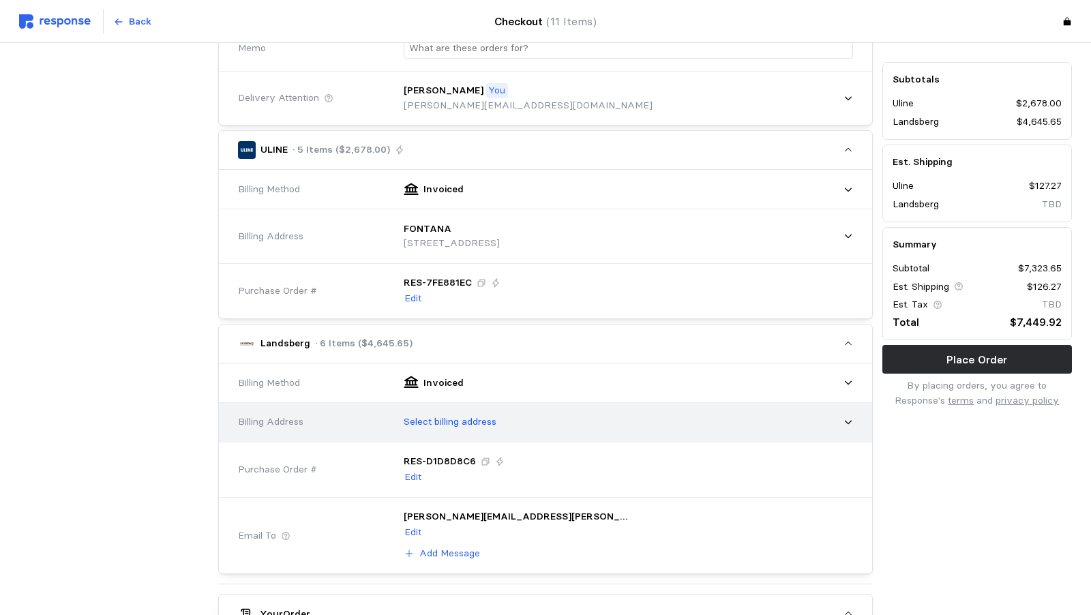
click at [394, 418] on div "Select billing address" at bounding box center [623, 422] width 459 height 34
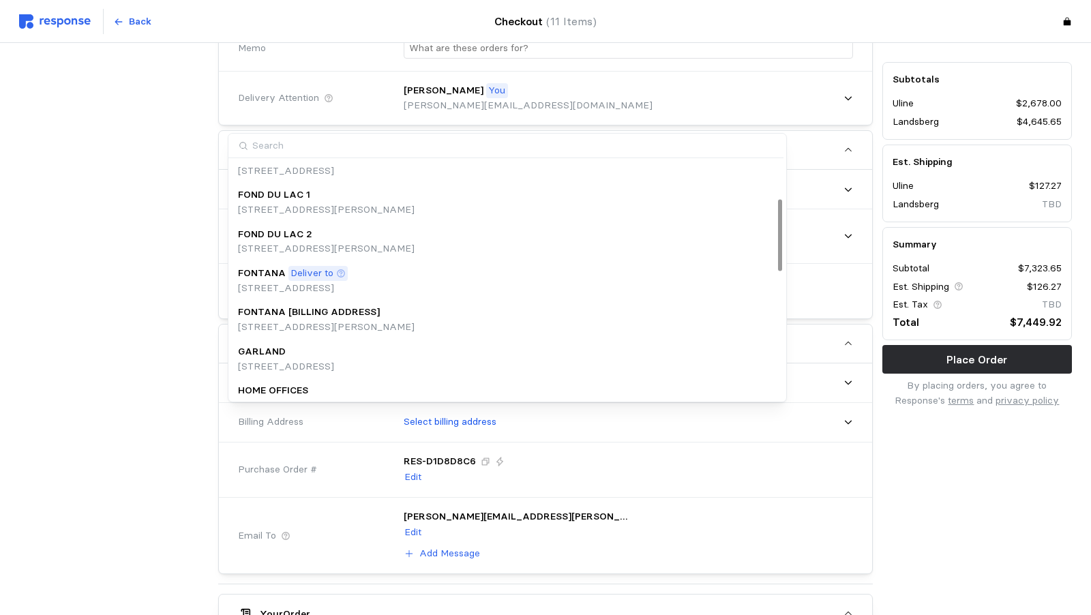
scroll to position [135, 0]
click at [348, 277] on div "FONTANA Deliver to" at bounding box center [293, 272] width 110 height 15
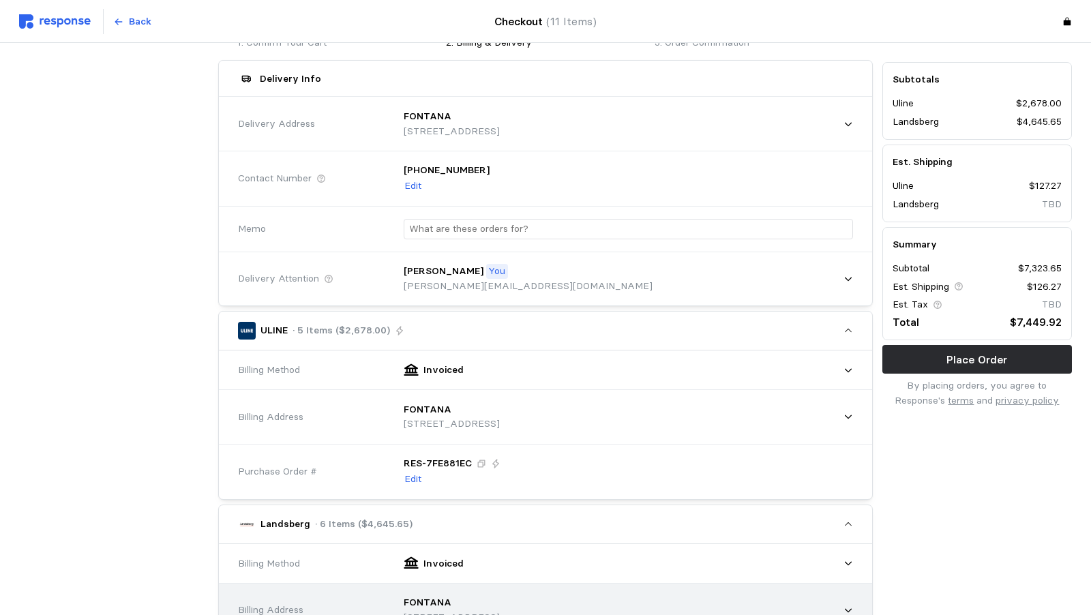
scroll to position [0, 0]
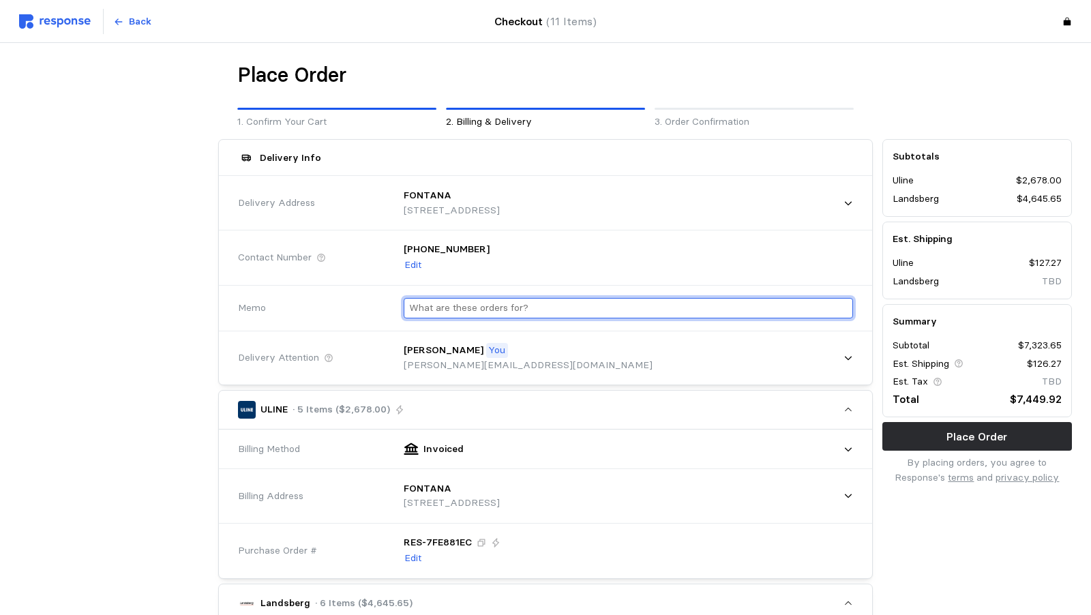
click at [409, 307] on input "text" at bounding box center [628, 309] width 438 height 20
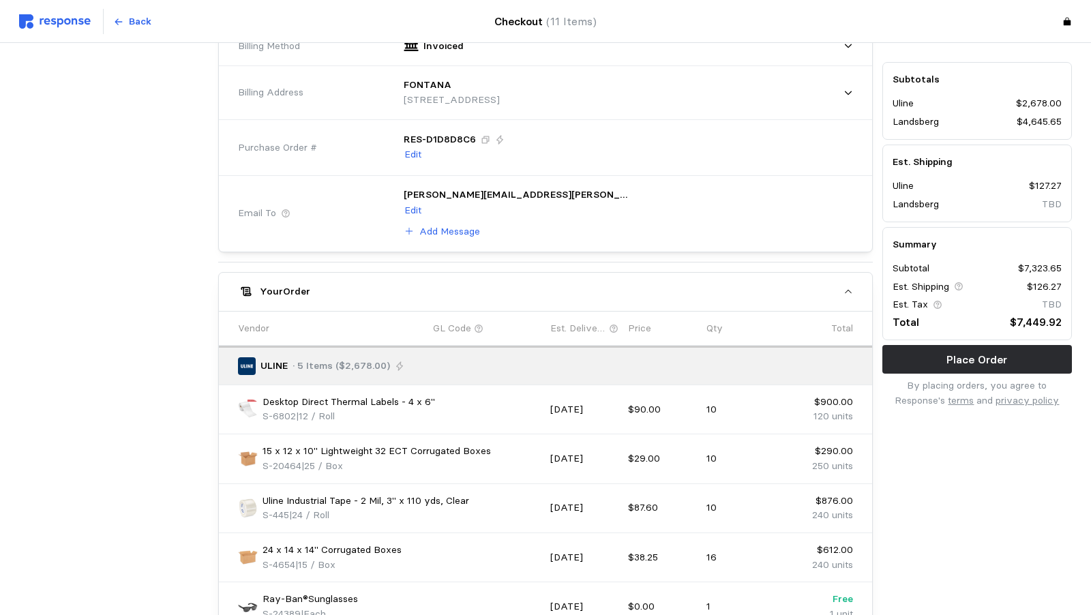
scroll to position [1196, 0]
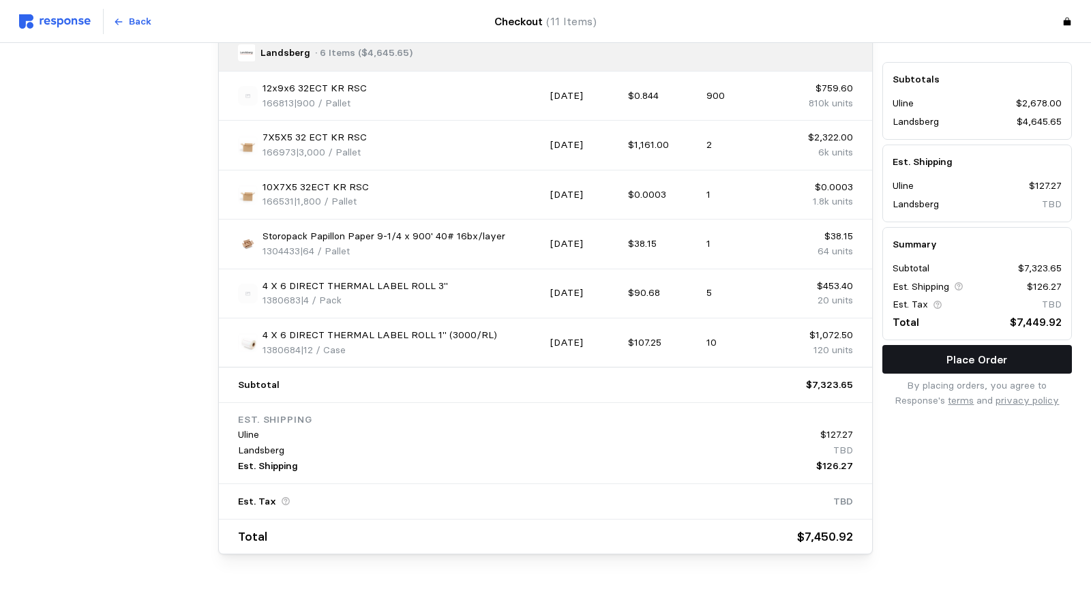
type input "Kase Packaging"
click at [957, 352] on p "Place Order" at bounding box center [976, 359] width 61 height 17
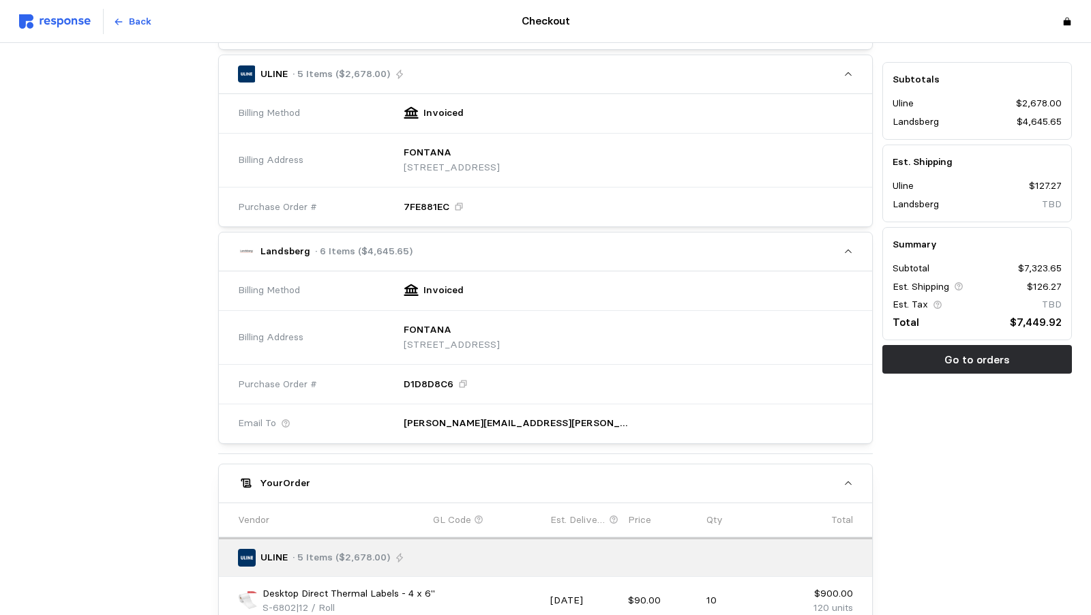
scroll to position [405, 0]
click at [460, 380] on icon at bounding box center [463, 381] width 7 height 7
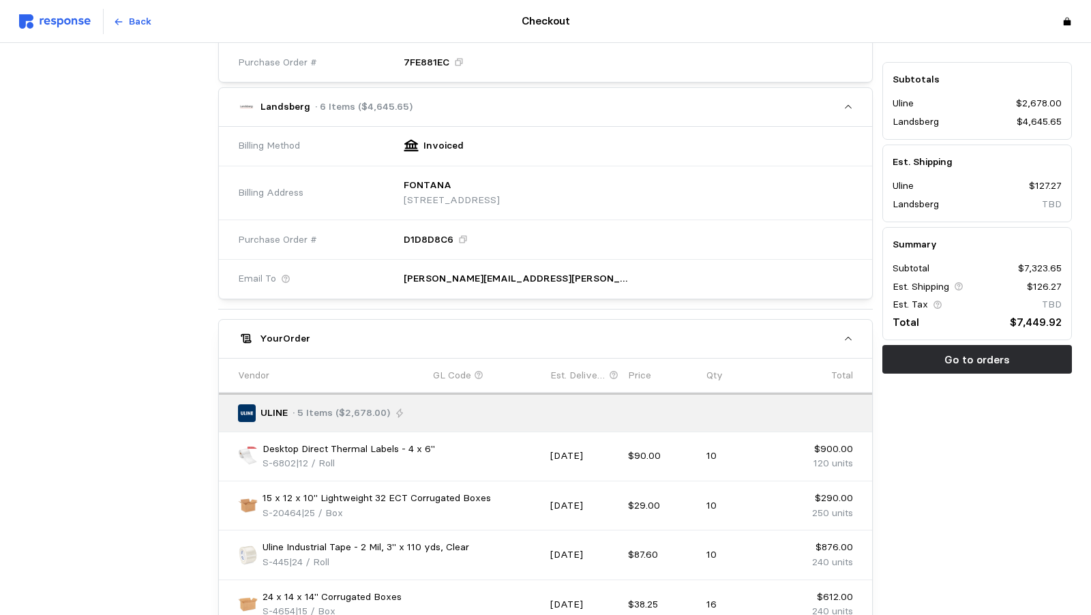
scroll to position [547, 0]
click at [460, 237] on icon at bounding box center [463, 240] width 7 height 7
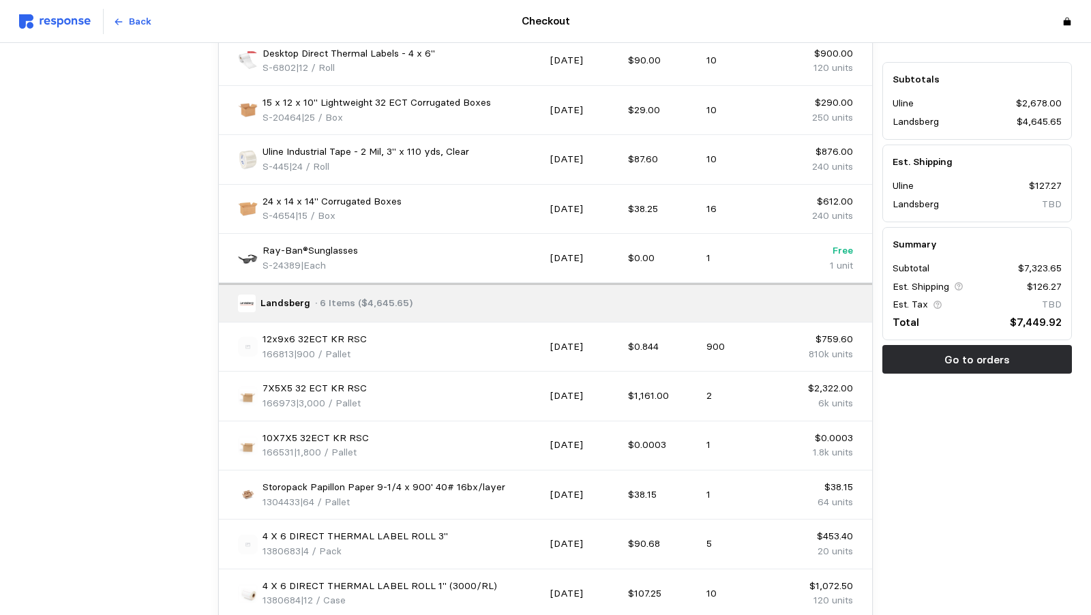
scroll to position [946, 0]
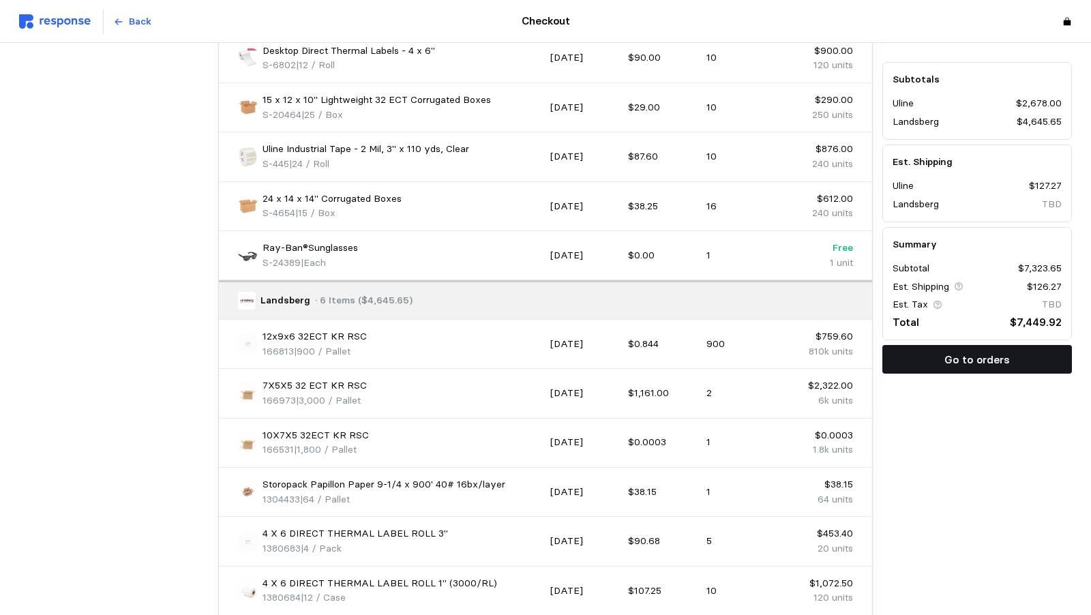
click at [950, 357] on p "Go to orders" at bounding box center [976, 359] width 65 height 17
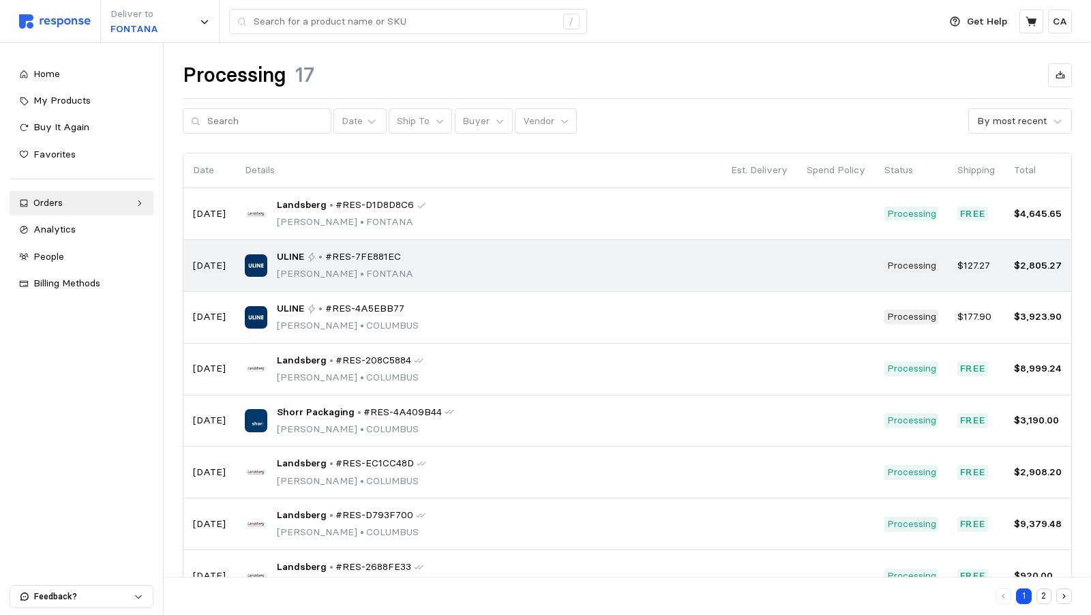
click at [366, 258] on span "#RES-7FE881EC" at bounding box center [363, 257] width 76 height 15
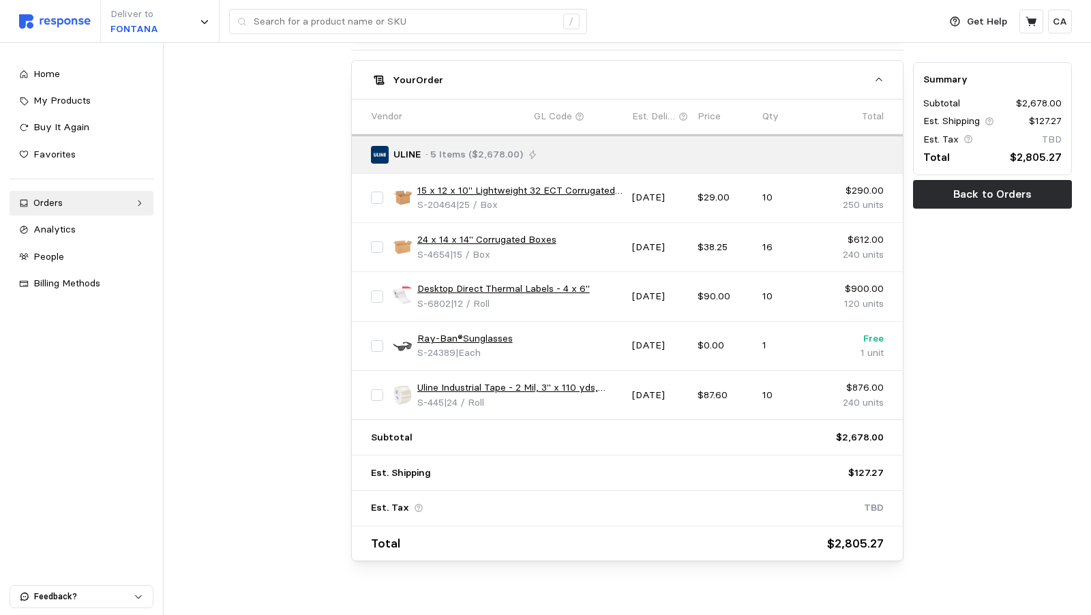
scroll to position [628, 0]
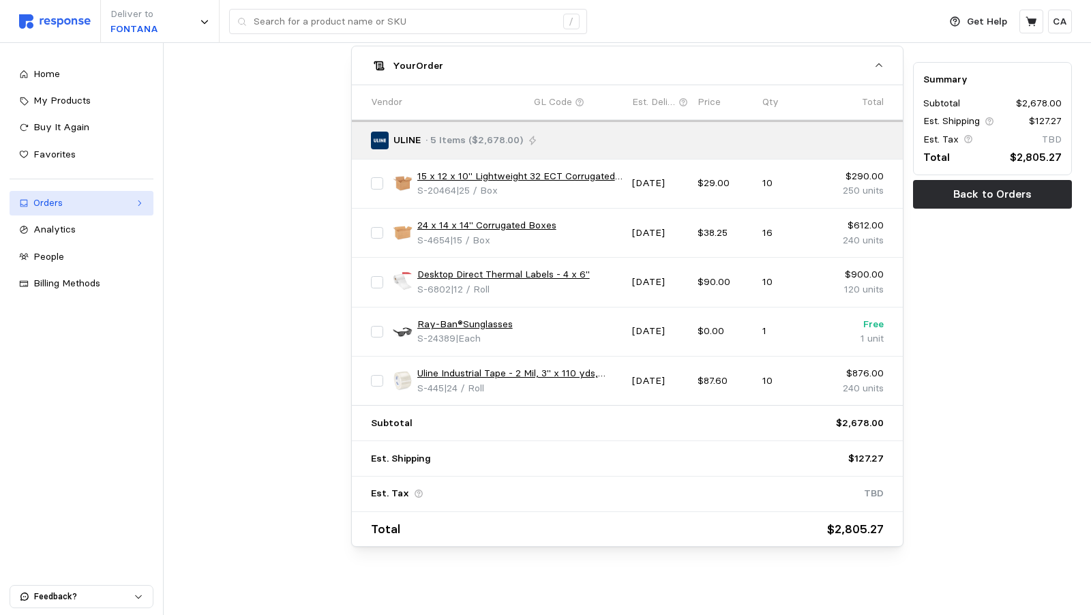
click at [123, 198] on div "Orders" at bounding box center [81, 203] width 96 height 15
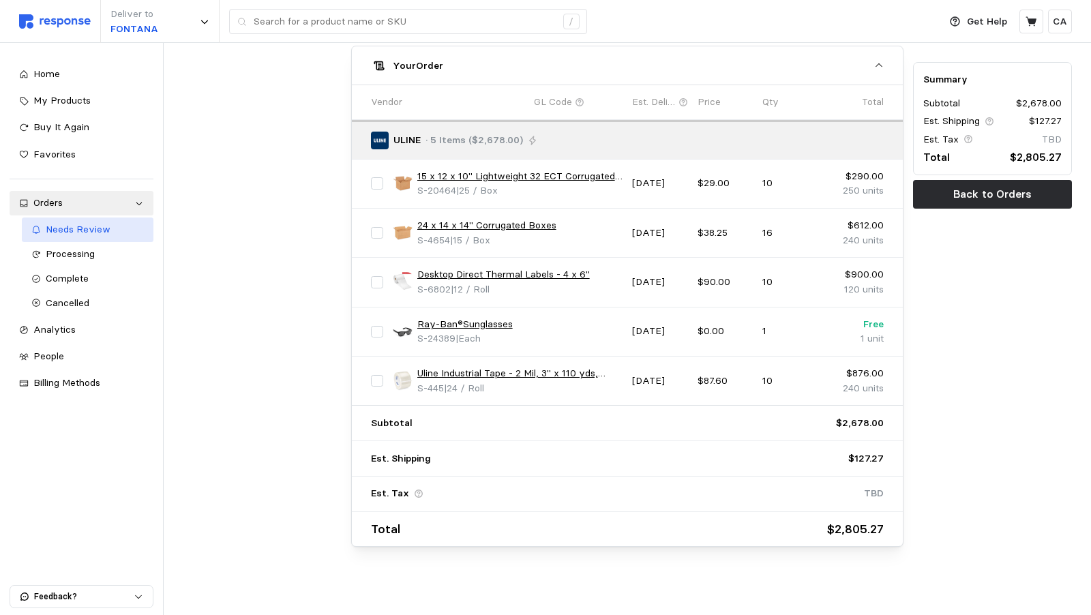
click at [74, 232] on span "Needs Review" at bounding box center [78, 229] width 65 height 12
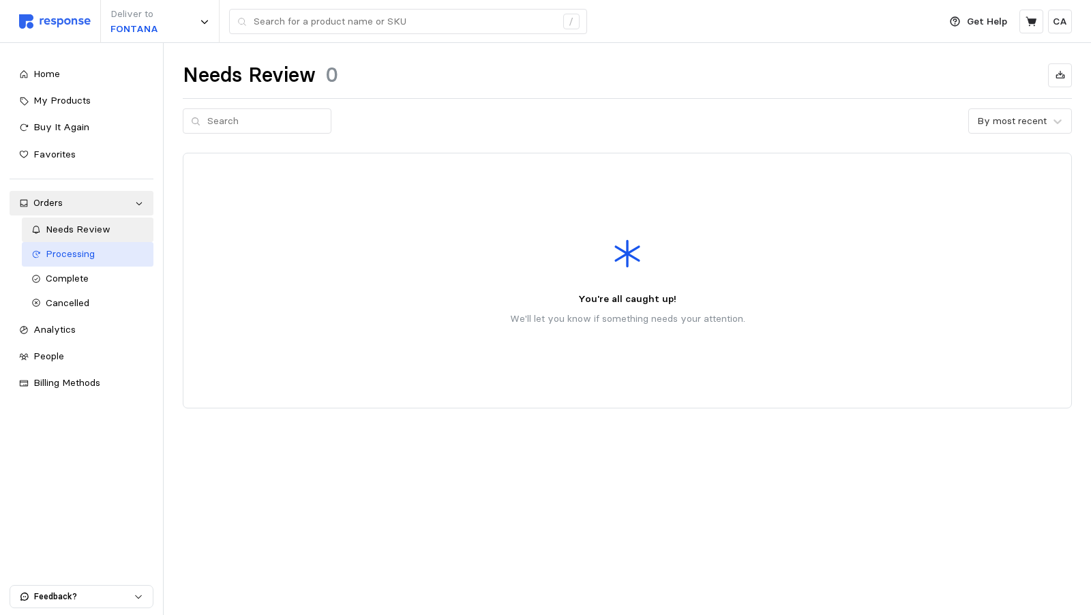
click at [69, 259] on span "Processing" at bounding box center [70, 253] width 49 height 12
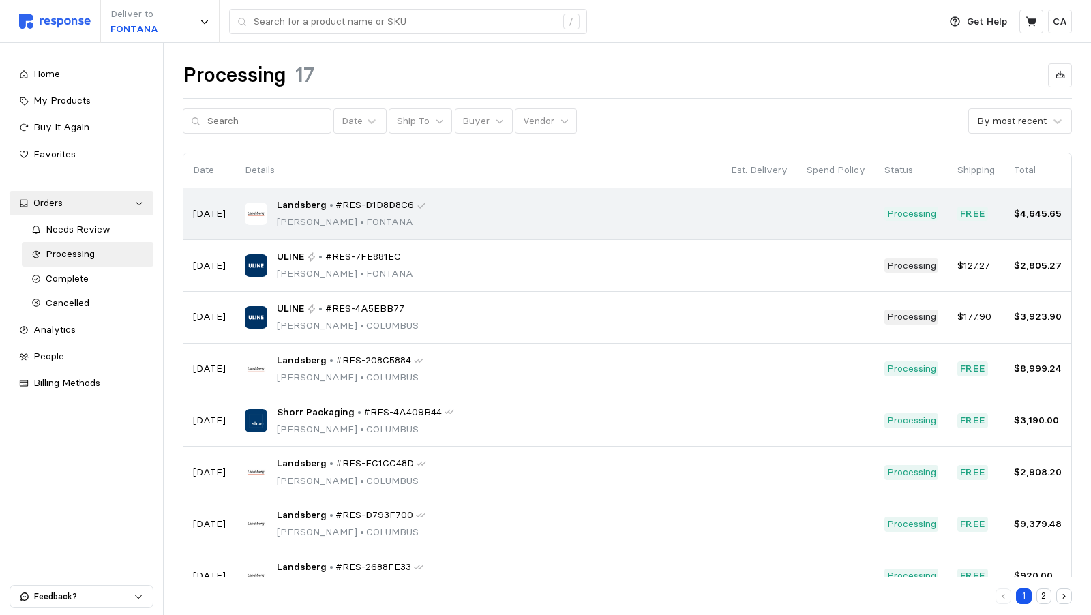
click at [470, 205] on div "Landsberg • #RES-D1D8D8C6 [PERSON_NAME] • [PERSON_NAME]" at bounding box center [478, 214] width 467 height 32
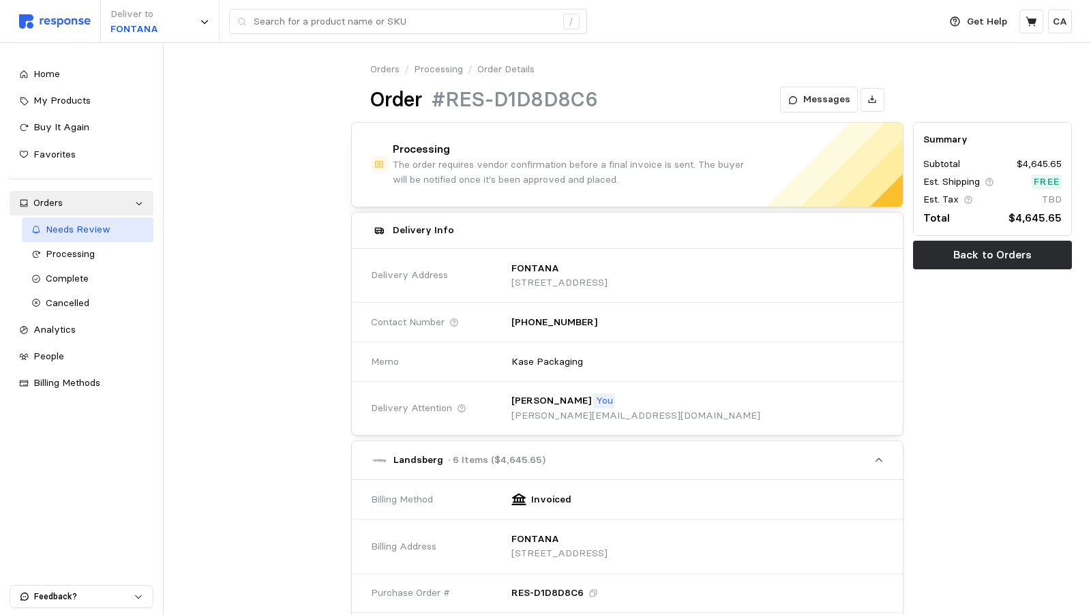
click at [74, 228] on span "Needs Review" at bounding box center [78, 229] width 65 height 12
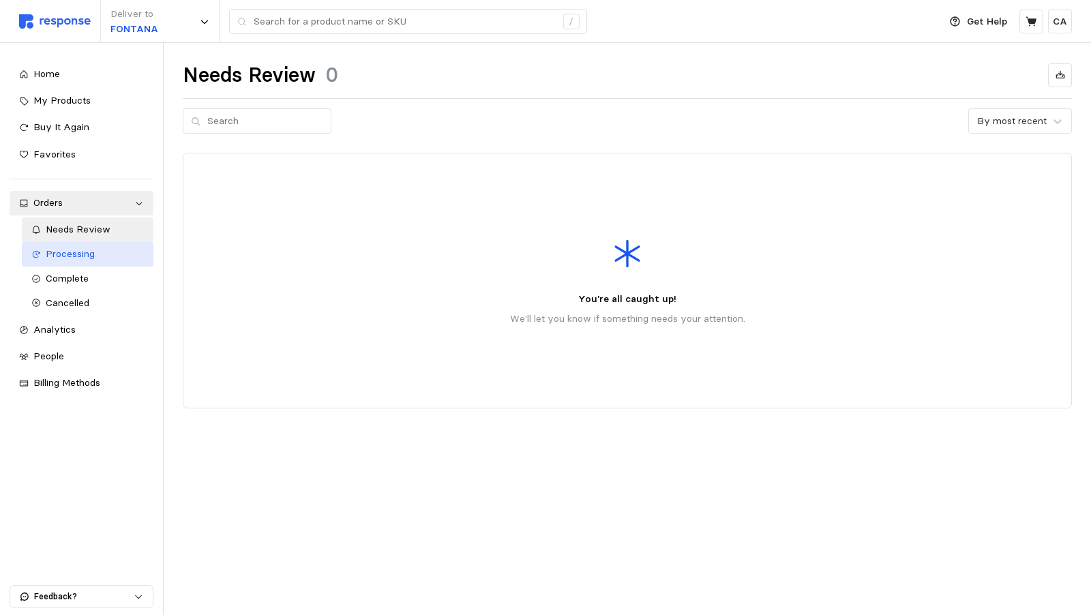
click at [74, 253] on span "Processing" at bounding box center [70, 253] width 49 height 12
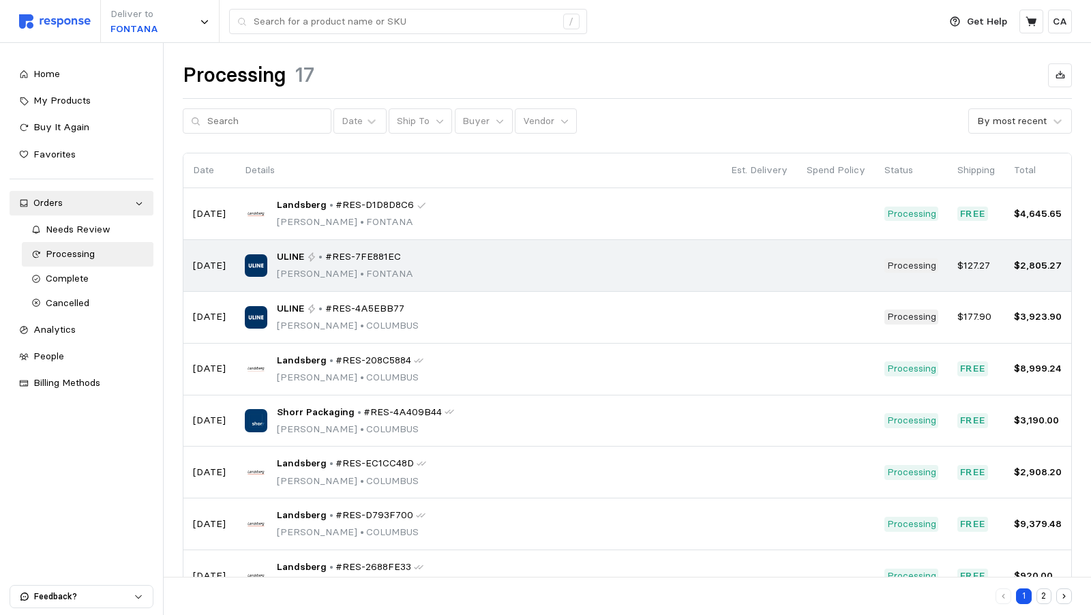
click at [359, 264] on div "ULINE • #RES-7FE881EC [PERSON_NAME] • [PERSON_NAME]" at bounding box center [345, 266] width 136 height 32
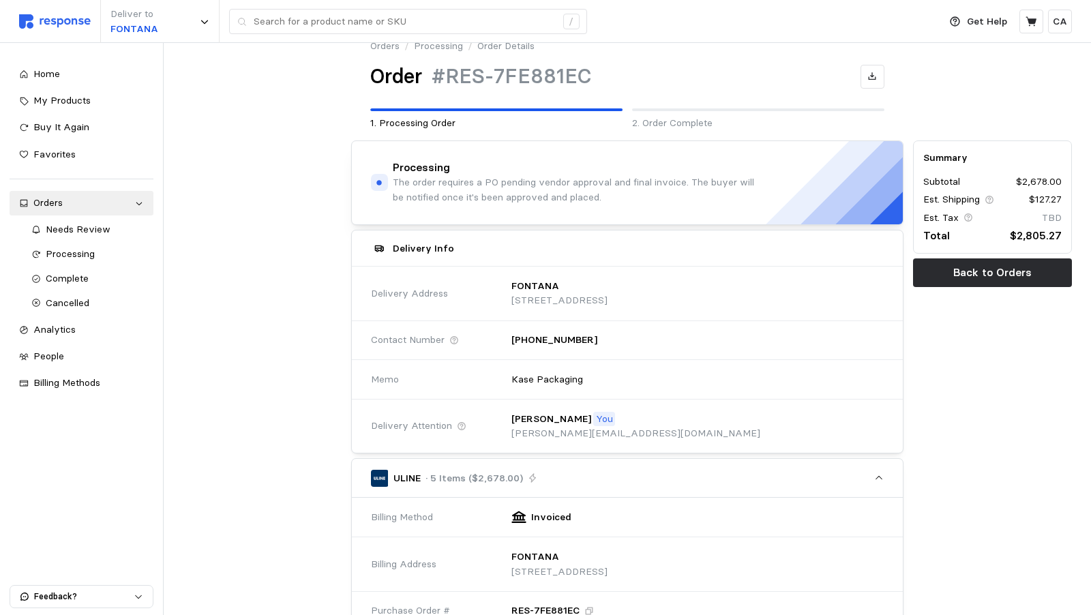
scroll to position [19, 0]
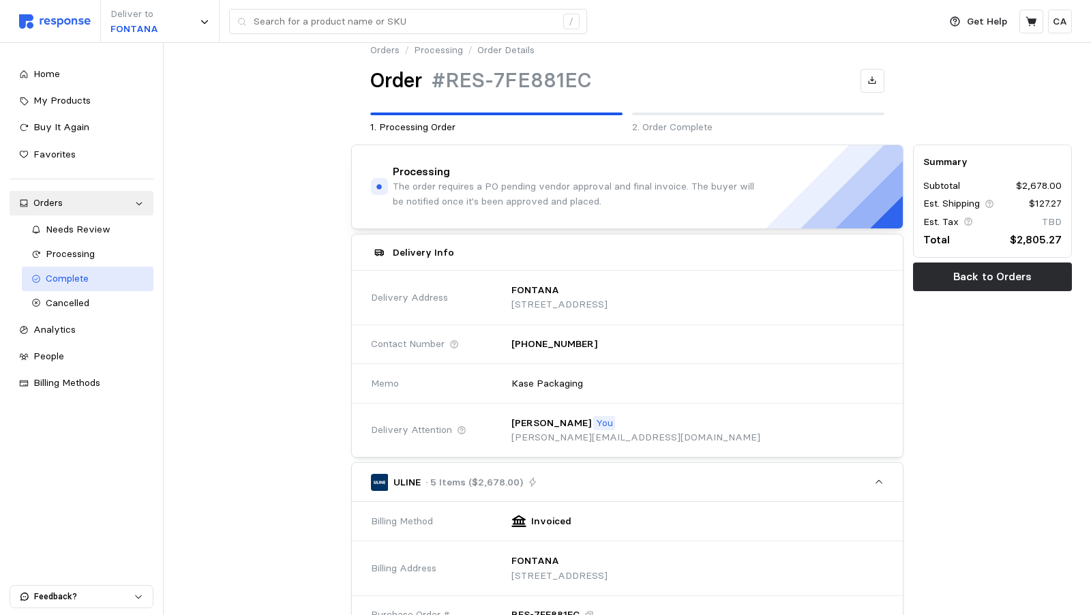
click at [86, 275] on span "Complete" at bounding box center [67, 278] width 43 height 12
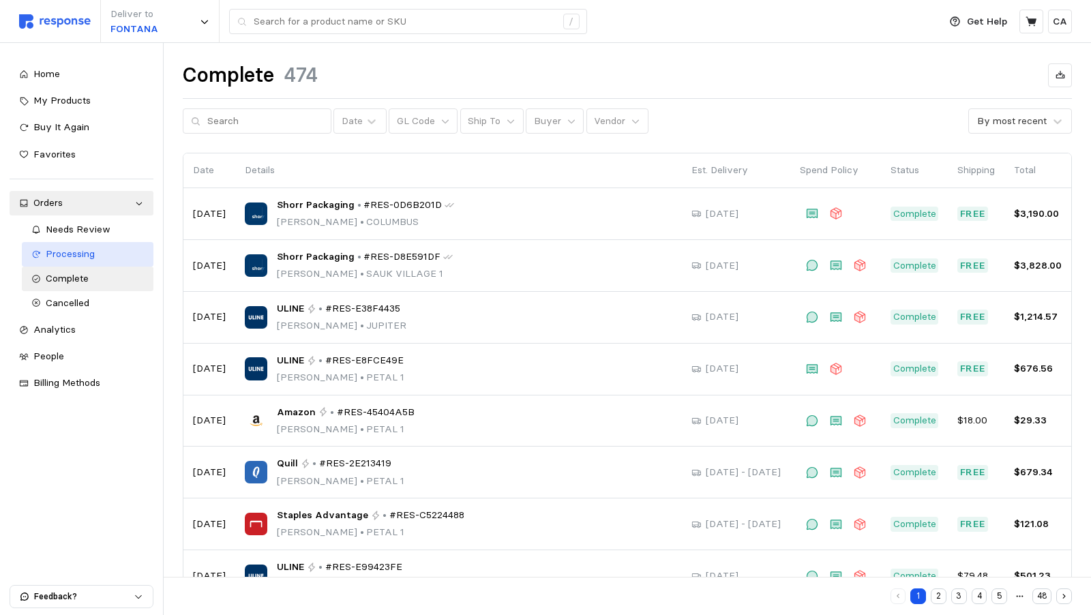
click at [88, 250] on span "Processing" at bounding box center [70, 253] width 49 height 12
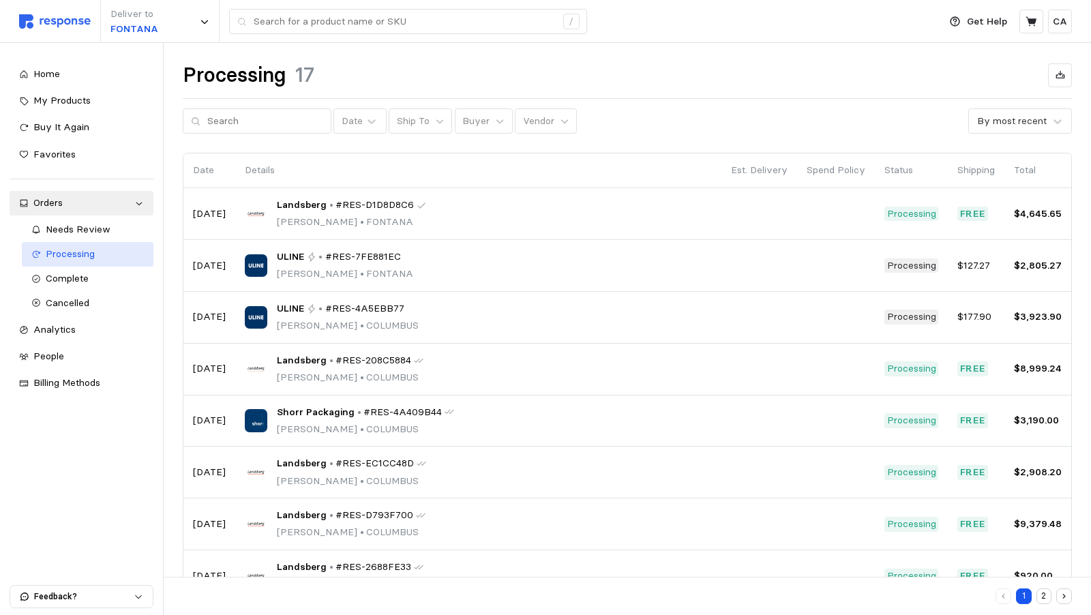
click at [77, 260] on div "Processing" at bounding box center [95, 254] width 99 height 15
click at [78, 237] on link "Needs Review" at bounding box center [88, 229] width 132 height 25
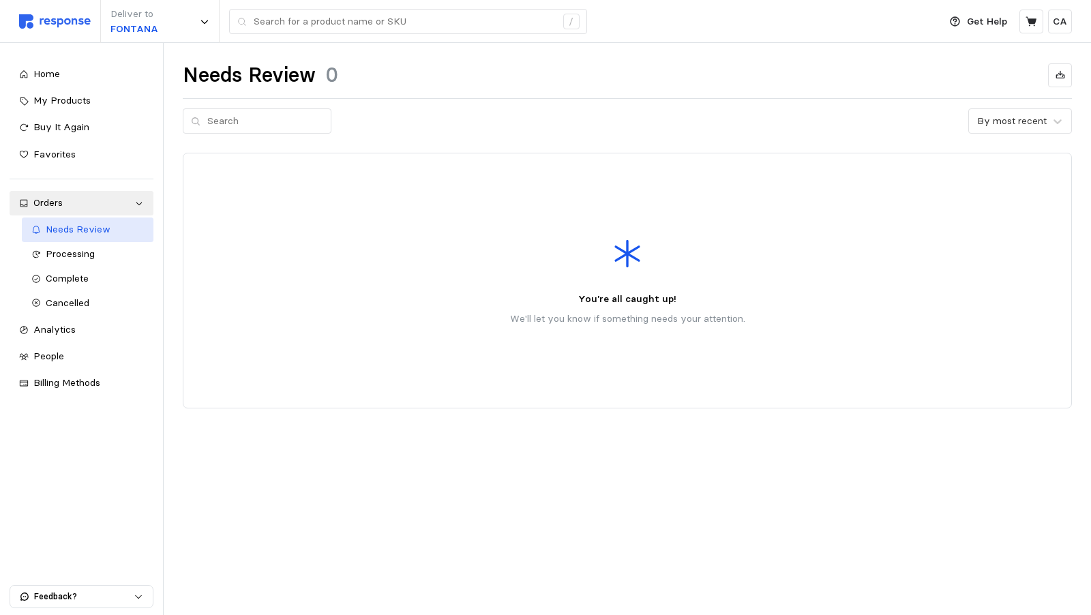
click at [85, 232] on span "Needs Review" at bounding box center [78, 229] width 65 height 12
click at [1006, 115] on div "By most recent" at bounding box center [1012, 121] width 70 height 14
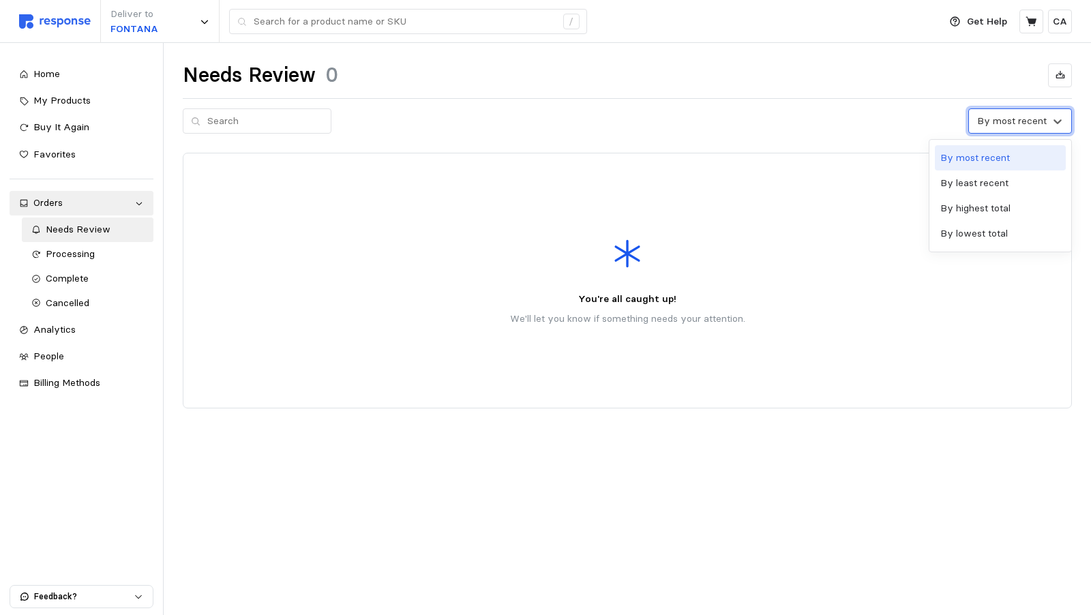
click at [592, 177] on div "You're all caught up! We'll let you know if something needs your attention." at bounding box center [627, 280] width 869 height 235
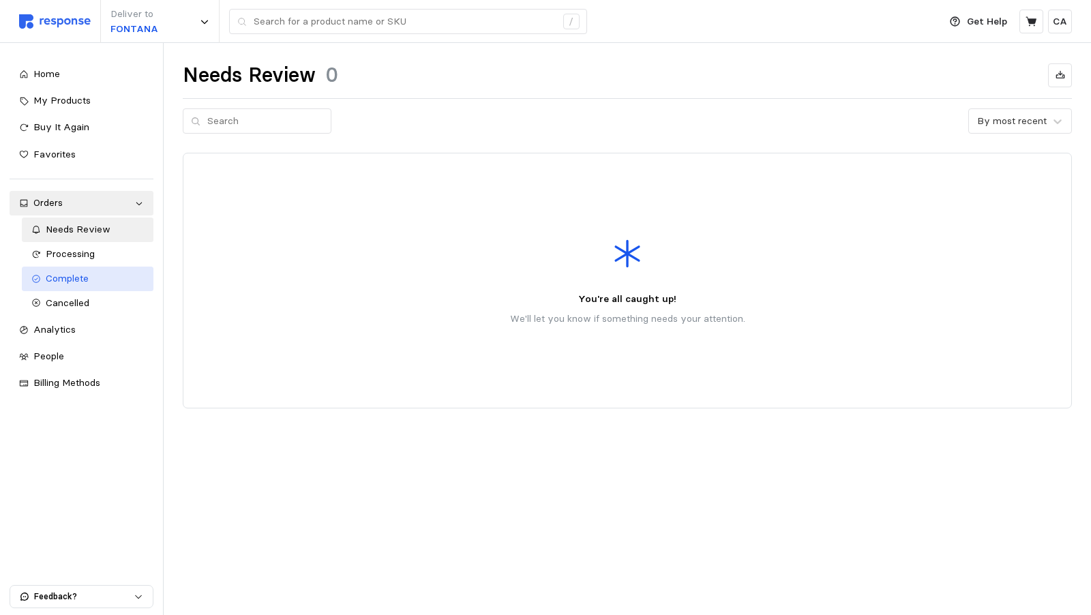
click at [72, 283] on span "Complete" at bounding box center [67, 278] width 43 height 12
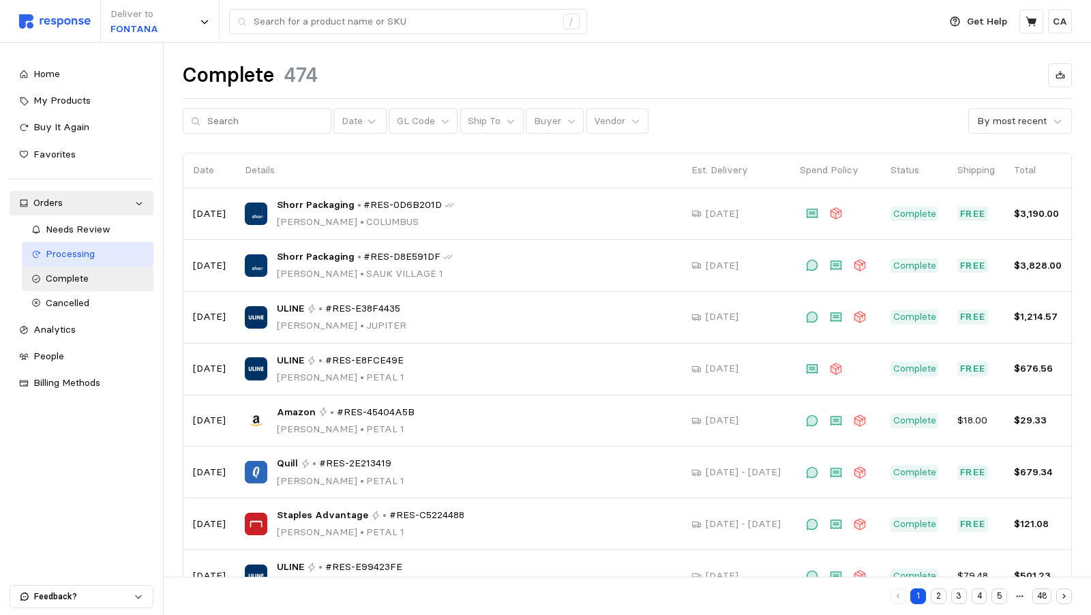
click at [76, 253] on span "Processing" at bounding box center [70, 253] width 49 height 12
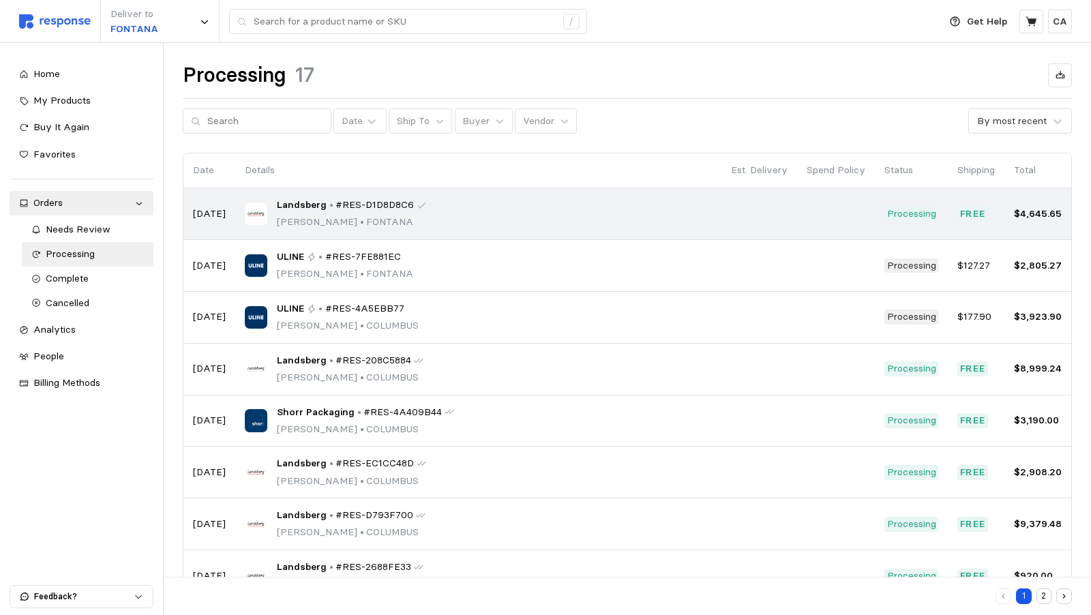
click at [916, 216] on p "Processing" at bounding box center [911, 214] width 49 height 15
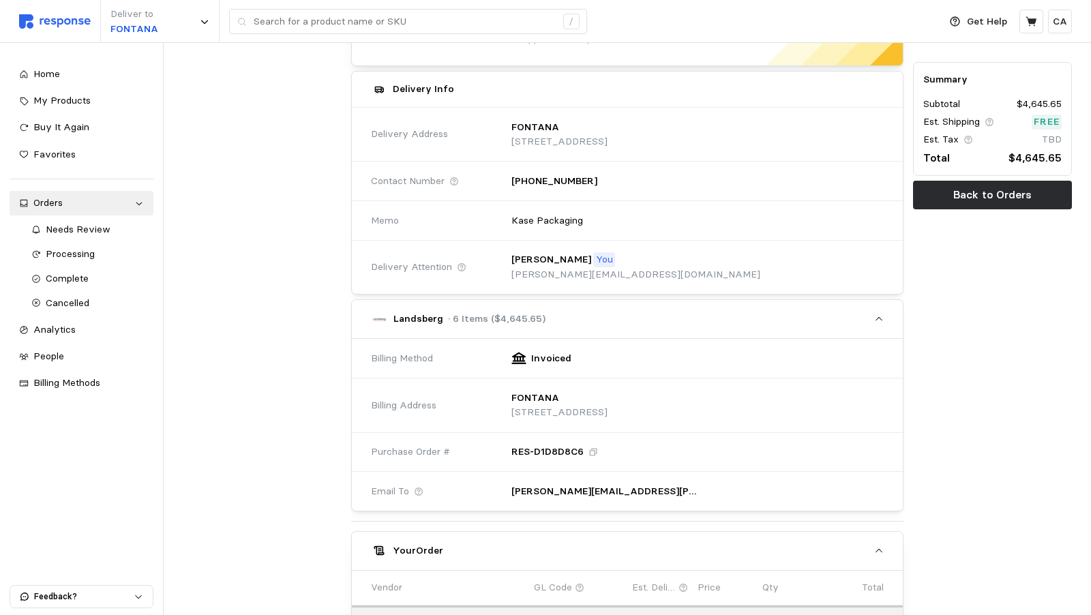
scroll to position [121, 0]
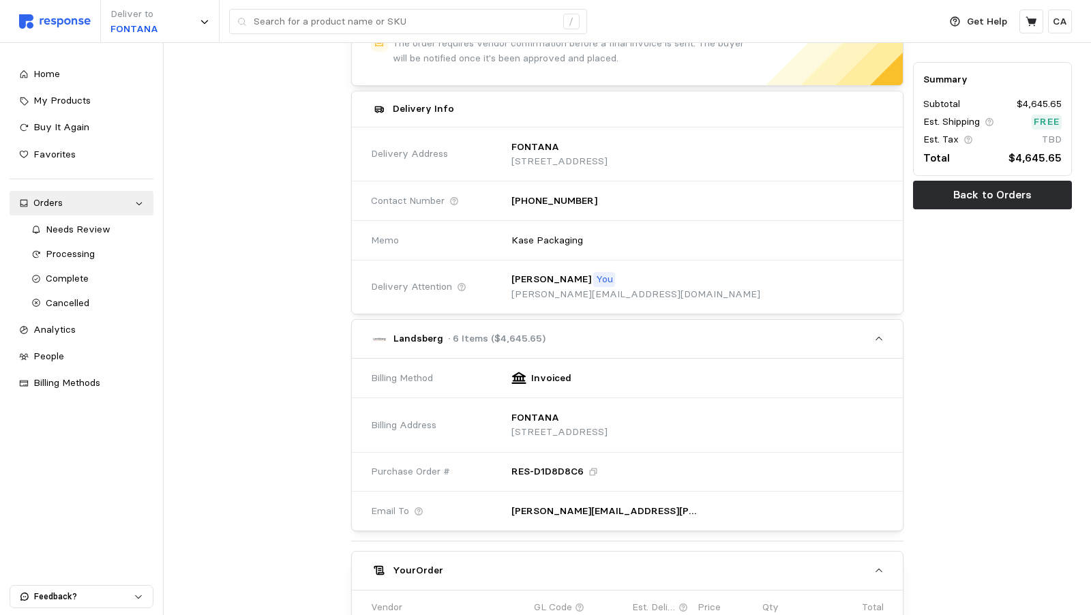
click at [840, 335] on button "Landsberg · 6 Items ($4,645.65)" at bounding box center [627, 339] width 551 height 38
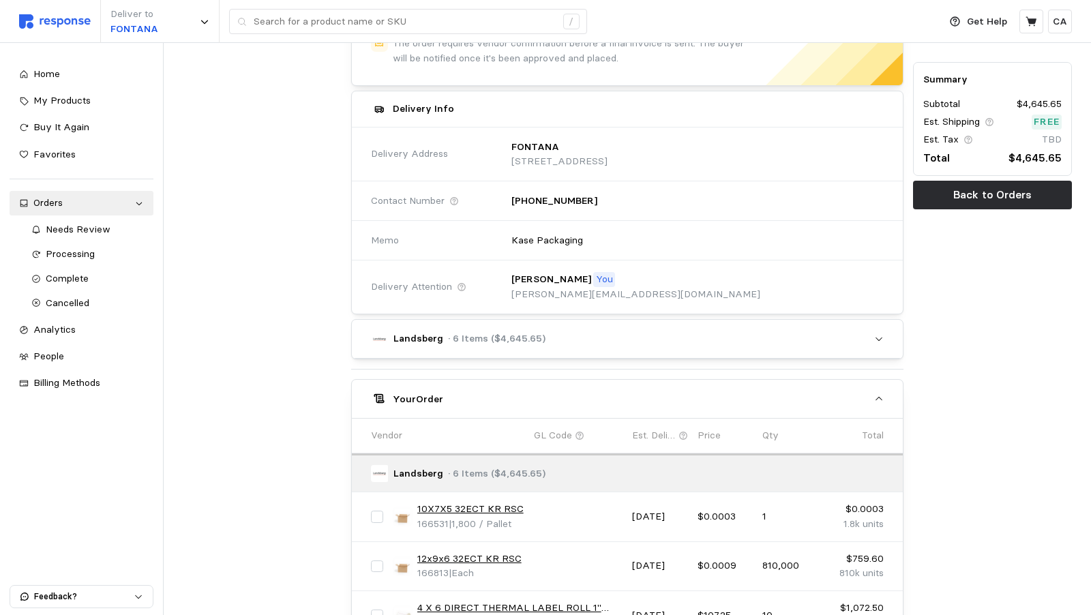
click at [874, 395] on icon "button" at bounding box center [879, 399] width 10 height 10
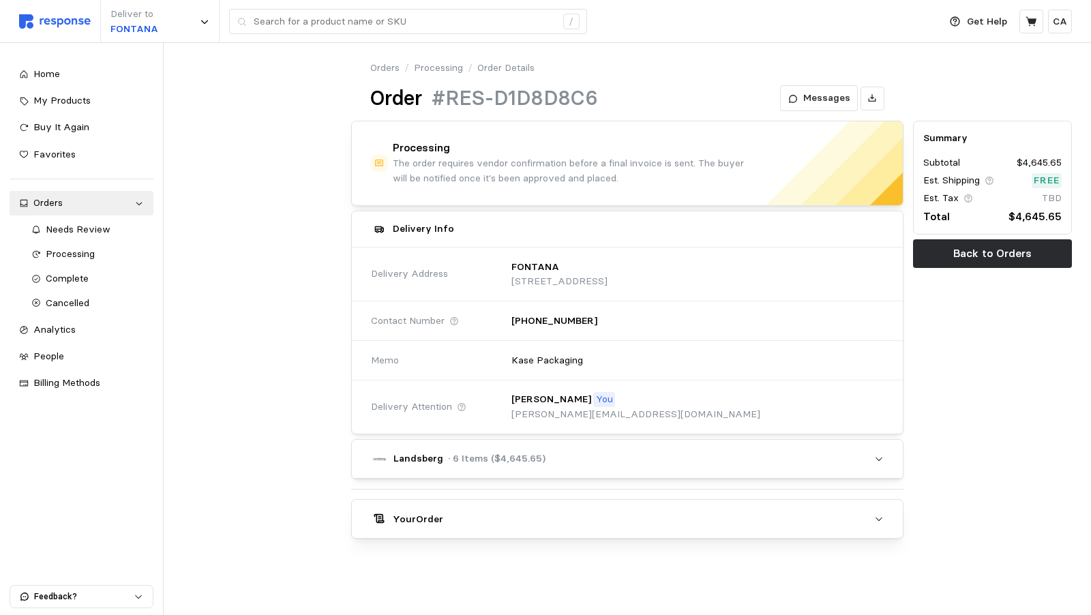
scroll to position [0, 0]
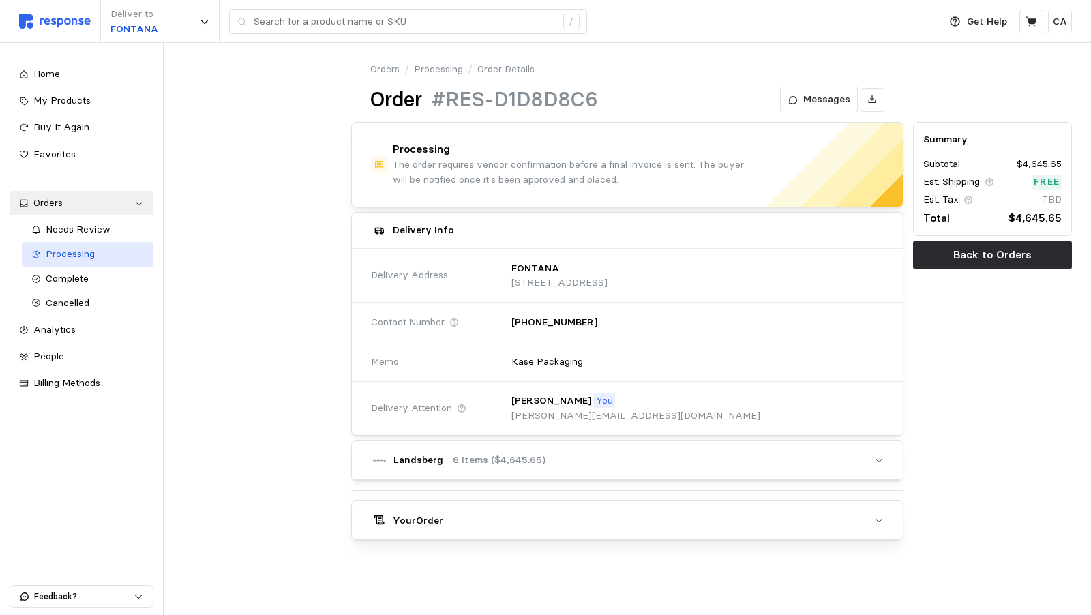
click at [70, 256] on span "Processing" at bounding box center [70, 253] width 49 height 12
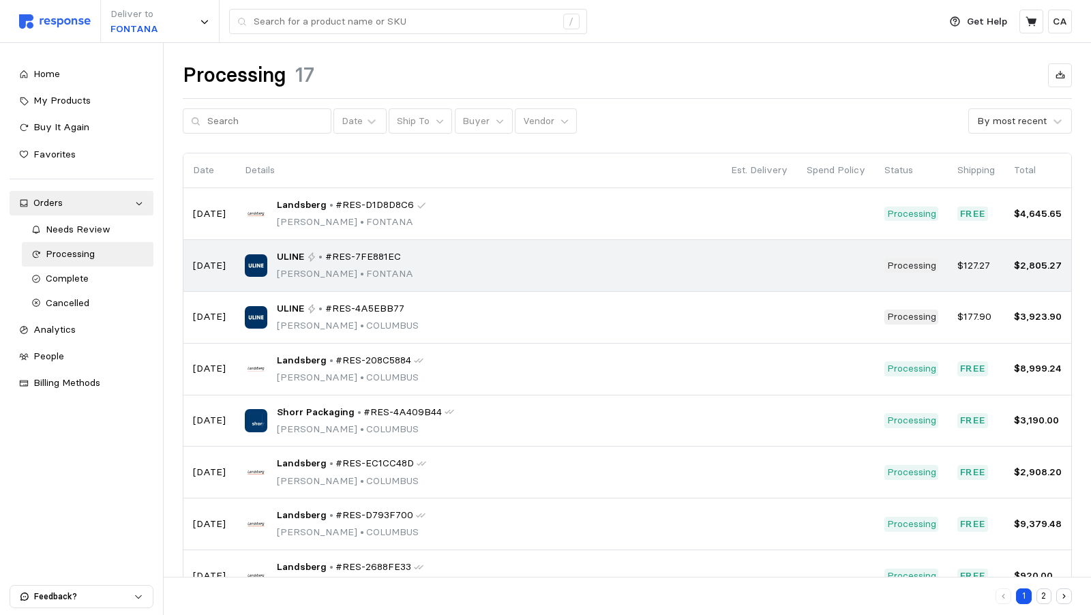
click at [586, 267] on div "ULINE • #RES-7FE881EC [PERSON_NAME] • [PERSON_NAME]" at bounding box center [478, 266] width 467 height 32
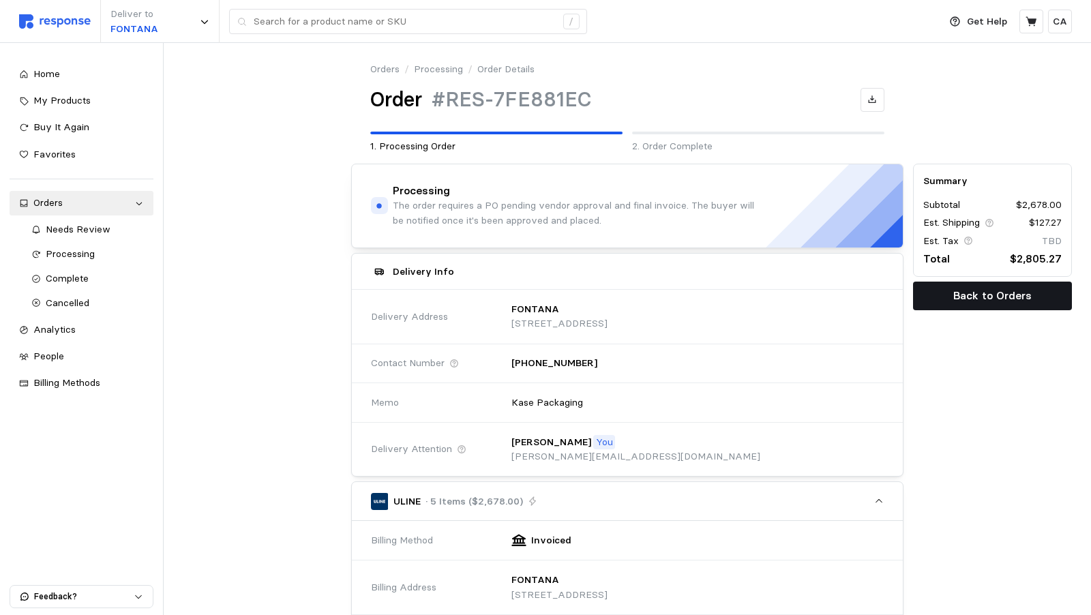
click at [953, 297] on p "Back to Orders" at bounding box center [992, 295] width 78 height 17
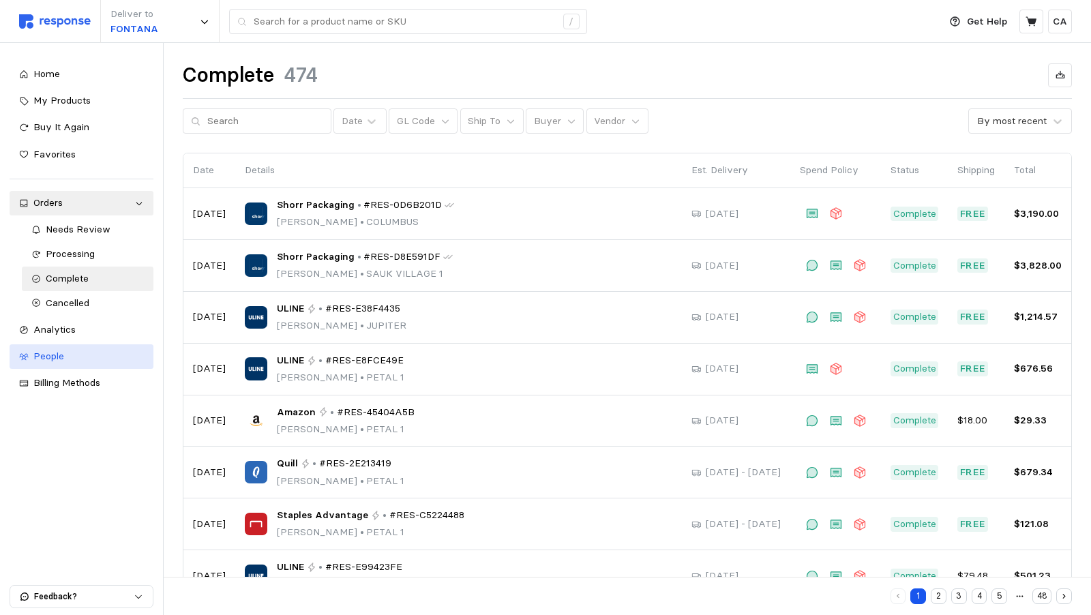
click at [57, 350] on span "People" at bounding box center [48, 356] width 31 height 12
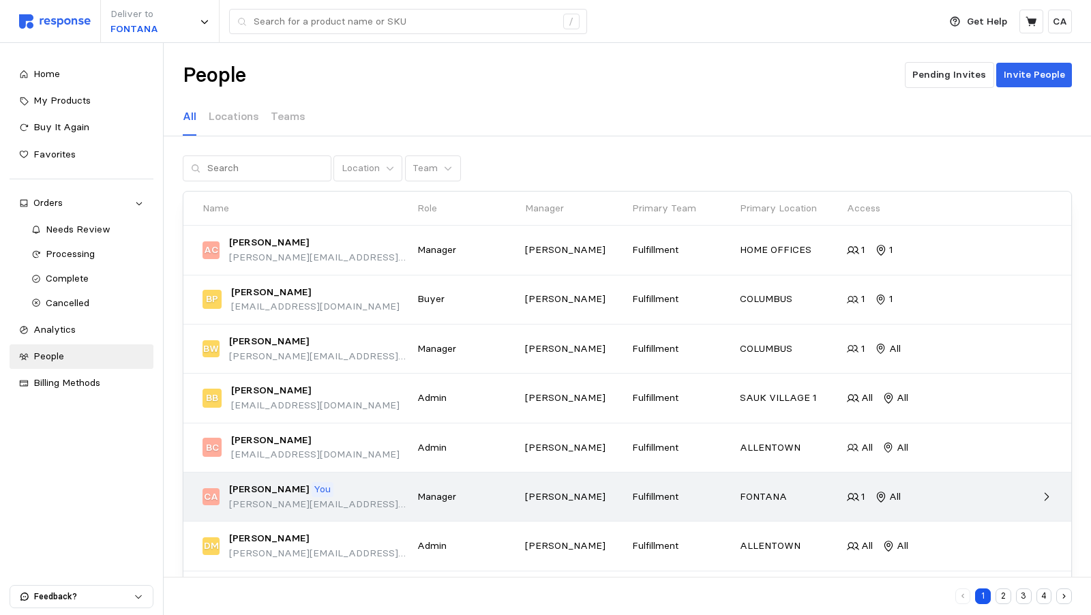
click at [1047, 497] on icon at bounding box center [1046, 497] width 12 height 12
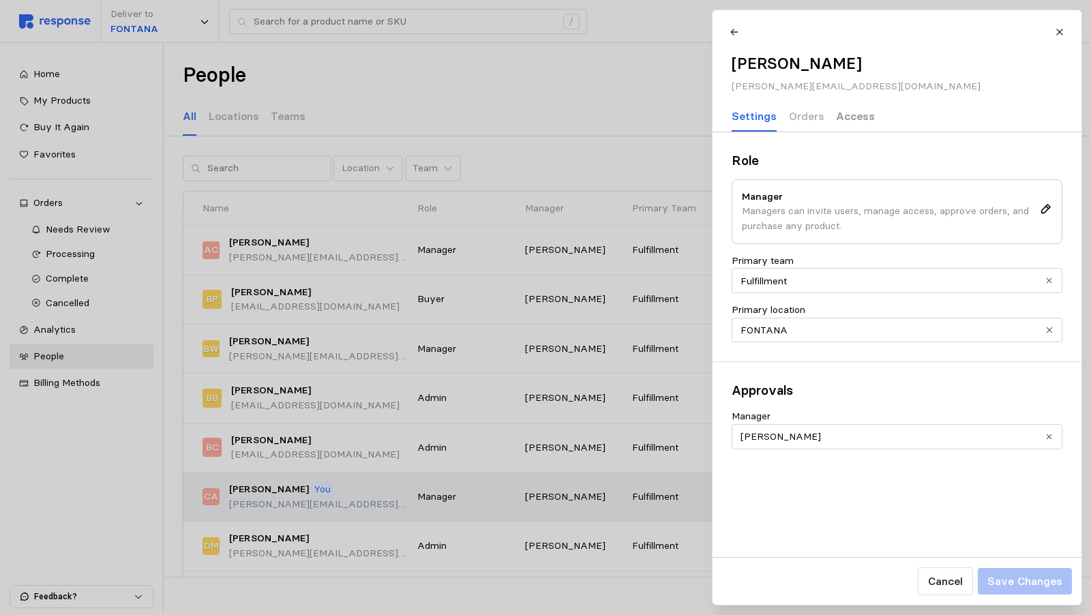
click at [854, 121] on p "Access" at bounding box center [855, 116] width 39 height 17
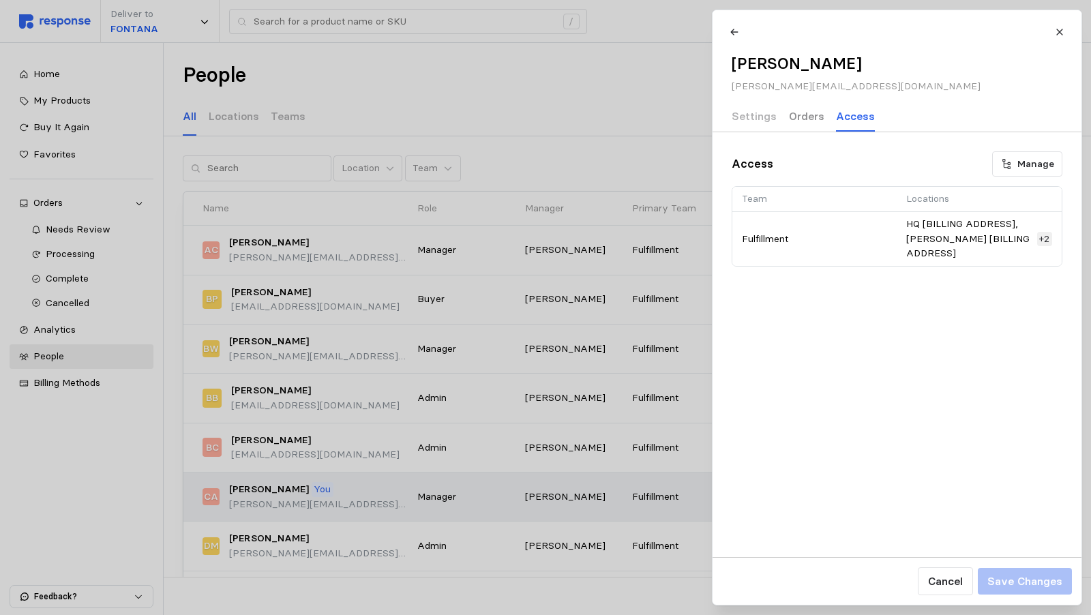
click at [801, 111] on p "Orders" at bounding box center [805, 116] width 35 height 17
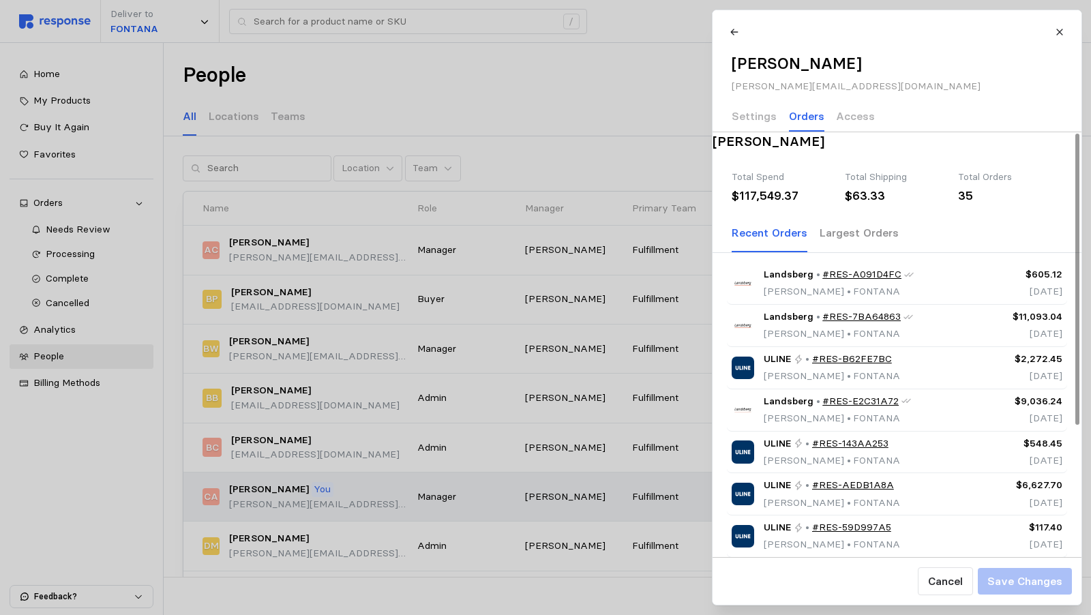
click at [855, 241] on p "Largest Orders" at bounding box center [858, 232] width 79 height 17
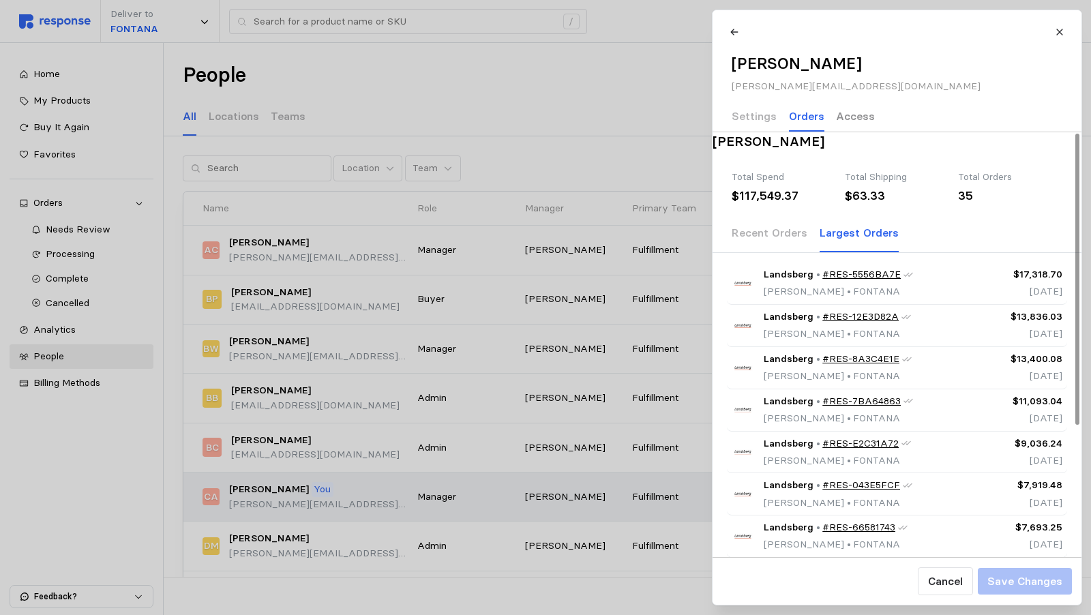
click at [854, 119] on p "Access" at bounding box center [855, 116] width 39 height 17
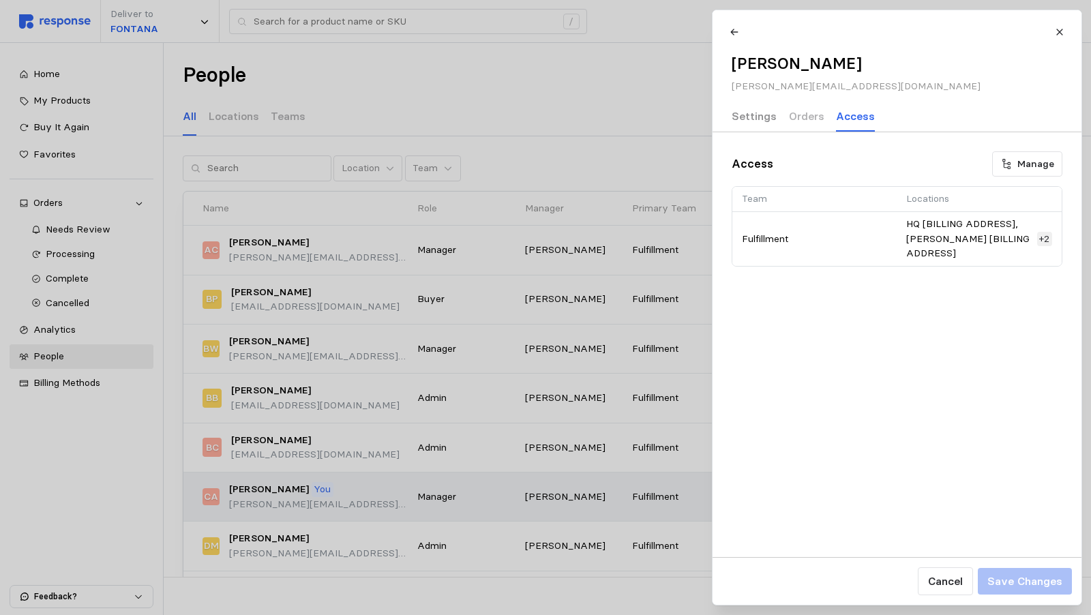
click at [742, 111] on p "Settings" at bounding box center [754, 116] width 45 height 17
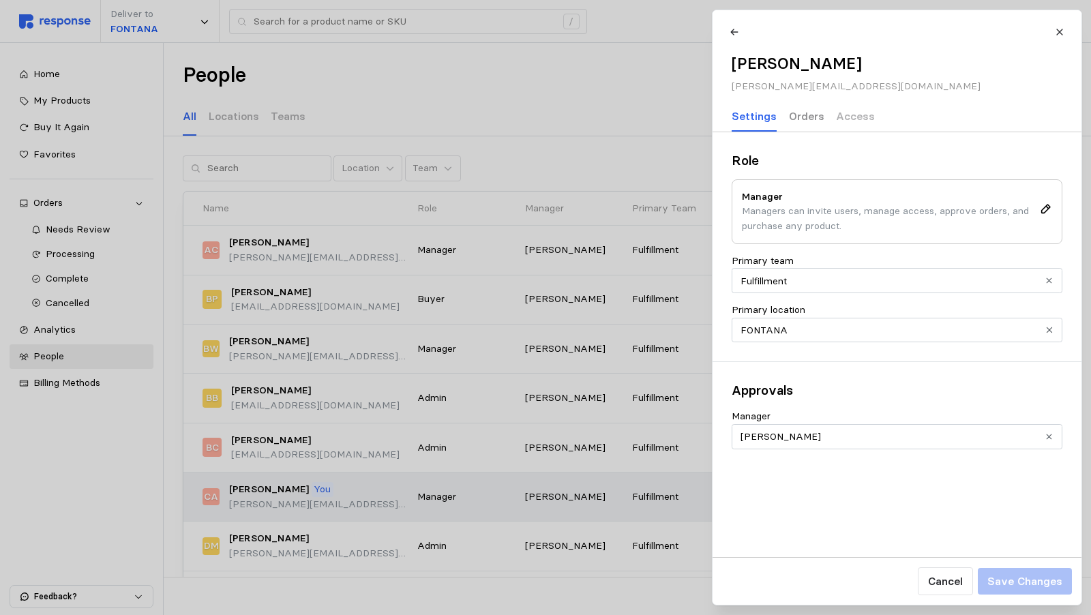
click at [796, 119] on p "Orders" at bounding box center [805, 116] width 35 height 17
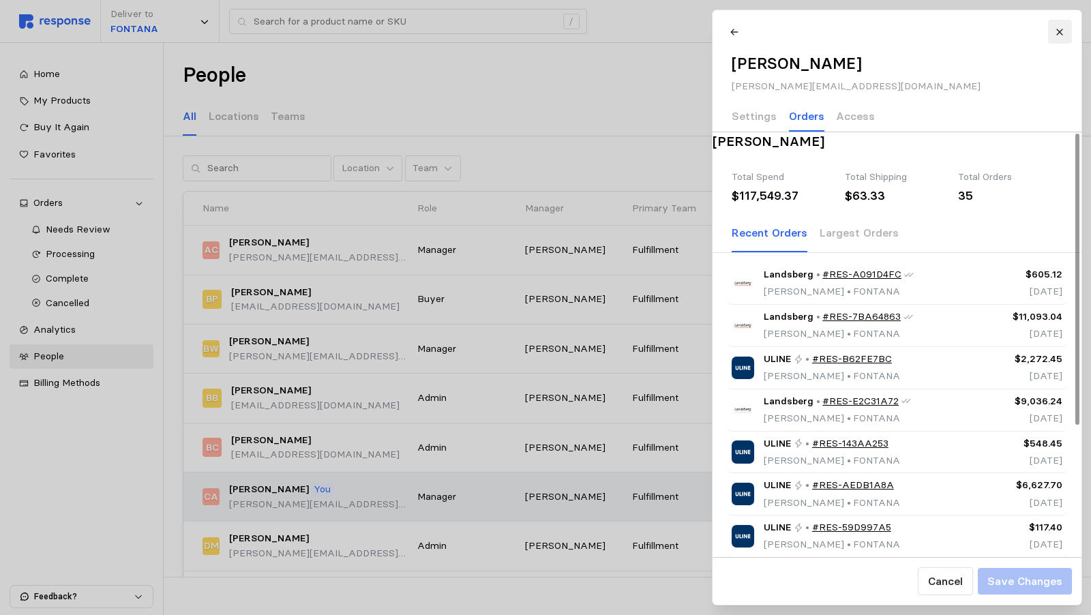
click at [1059, 32] on icon at bounding box center [1060, 32] width 10 height 10
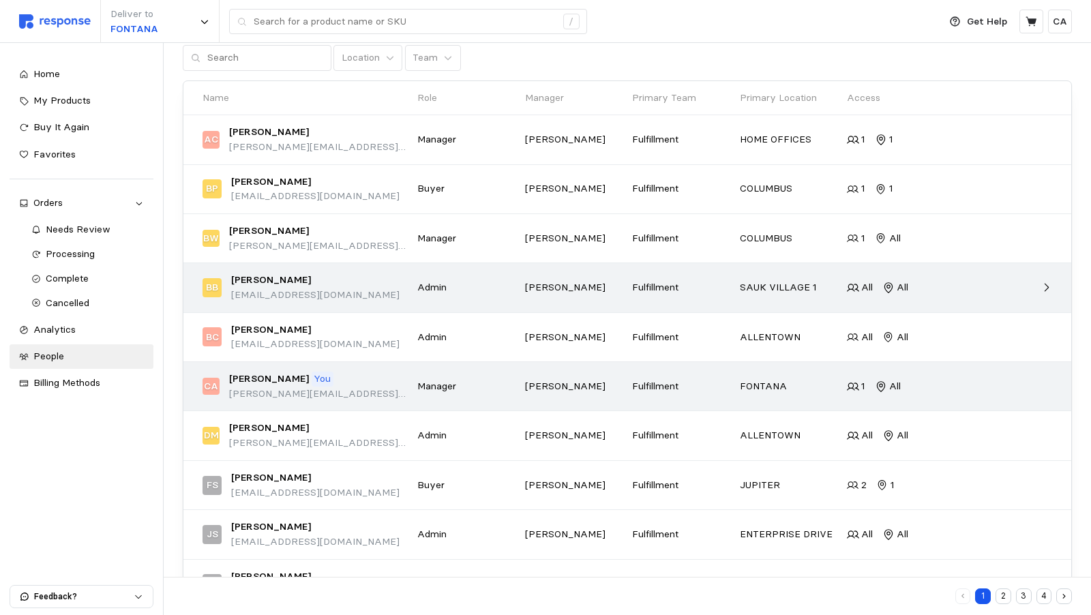
scroll to position [157, 0]
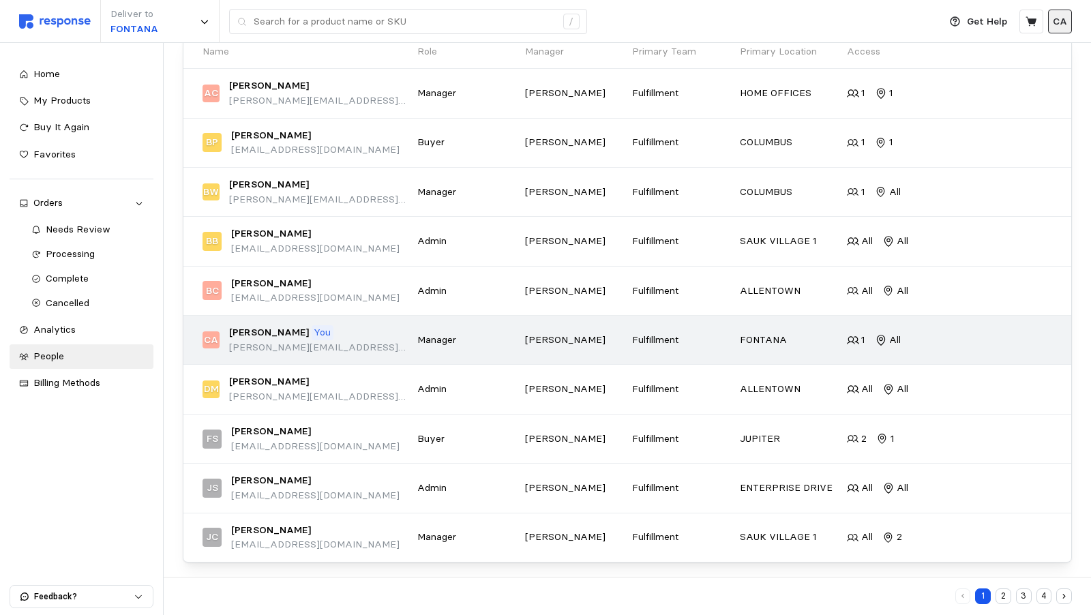
click at [1059, 19] on p "CA" at bounding box center [1060, 21] width 14 height 15
click at [1005, 55] on p "Settings" at bounding box center [1018, 53] width 87 height 15
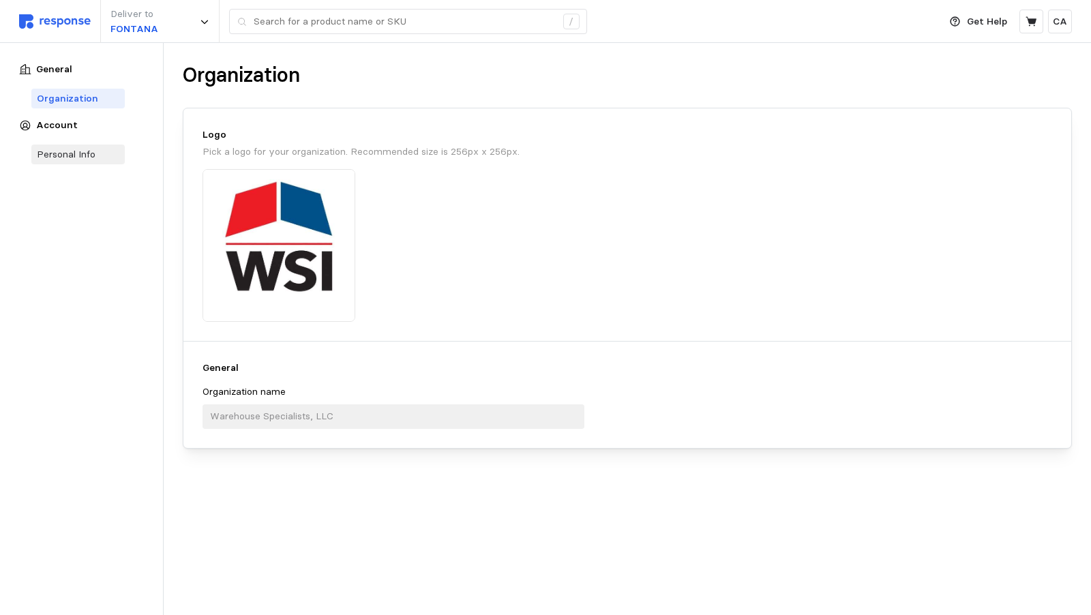
click at [53, 156] on div "Personal Info" at bounding box center [66, 154] width 59 height 14
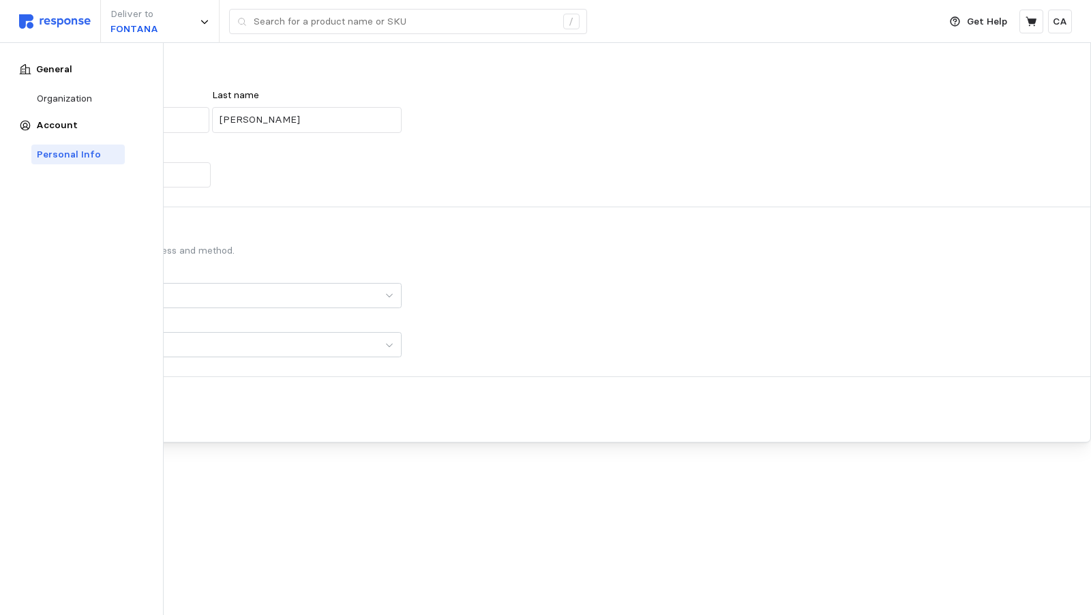
click at [59, 157] on div "Personal Info" at bounding box center [69, 154] width 64 height 14
click at [206, 24] on icon at bounding box center [205, 22] width 10 height 10
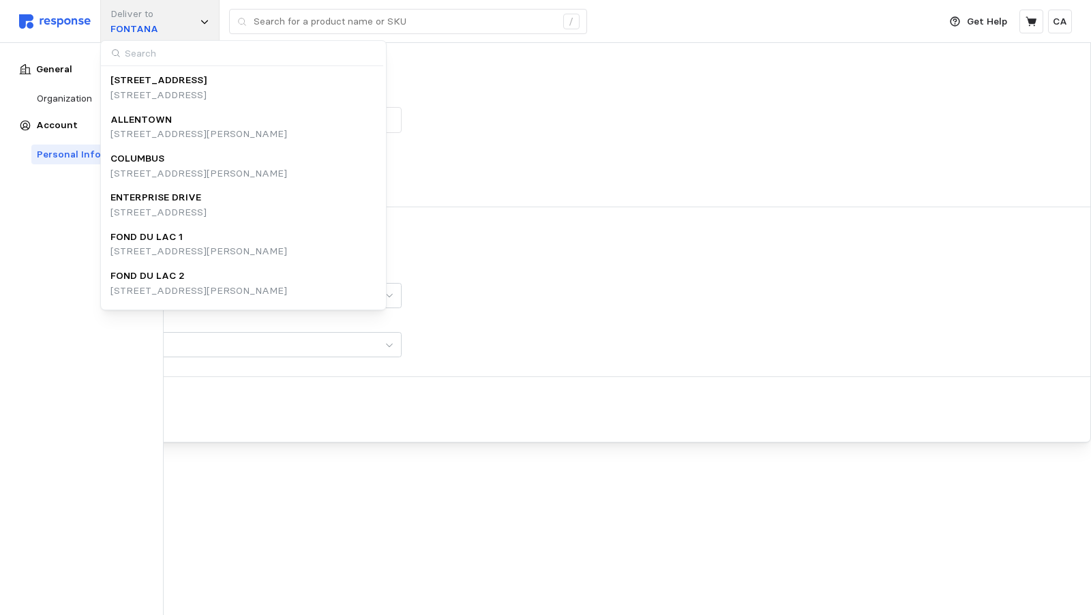
click at [206, 24] on icon at bounding box center [205, 22] width 10 height 10
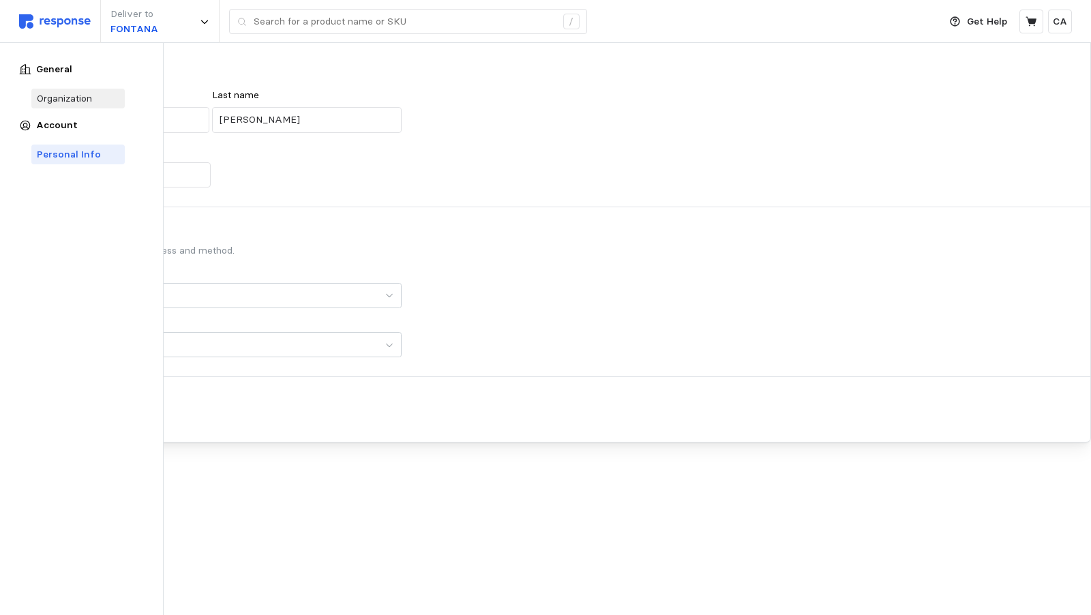
click at [58, 100] on div "Organization" at bounding box center [64, 98] width 55 height 14
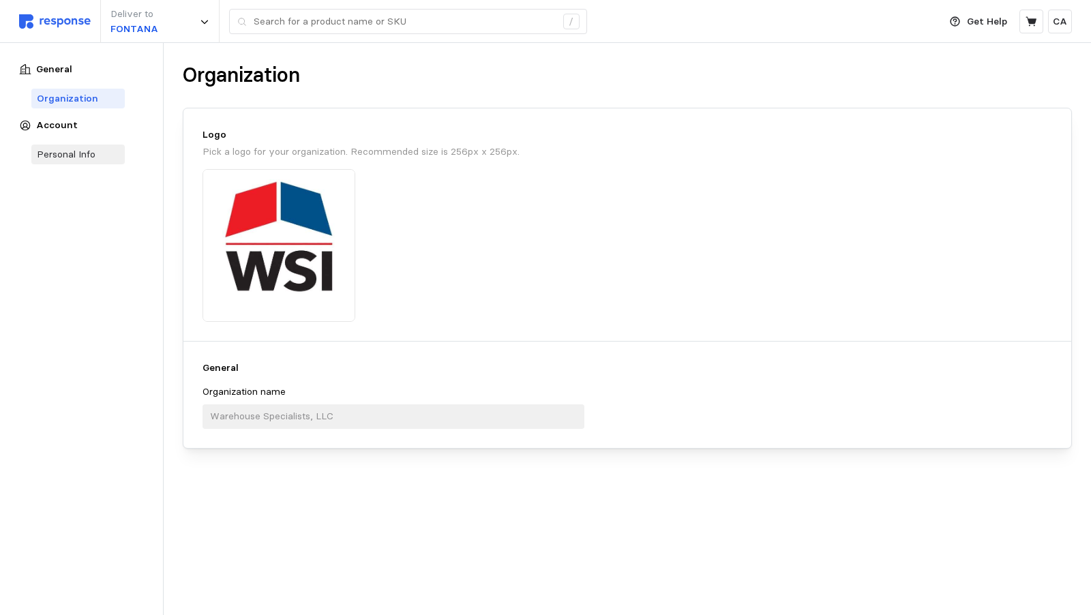
click at [65, 157] on div "Personal Info" at bounding box center [66, 154] width 59 height 14
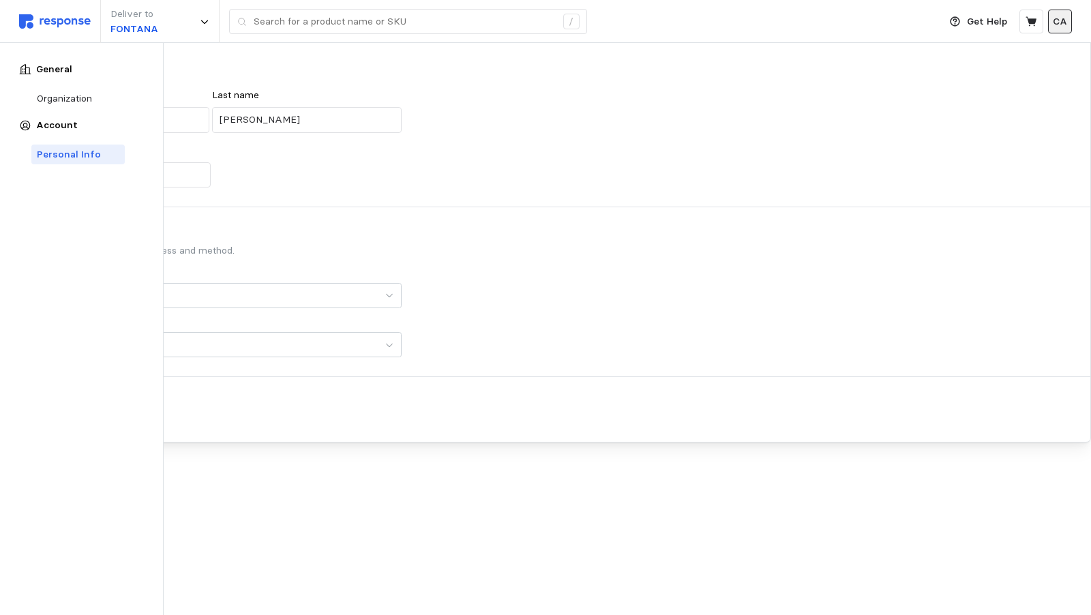
click at [1062, 16] on p "CA" at bounding box center [1060, 21] width 14 height 15
click at [1011, 58] on p "Settings" at bounding box center [1018, 53] width 87 height 15
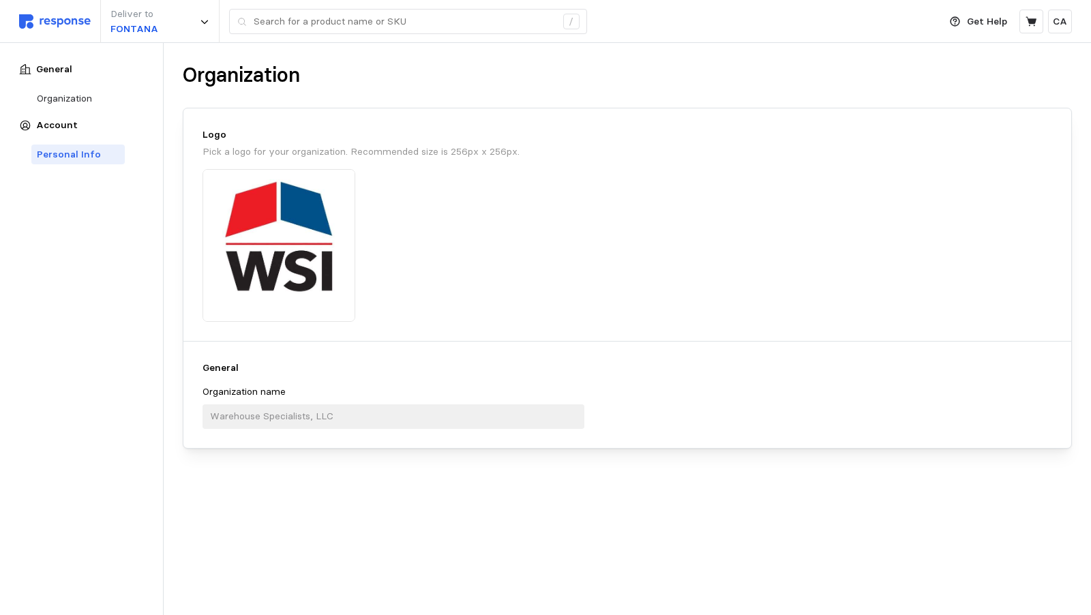
click at [51, 19] on img at bounding box center [55, 21] width 72 height 14
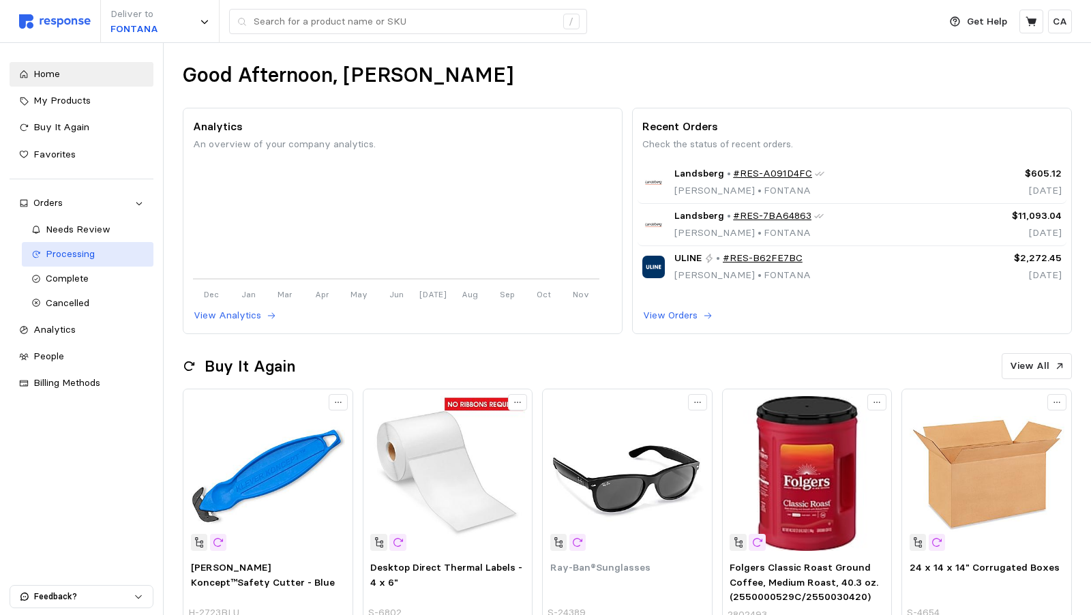
click at [80, 260] on span "Processing" at bounding box center [70, 253] width 49 height 12
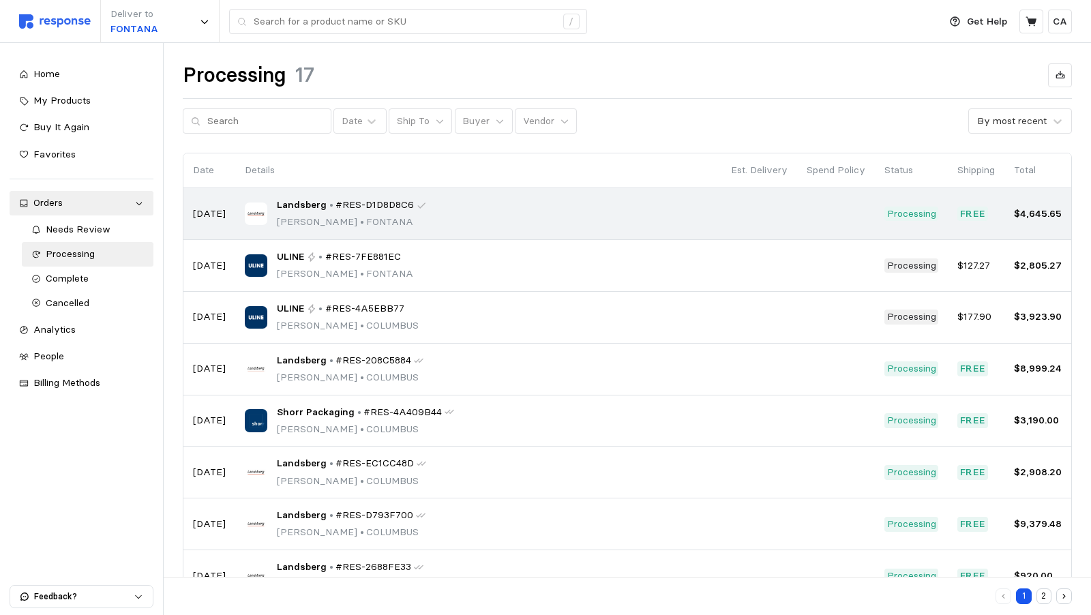
click at [631, 220] on div "Landsberg • #RES-D1D8D8C6 [PERSON_NAME] • [PERSON_NAME]" at bounding box center [478, 214] width 467 height 32
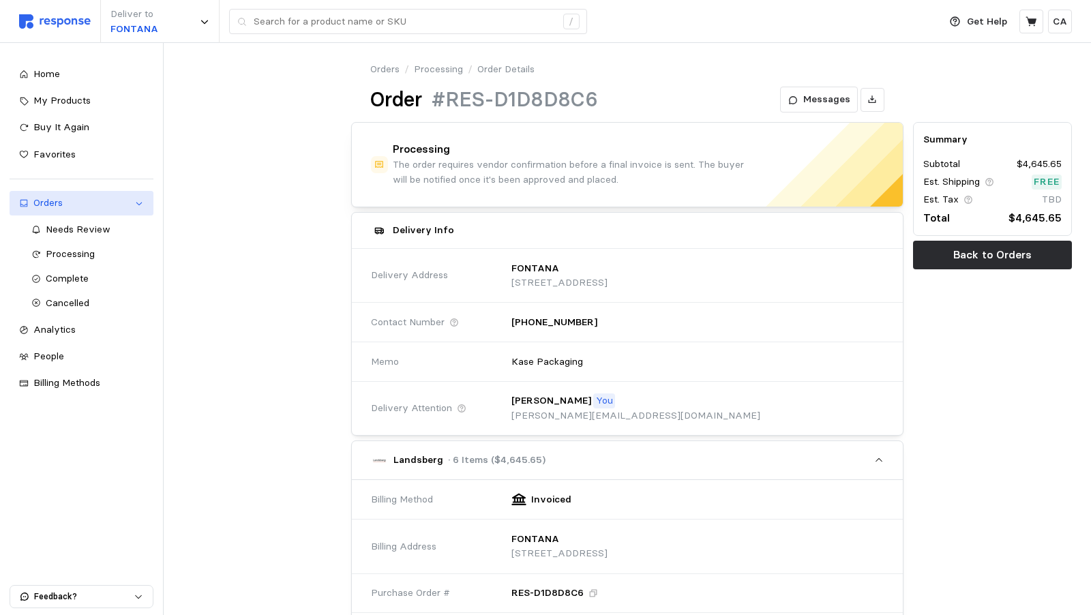
click at [130, 209] on div "Orders" at bounding box center [81, 203] width 96 height 15
click at [60, 247] on div "Processing" at bounding box center [95, 254] width 99 height 15
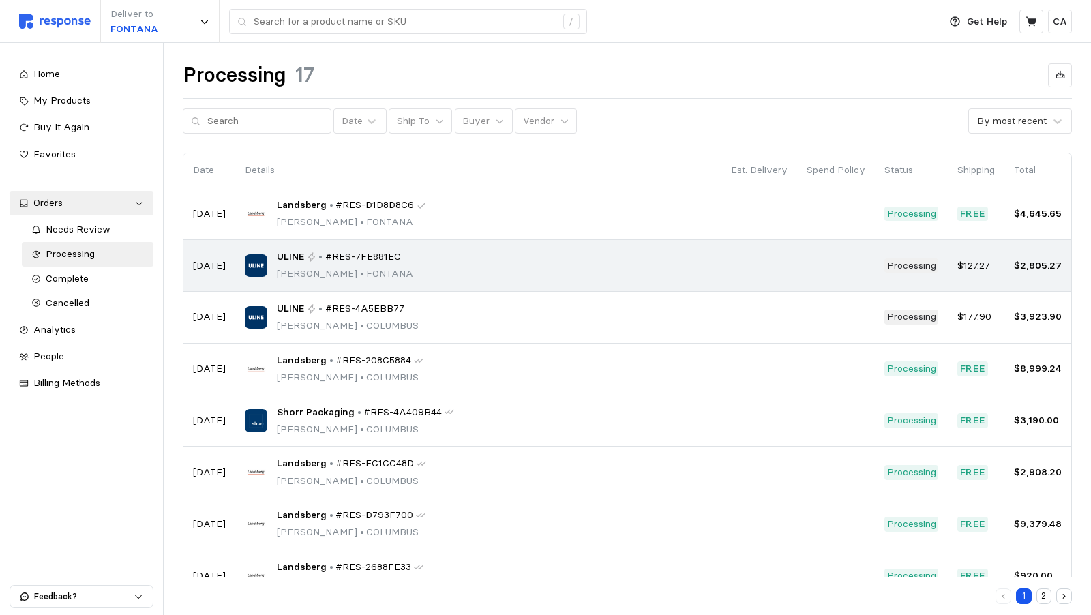
click at [550, 254] on div "ULINE • #RES-7FE881EC [PERSON_NAME] • [PERSON_NAME]" at bounding box center [478, 266] width 467 height 32
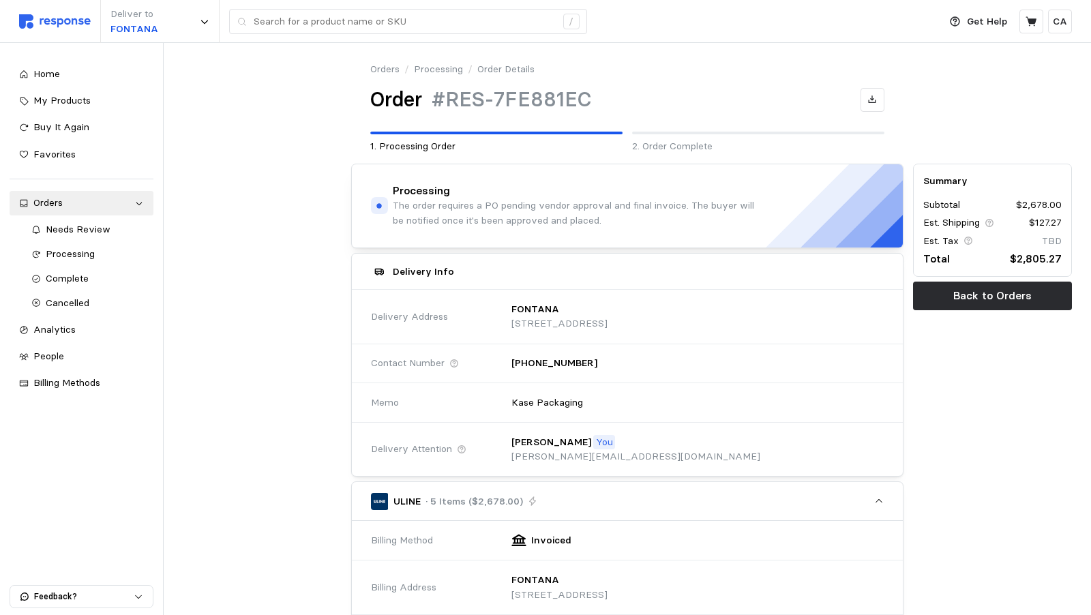
click at [632, 149] on p "2. Order Complete" at bounding box center [758, 146] width 252 height 15
click at [48, 204] on div "Orders" at bounding box center [81, 203] width 96 height 15
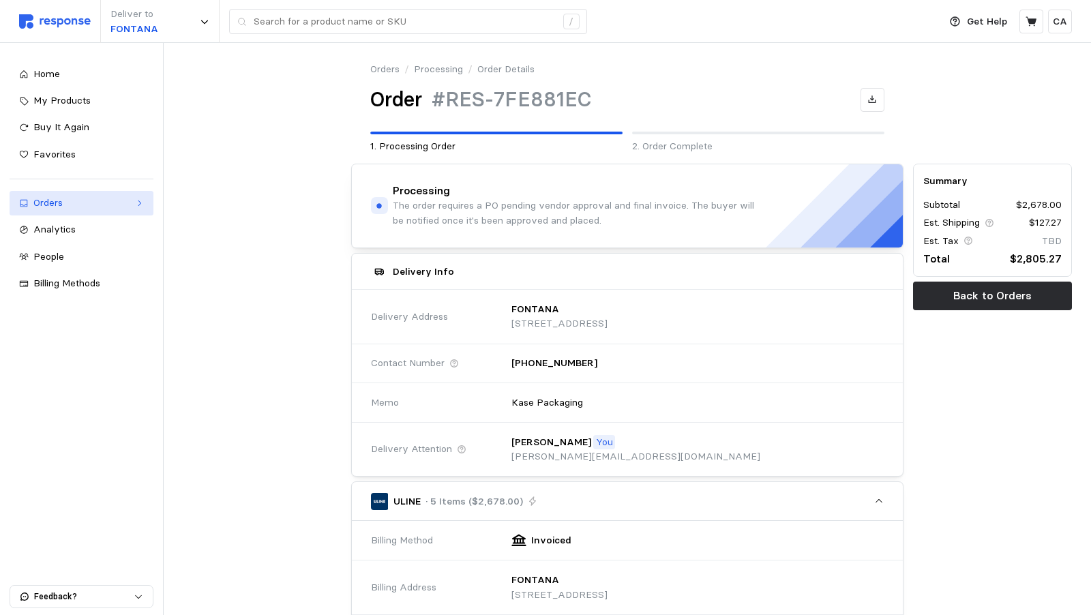
click at [48, 204] on div "Orders" at bounding box center [81, 203] width 96 height 15
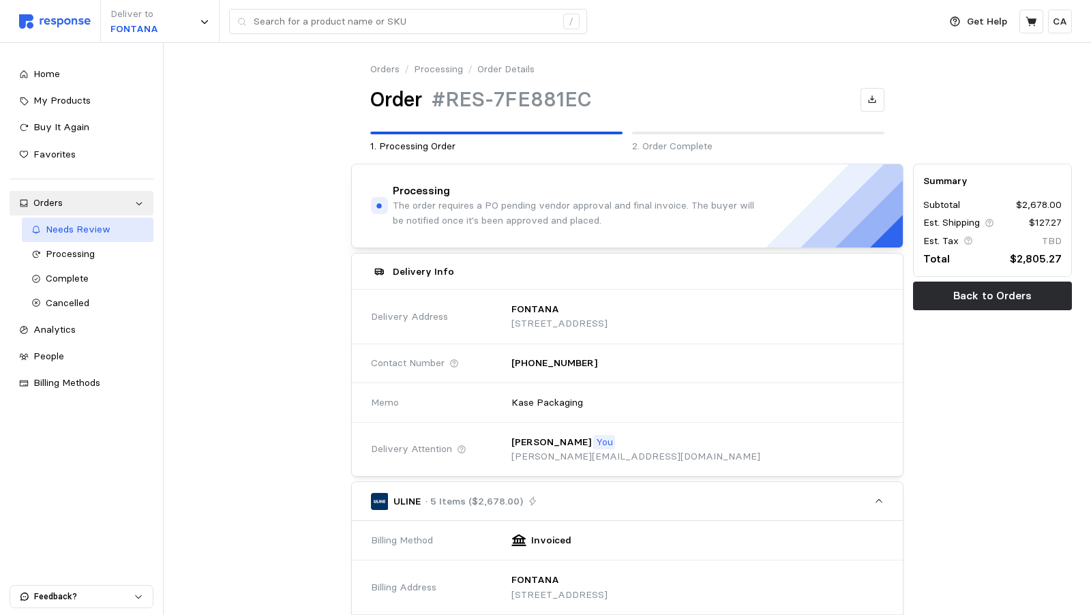
click at [102, 232] on span "Needs Review" at bounding box center [78, 229] width 65 height 12
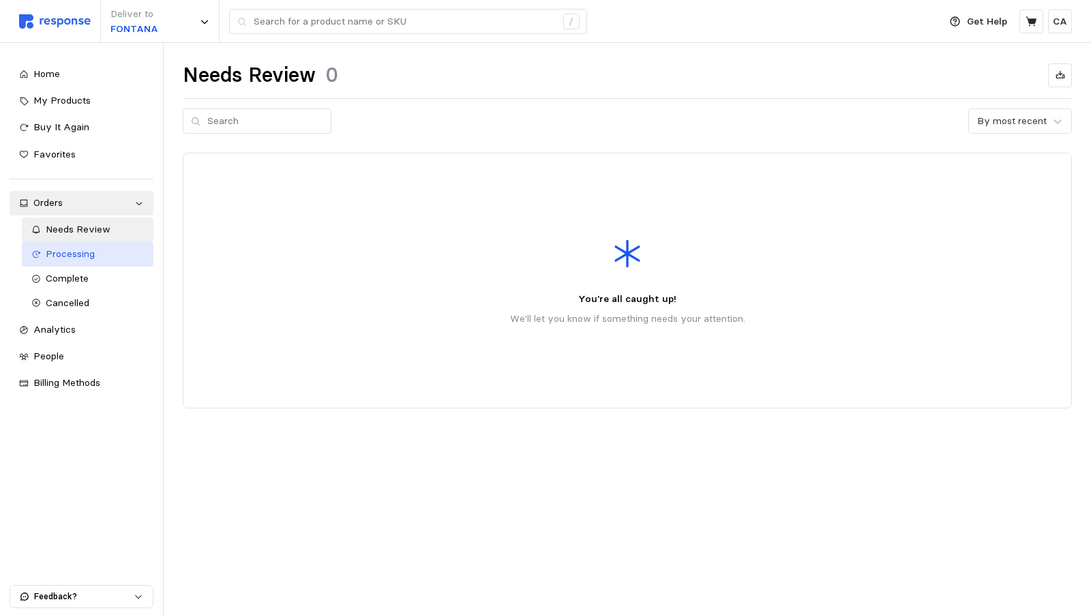
click at [88, 256] on span "Processing" at bounding box center [70, 253] width 49 height 12
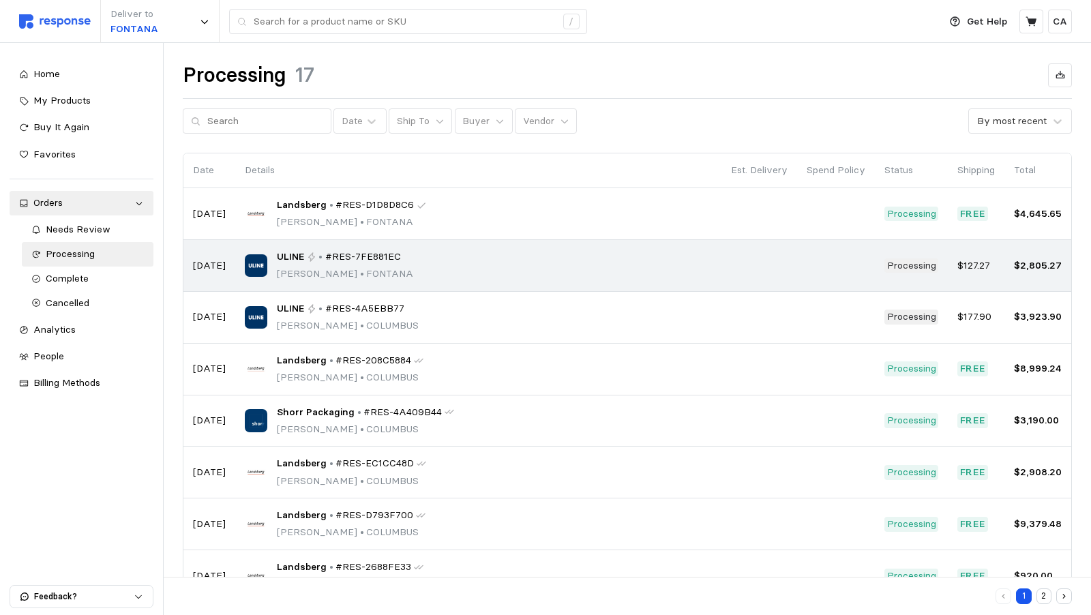
click at [787, 260] on td at bounding box center [759, 266] width 76 height 52
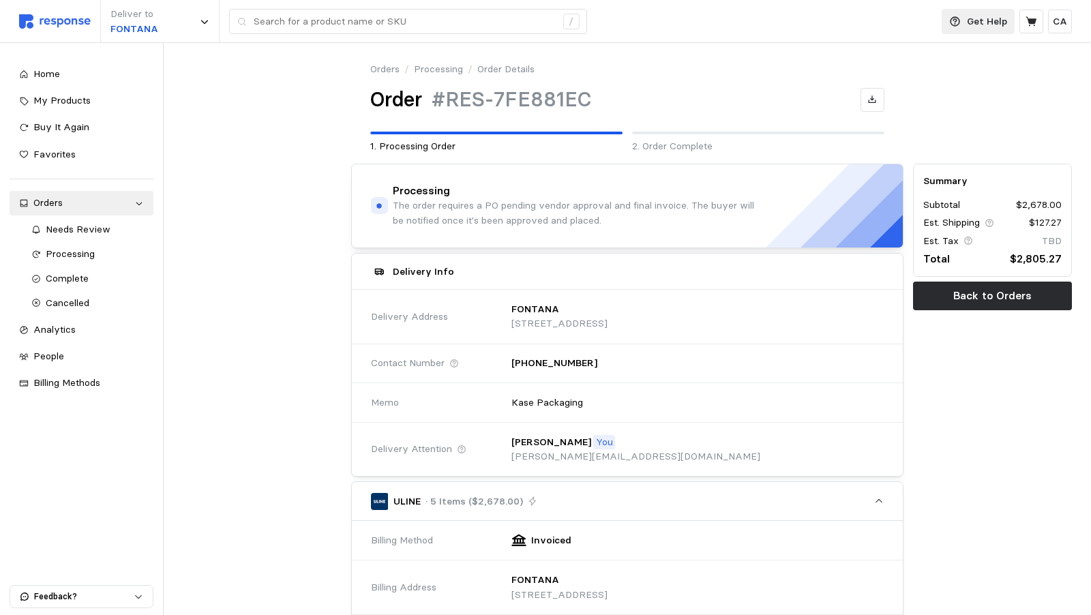
click at [996, 25] on p "Get Help" at bounding box center [987, 21] width 40 height 15
click at [938, 59] on p "Help Center" at bounding box center [962, 54] width 85 height 15
click at [97, 237] on div "Needs Review" at bounding box center [95, 229] width 99 height 15
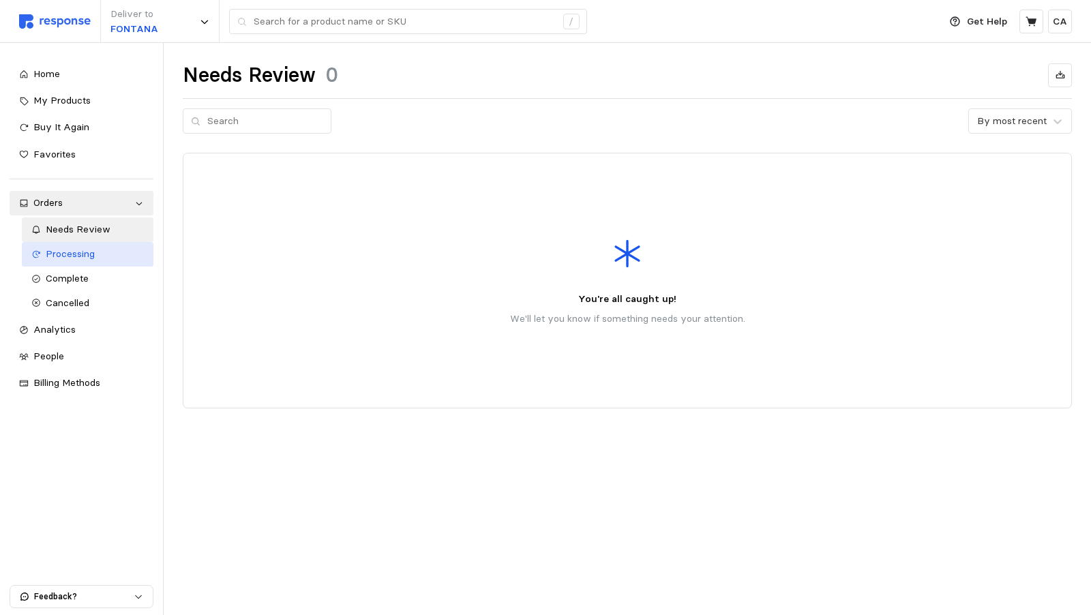
click at [96, 259] on div "Processing" at bounding box center [95, 254] width 99 height 15
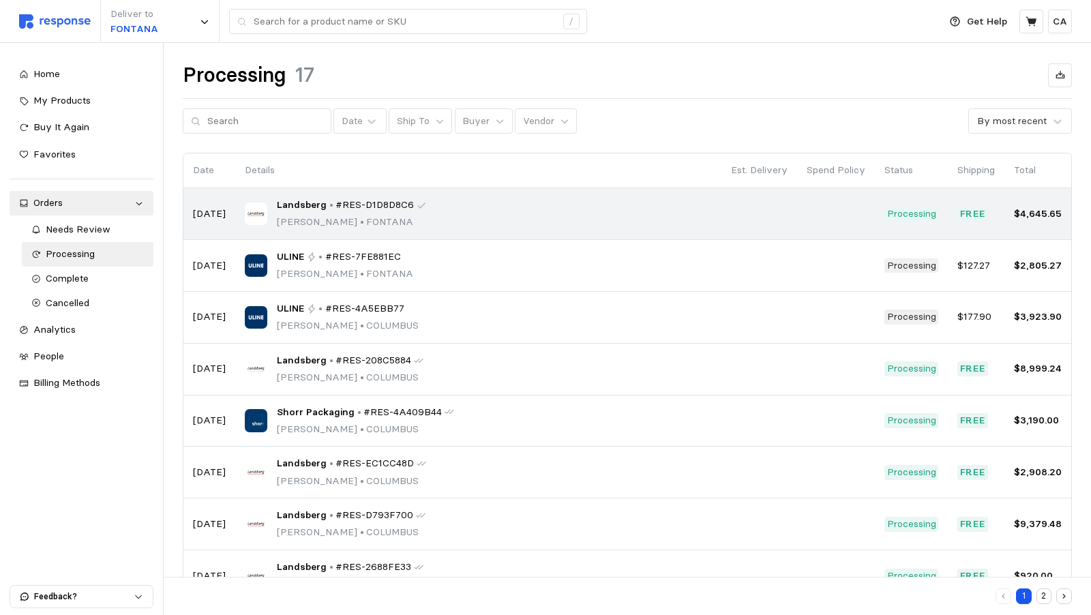
click at [381, 204] on span "#RES-D1D8D8C6" at bounding box center [374, 205] width 78 height 15
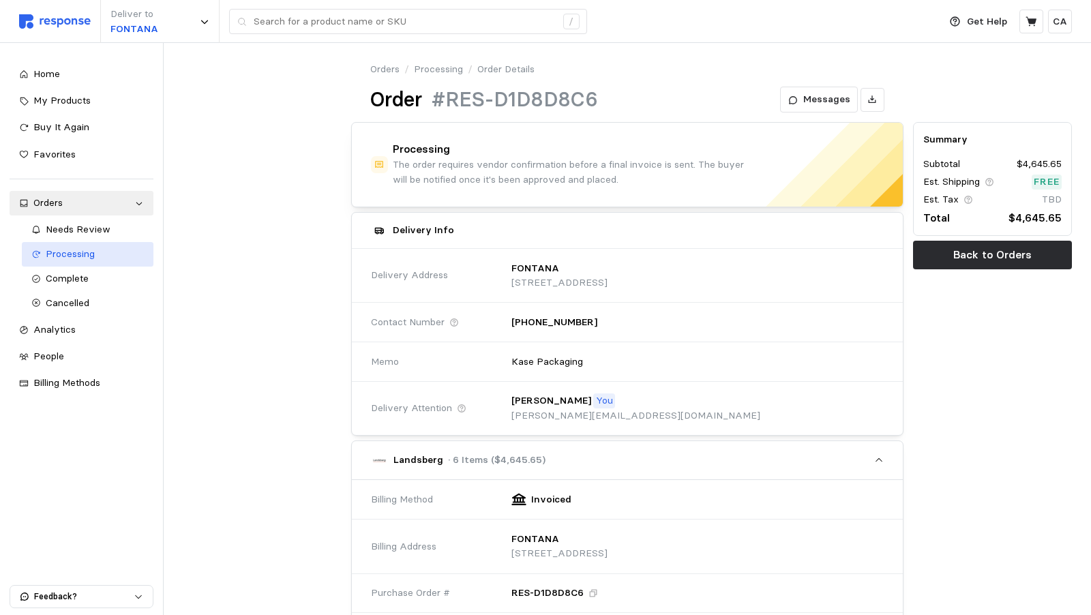
click at [82, 260] on div "Processing" at bounding box center [95, 254] width 99 height 15
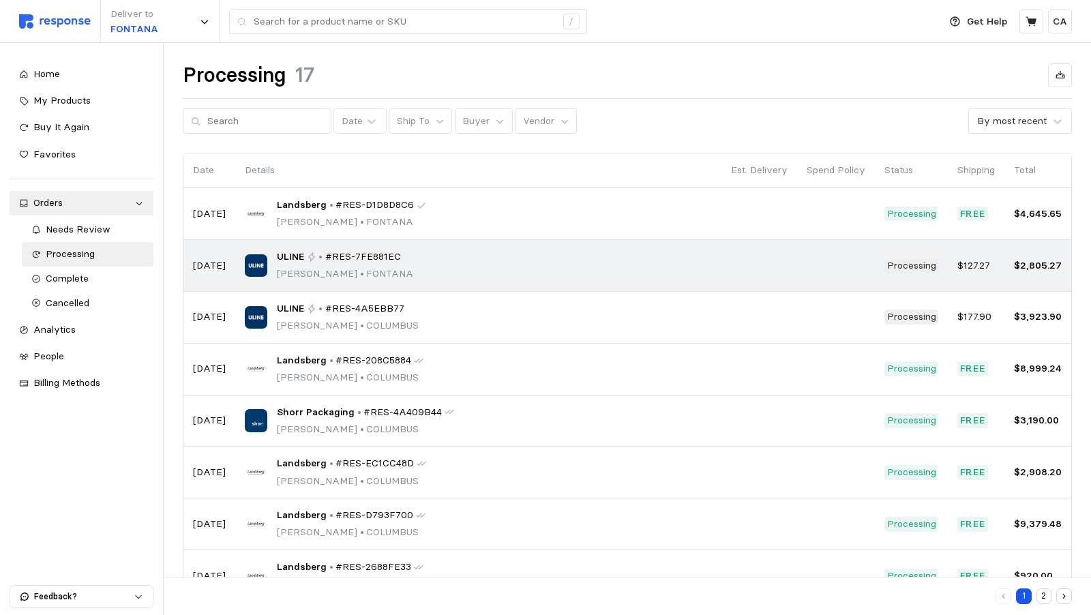
click at [322, 262] on p "•" at bounding box center [320, 257] width 4 height 15
